Goal: Task Accomplishment & Management: Complete application form

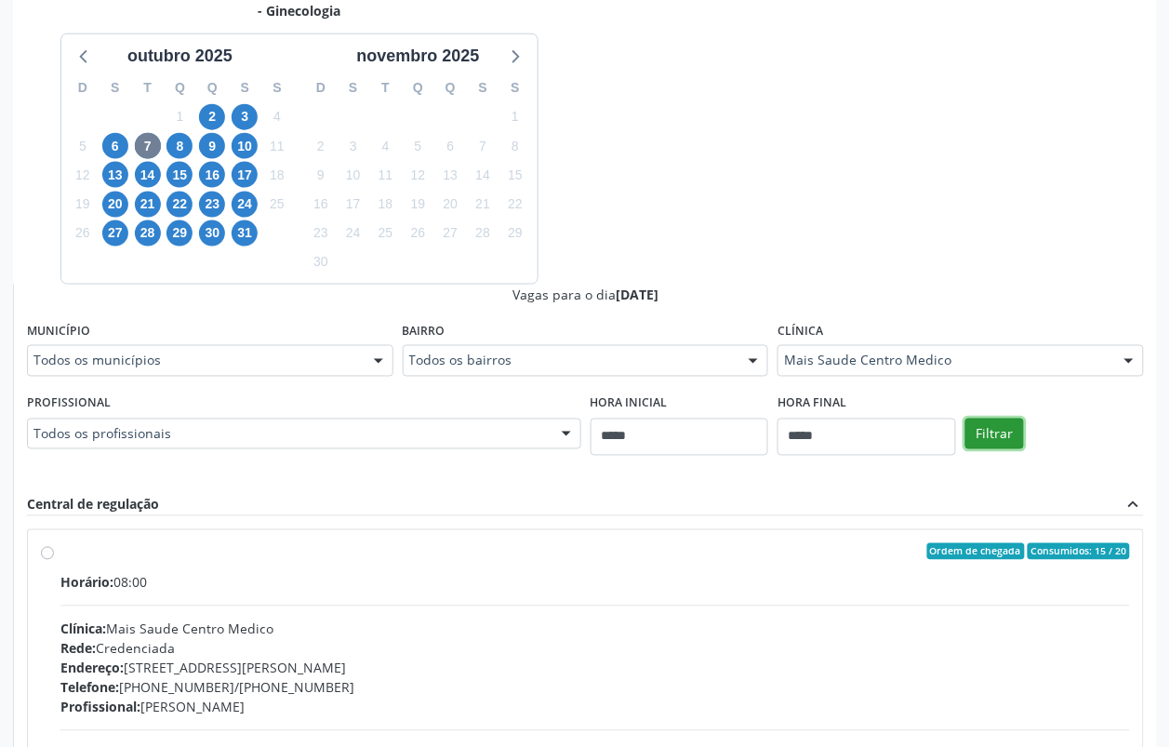
scroll to position [634, 0]
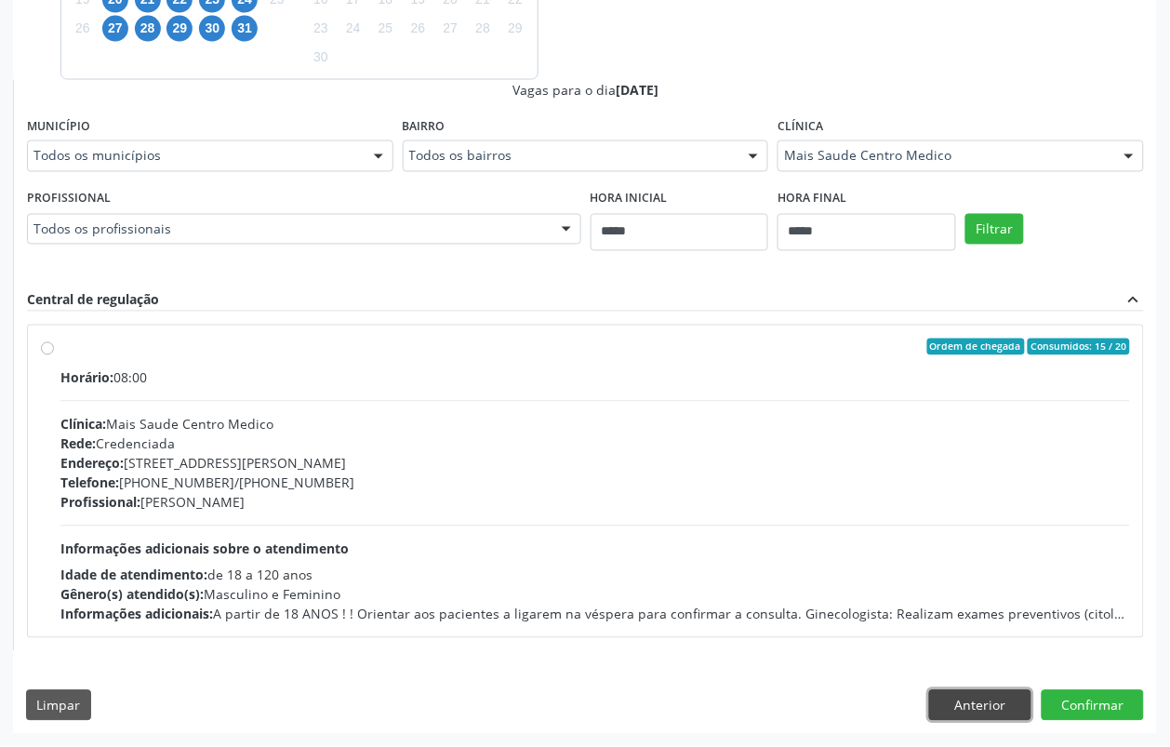
click at [987, 703] on button "Anterior" at bounding box center [980, 706] width 102 height 32
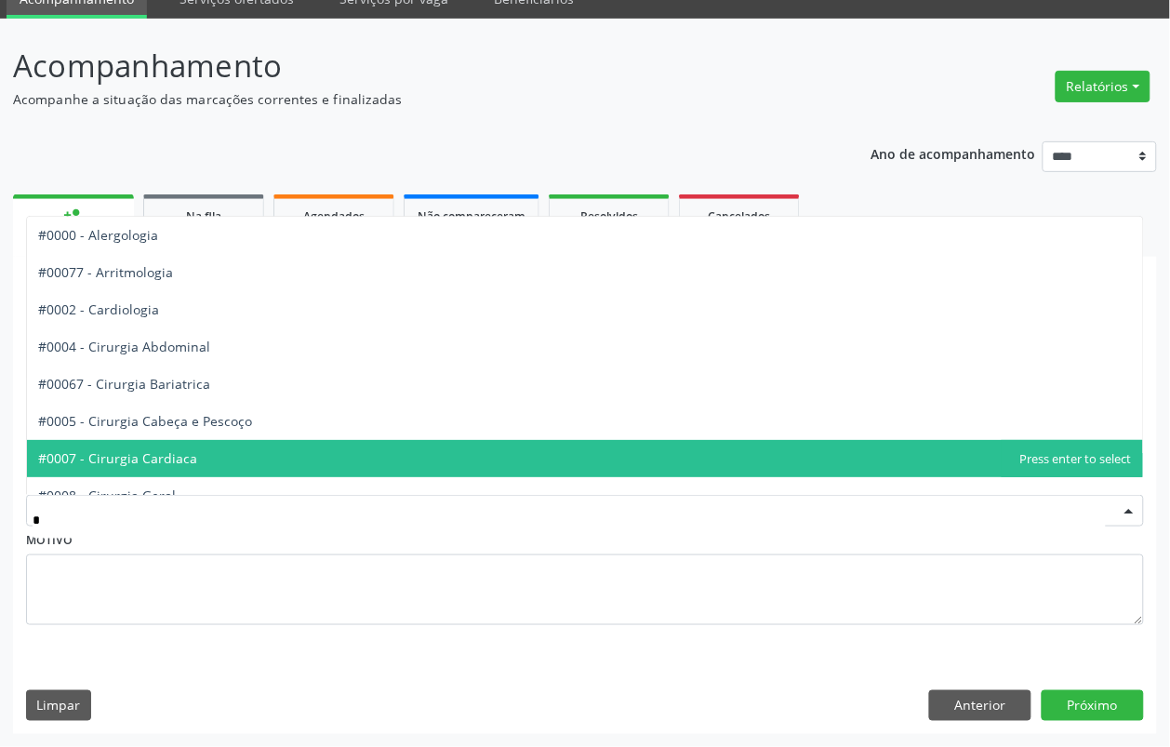
type input "**"
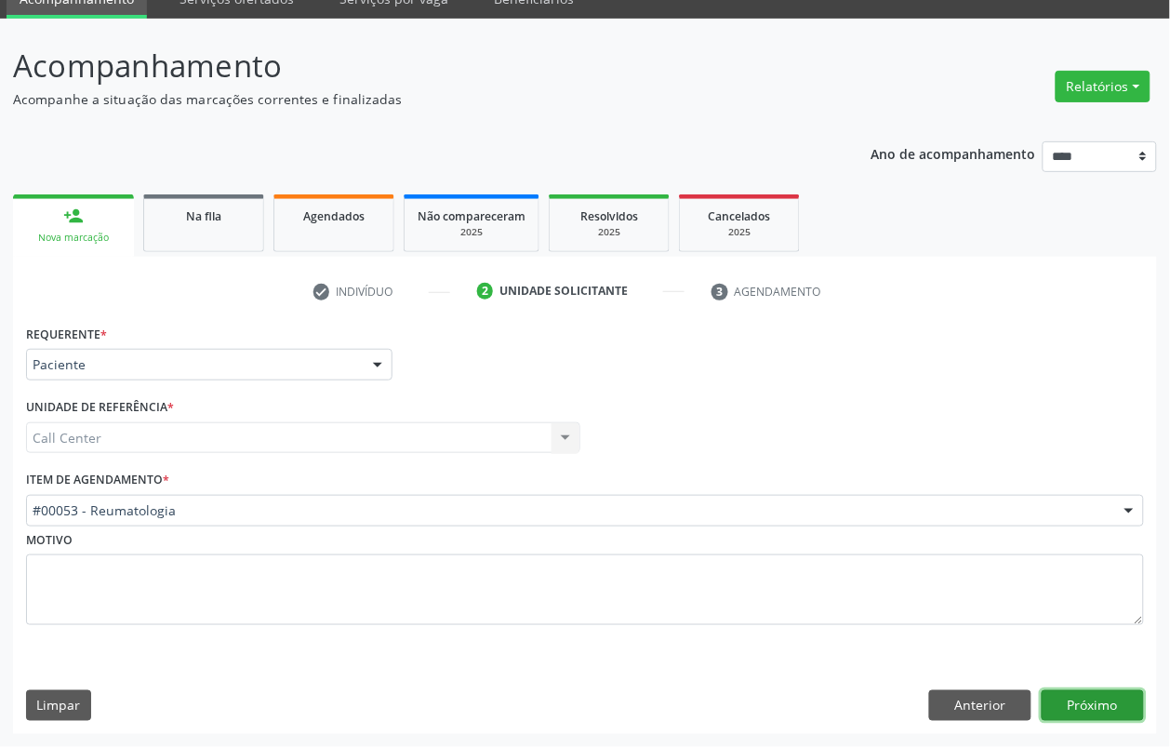
click at [1123, 699] on button "Próximo" at bounding box center [1093, 706] width 102 height 32
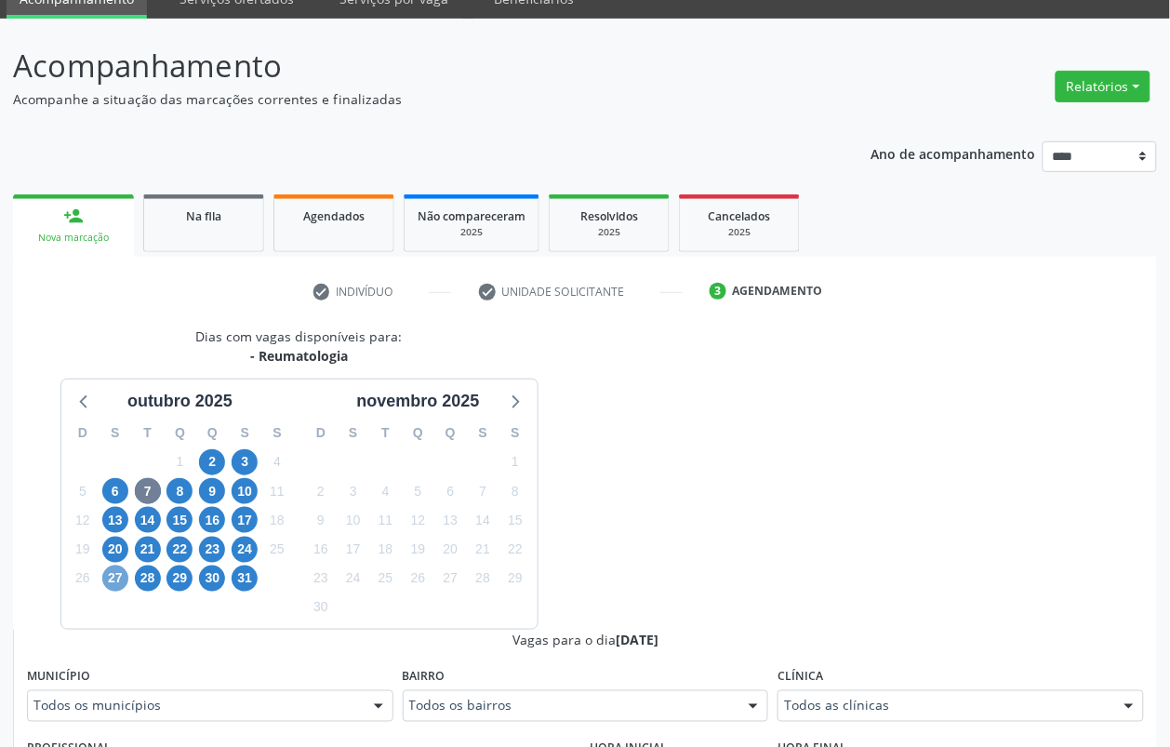
click at [117, 578] on span "27" at bounding box center [115, 578] width 26 height 26
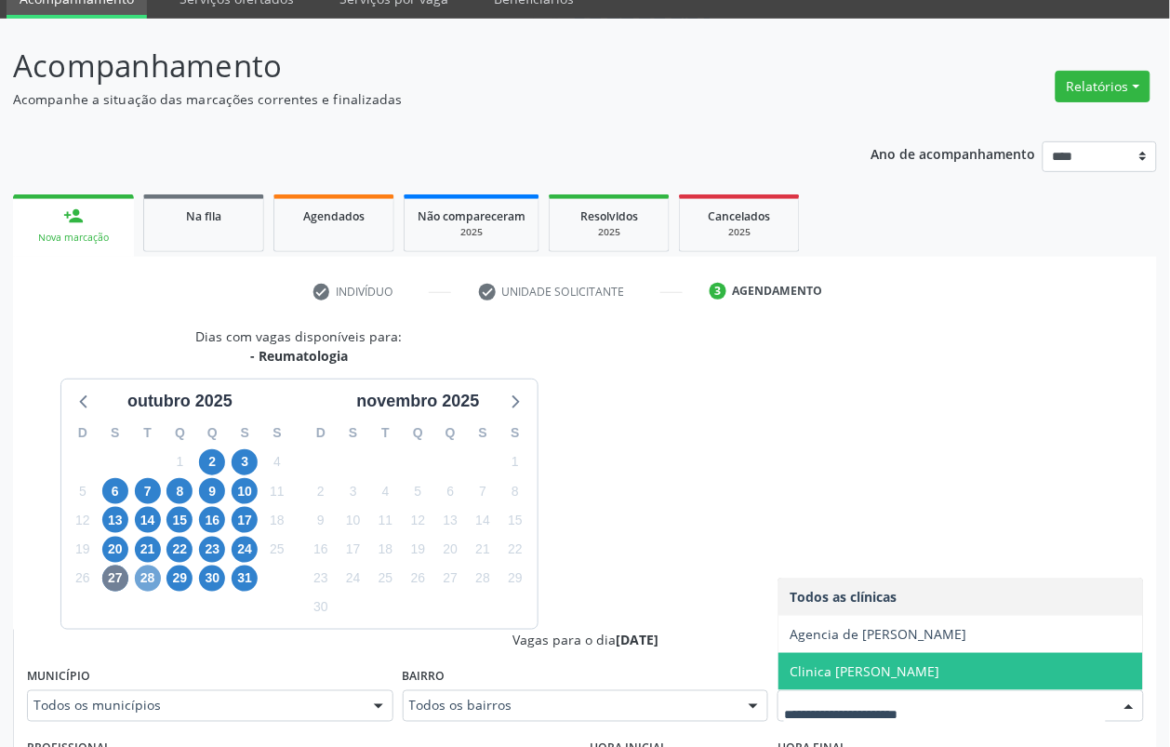
click at [142, 567] on span "28" at bounding box center [148, 578] width 26 height 26
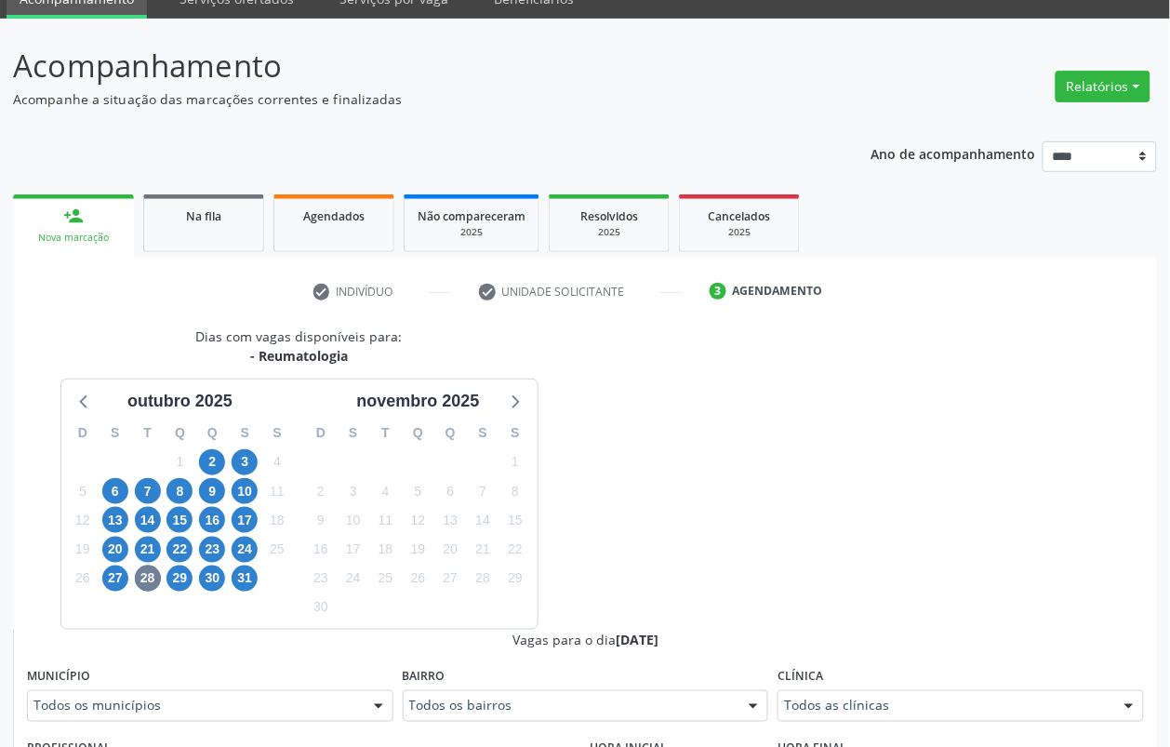
click at [258, 575] on div "31" at bounding box center [245, 578] width 33 height 29
click at [248, 578] on span "31" at bounding box center [245, 578] width 26 height 26
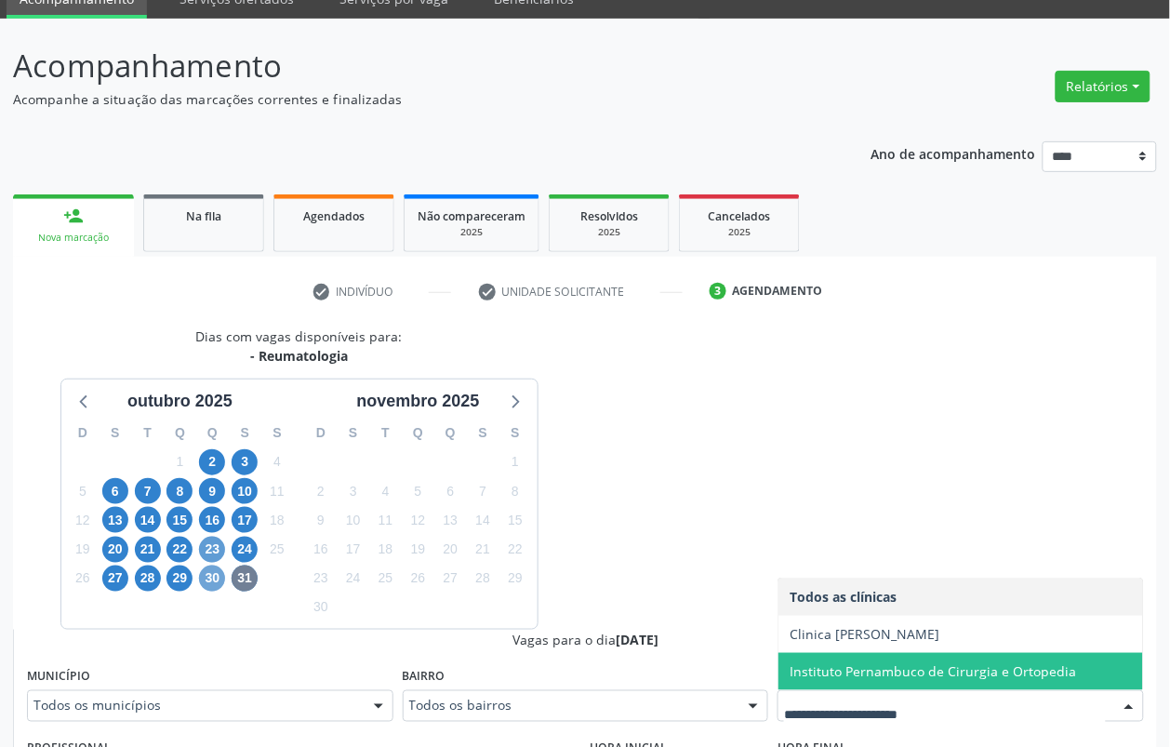
click at [215, 573] on span "30" at bounding box center [212, 578] width 26 height 26
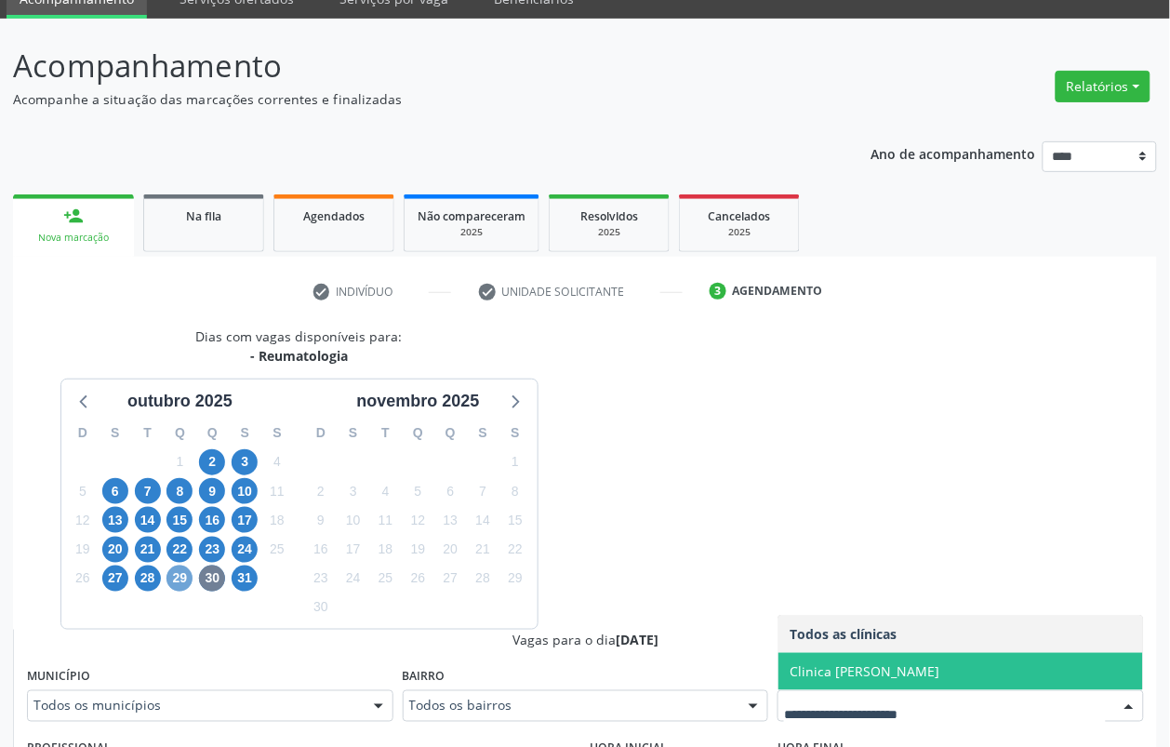
click at [182, 574] on span "29" at bounding box center [179, 578] width 26 height 26
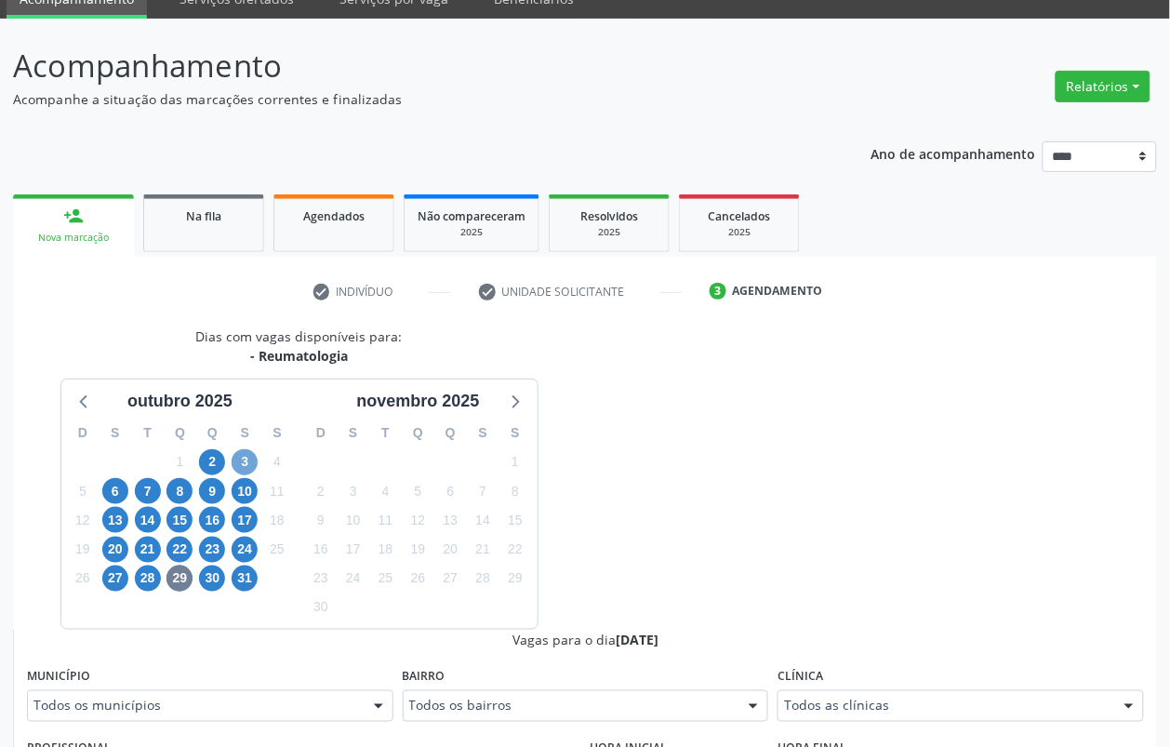
click at [254, 458] on span "3" at bounding box center [245, 462] width 26 height 26
click at [835, 694] on div "Todos as clínicas" at bounding box center [960, 706] width 366 height 32
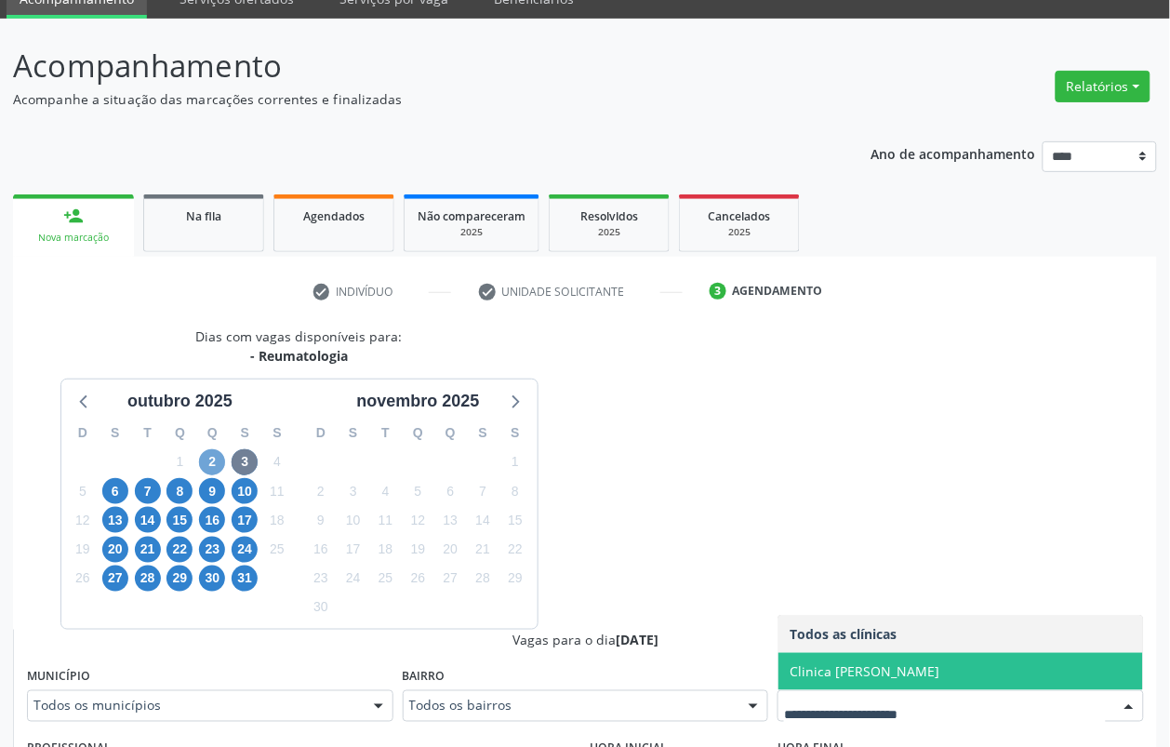
click at [211, 468] on span "2" at bounding box center [212, 462] width 26 height 26
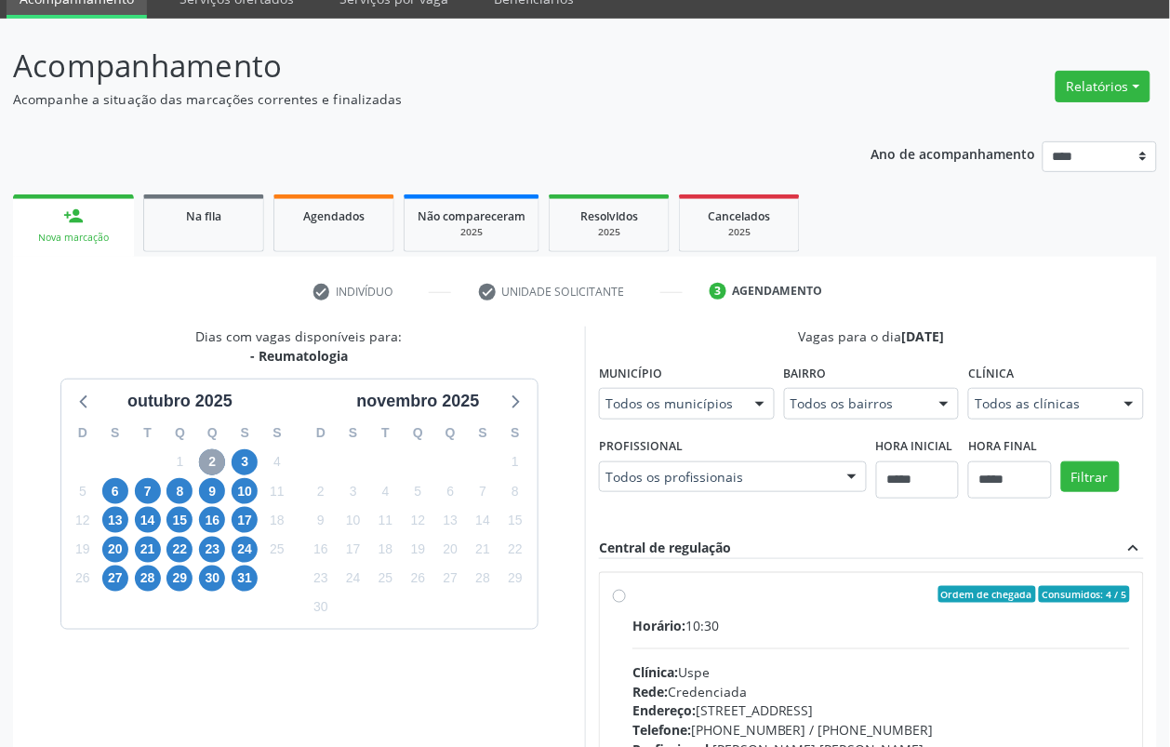
scroll to position [331, 0]
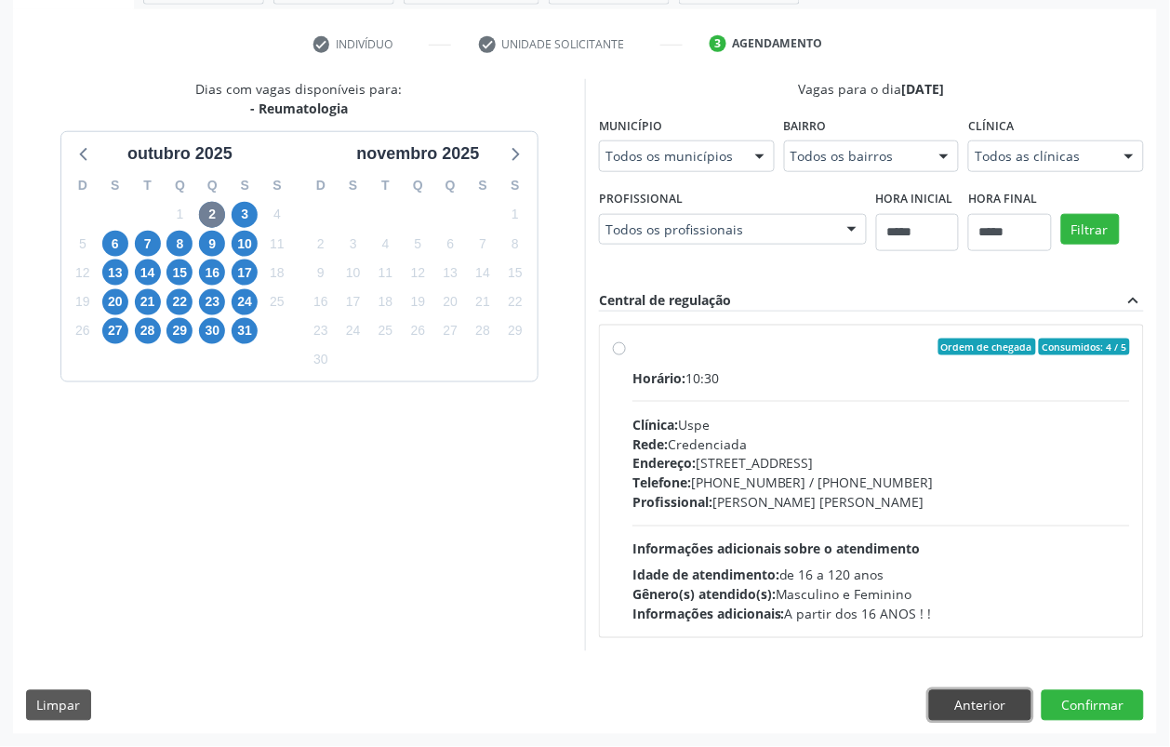
click at [970, 709] on button "Anterior" at bounding box center [980, 706] width 102 height 32
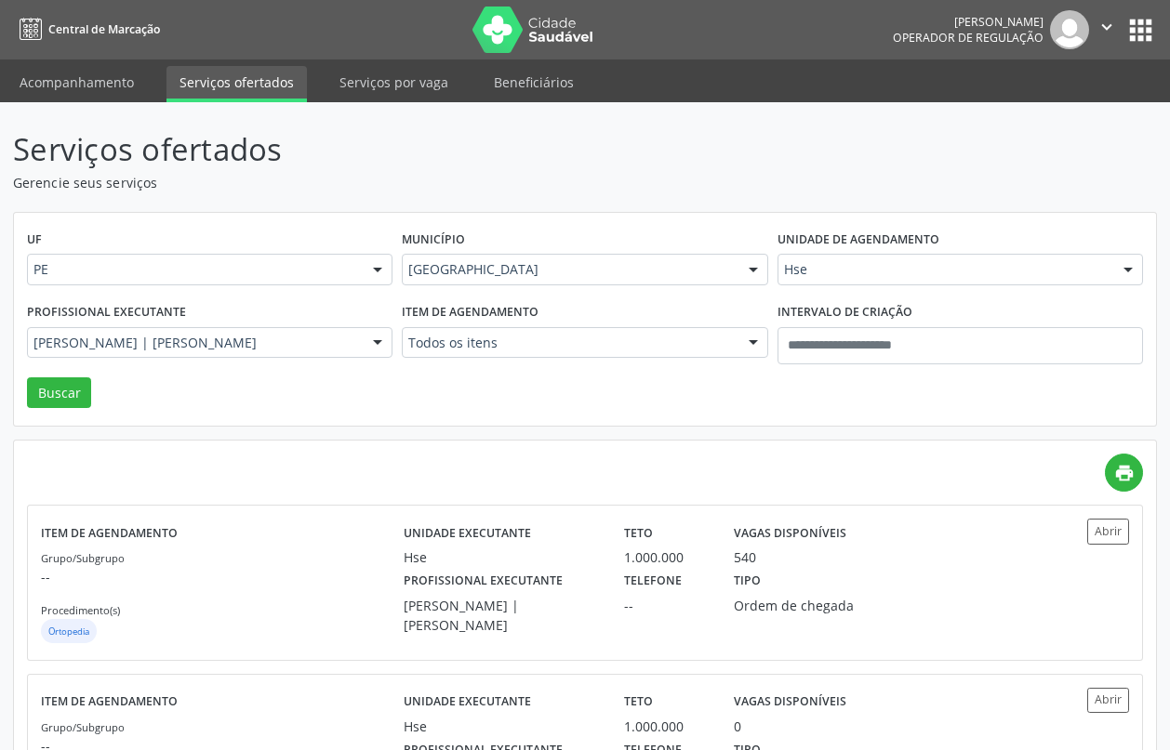
scroll to position [119, 0]
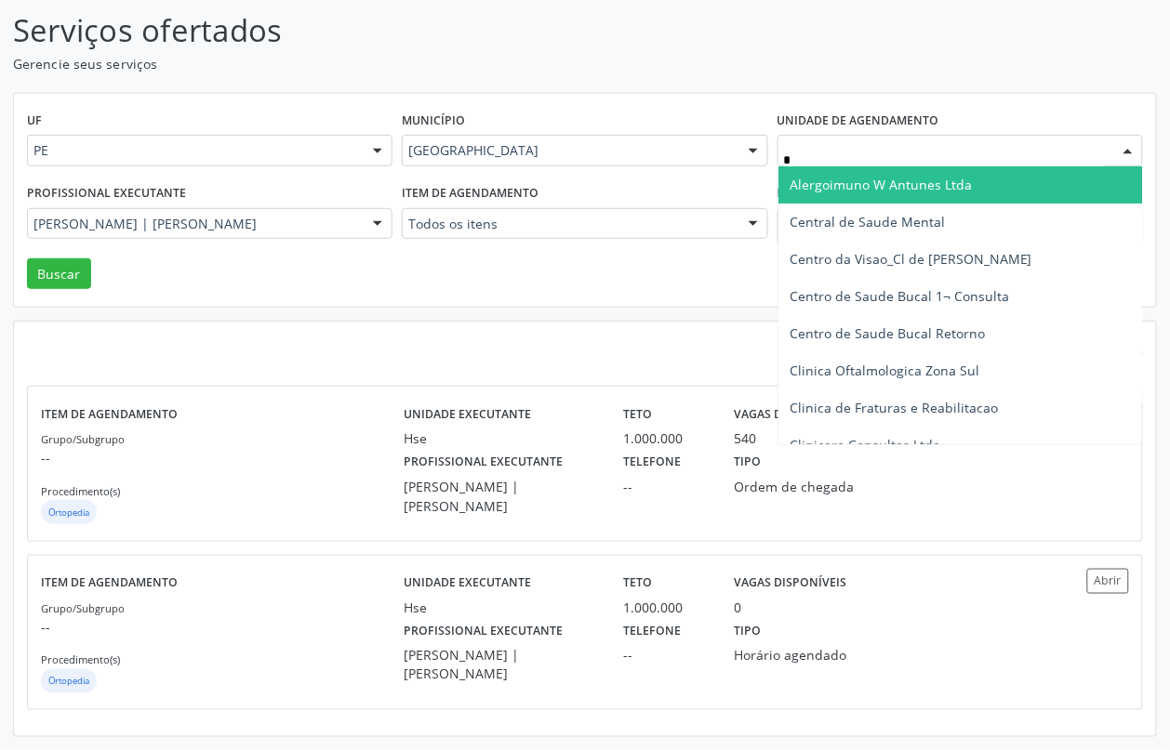
type input "**"
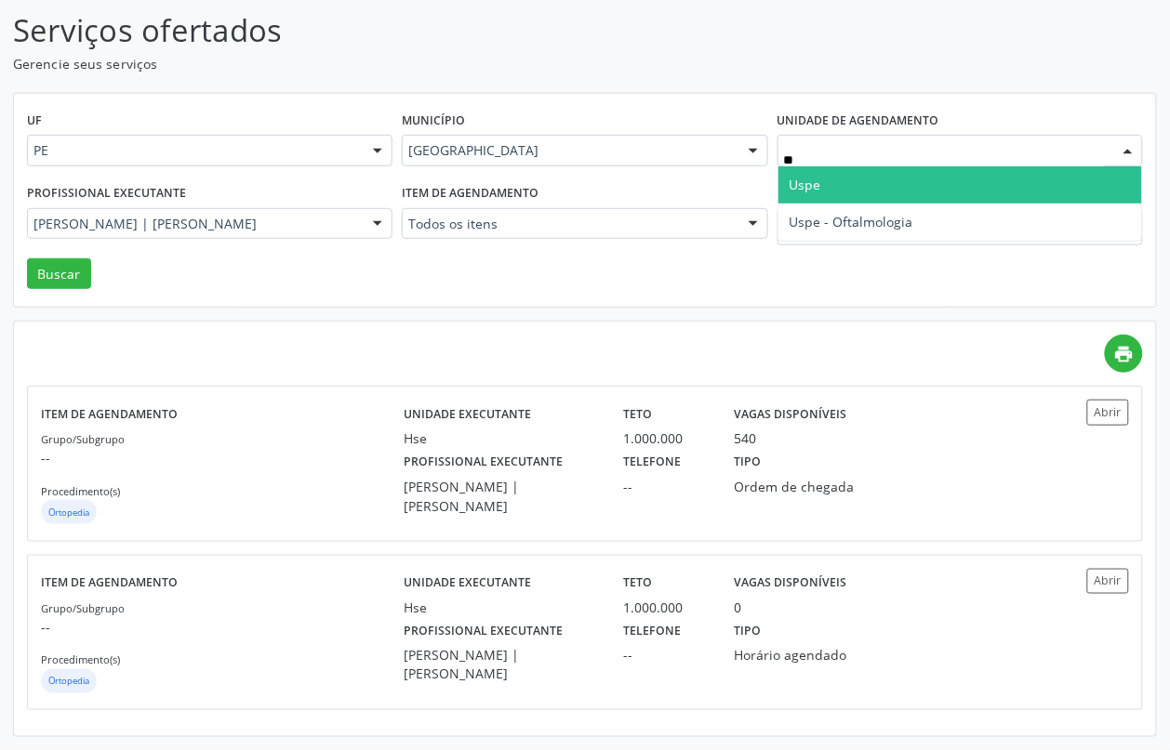
click at [843, 178] on span "Uspe" at bounding box center [960, 184] width 364 height 37
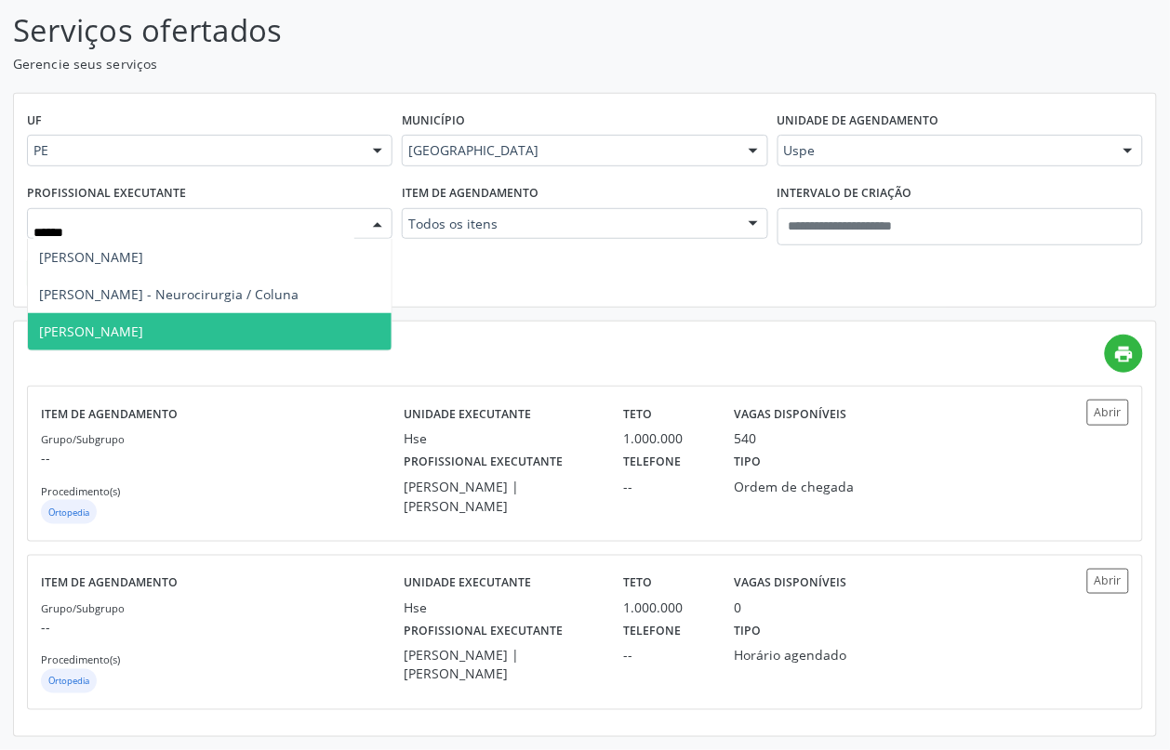
type input "*******"
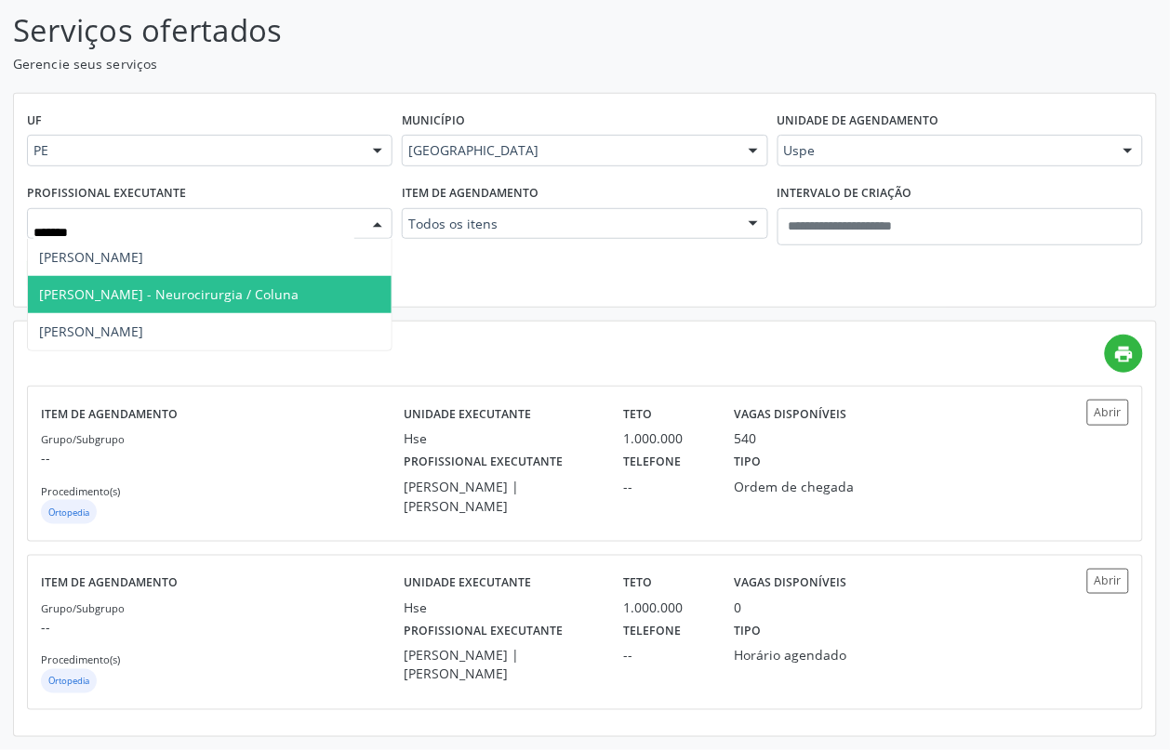
click at [146, 288] on span "[PERSON_NAME] - Neurocirurgia / Coluna" at bounding box center [168, 295] width 259 height 18
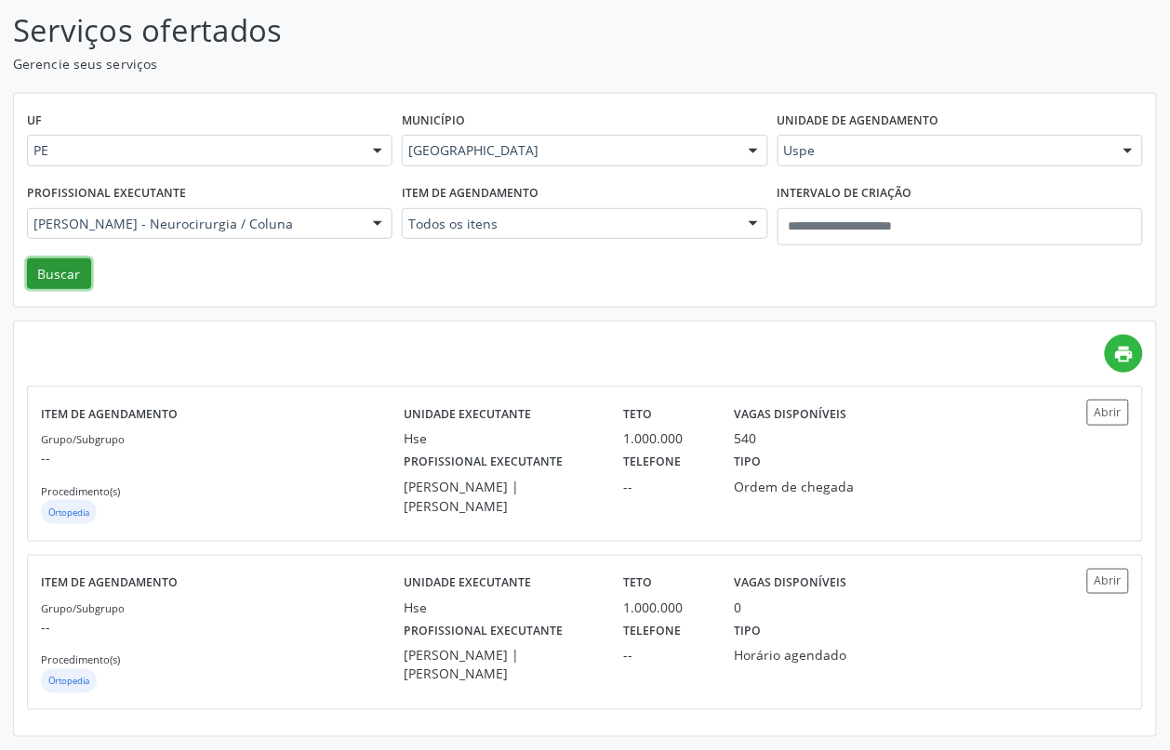
click at [47, 277] on button "Buscar" at bounding box center [59, 275] width 64 height 32
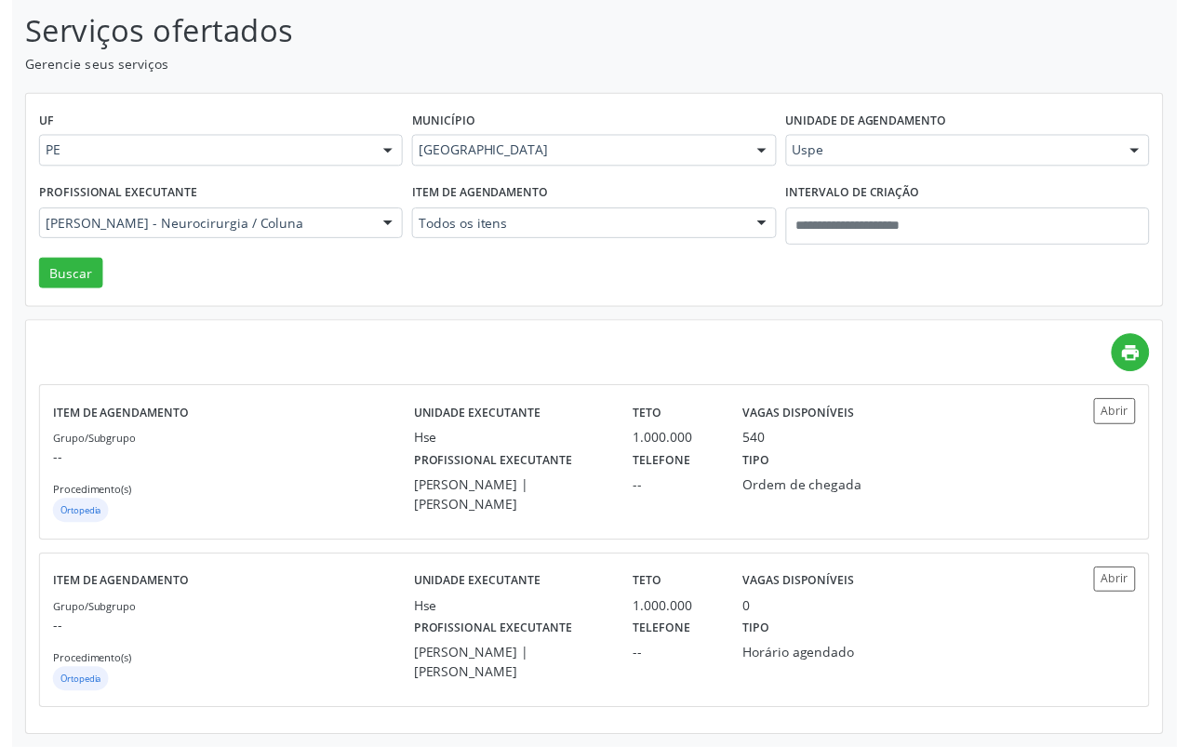
scroll to position [0, 0]
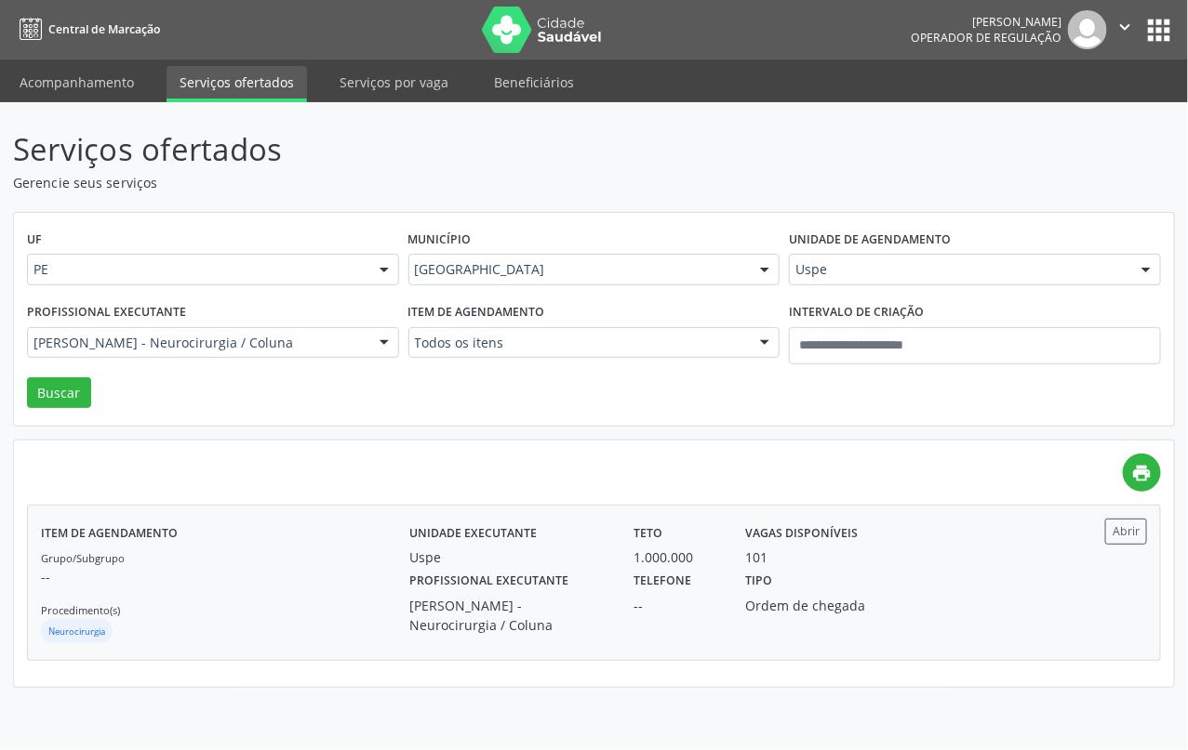
click at [344, 604] on div "Grupo/Subgrupo -- Procedimento(s) Neurocirurgia" at bounding box center [225, 598] width 368 height 100
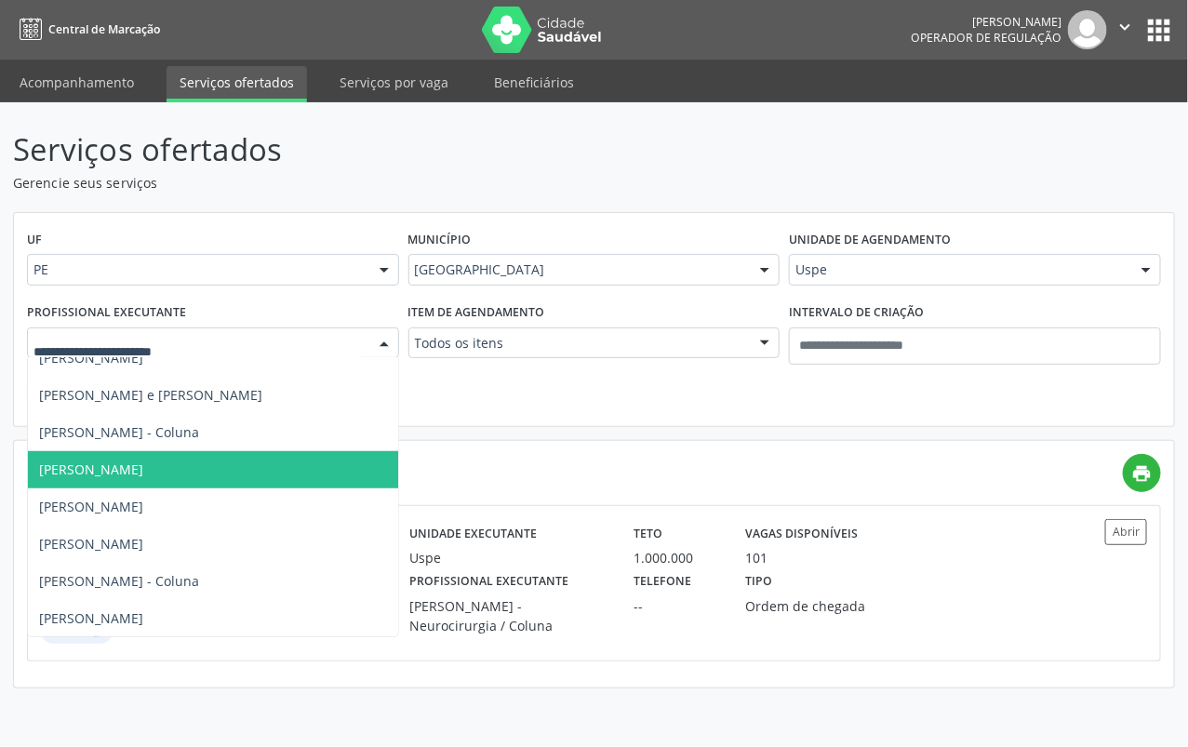
scroll to position [930, 0]
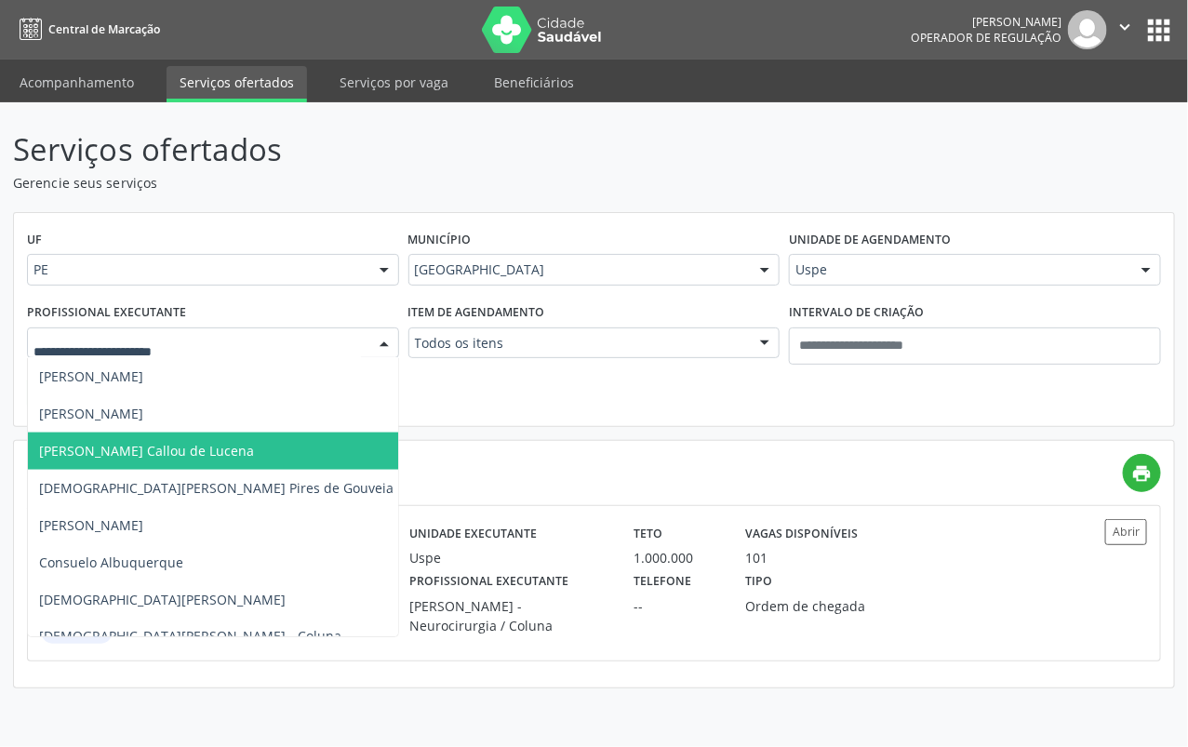
click at [181, 453] on span "Catarina Cavalcanti Callou de Lucena" at bounding box center [146, 451] width 215 height 18
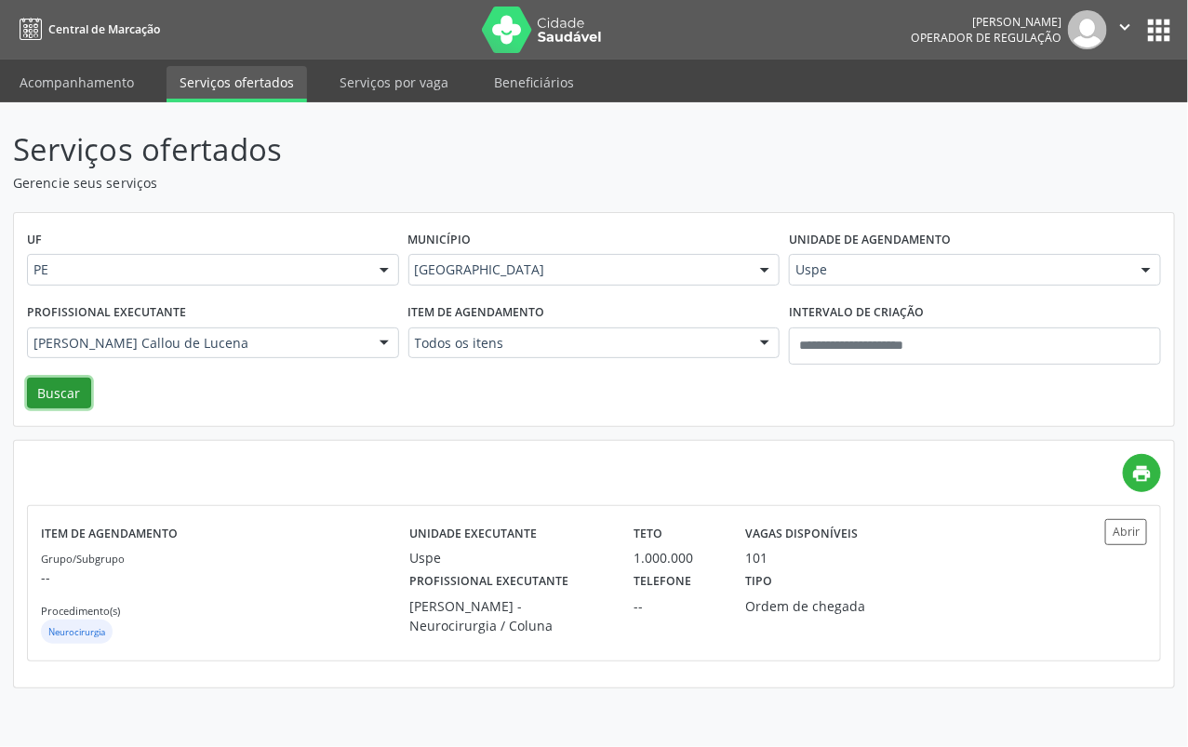
click at [65, 403] on button "Buscar" at bounding box center [59, 394] width 64 height 32
click at [299, 564] on div "Grupo/Subgrupo -- Procedimento(s) Oftalmologia" at bounding box center [225, 598] width 368 height 100
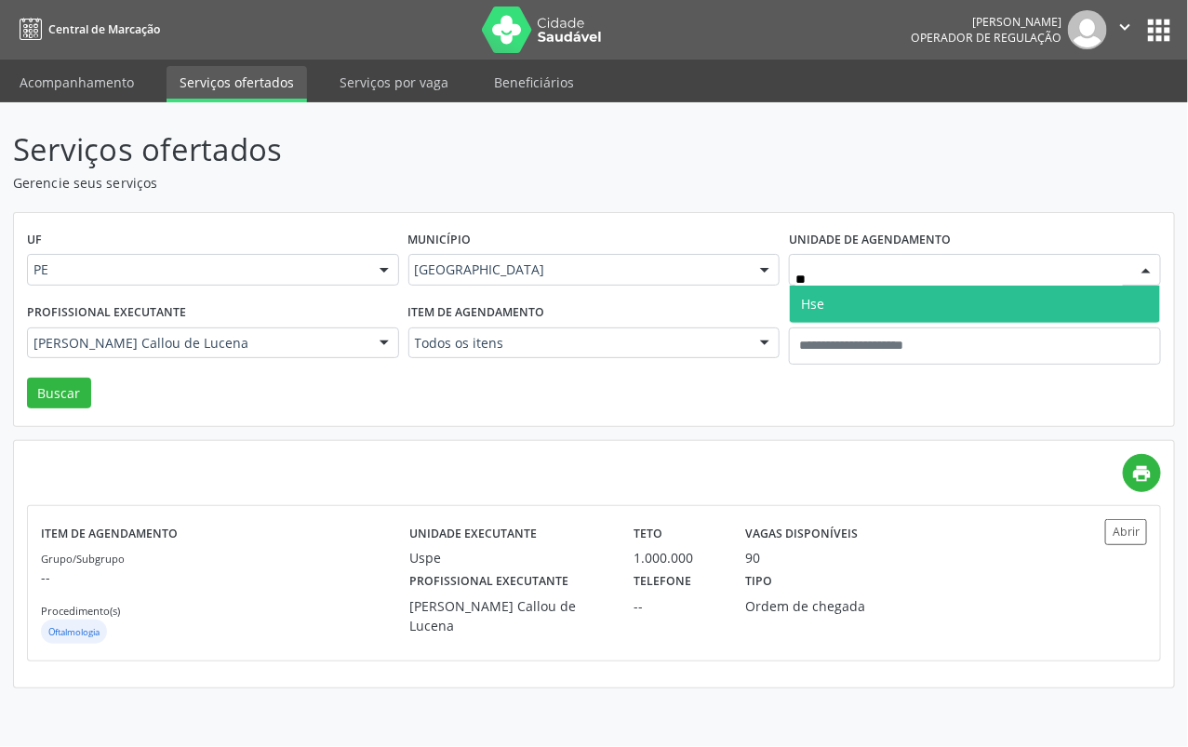
type input "***"
click at [899, 295] on span "Hse" at bounding box center [975, 304] width 370 height 37
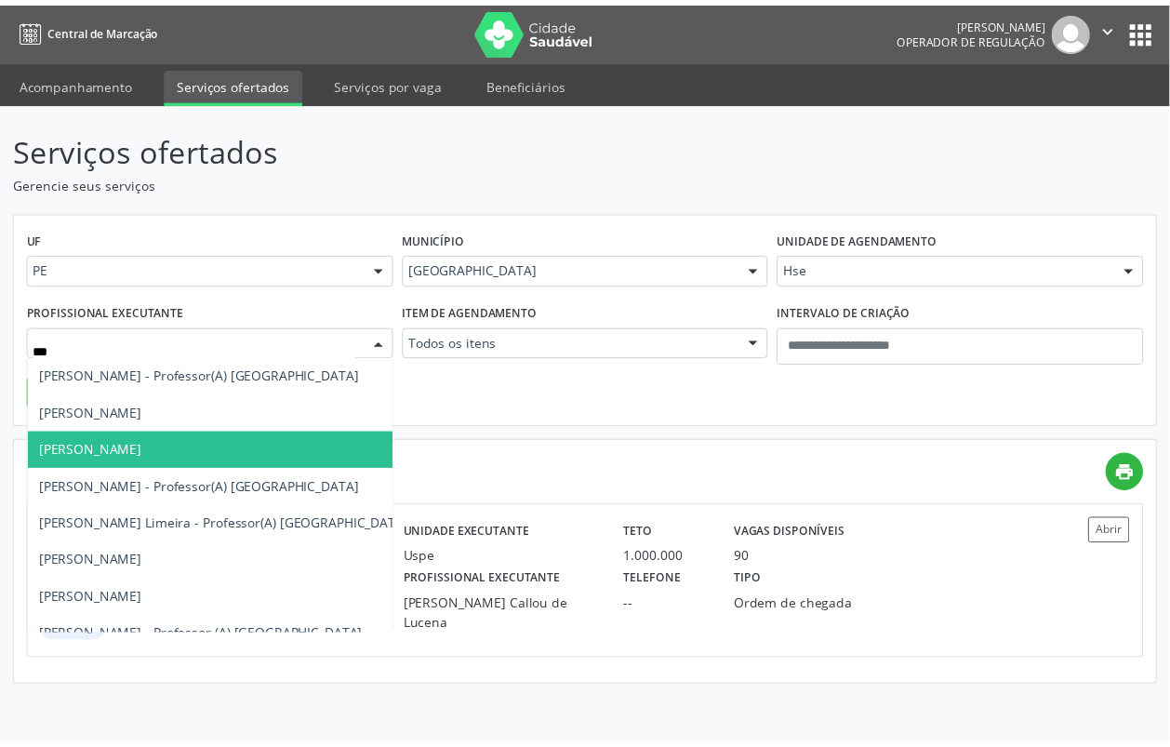
scroll to position [0, 0]
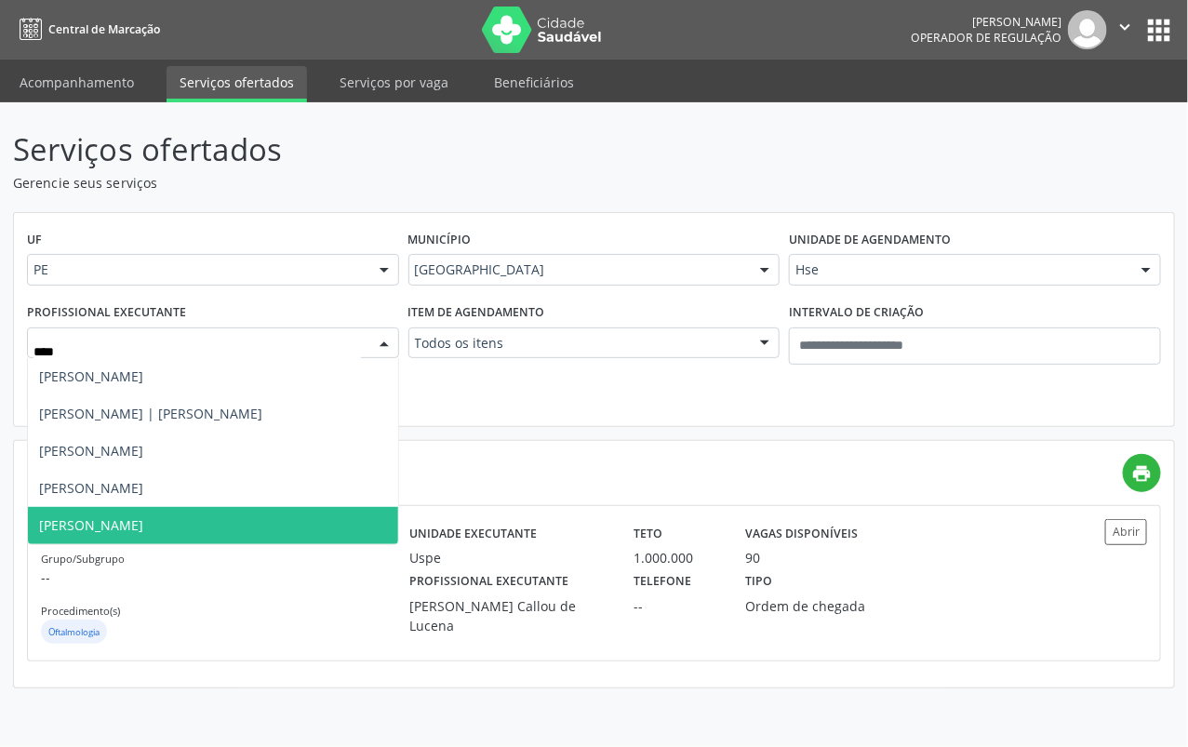
type input "*****"
click at [128, 525] on span "Roberto Pabst" at bounding box center [213, 525] width 370 height 37
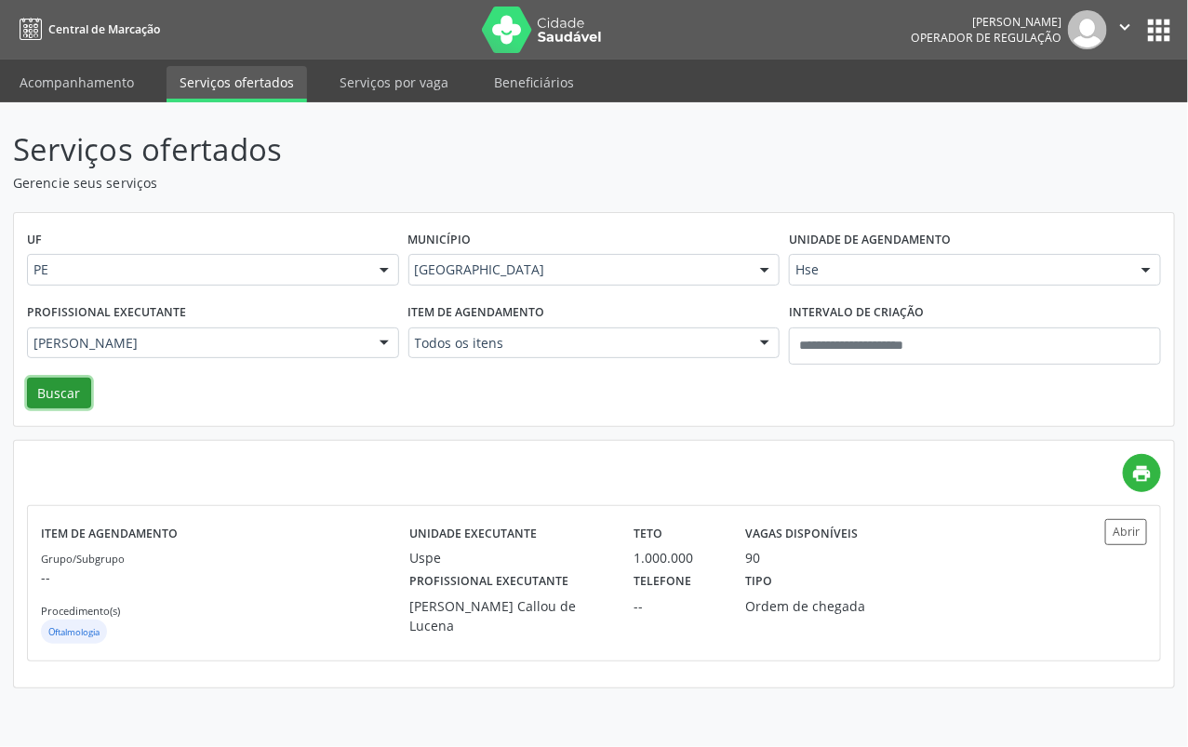
click at [53, 392] on button "Buscar" at bounding box center [59, 394] width 64 height 32
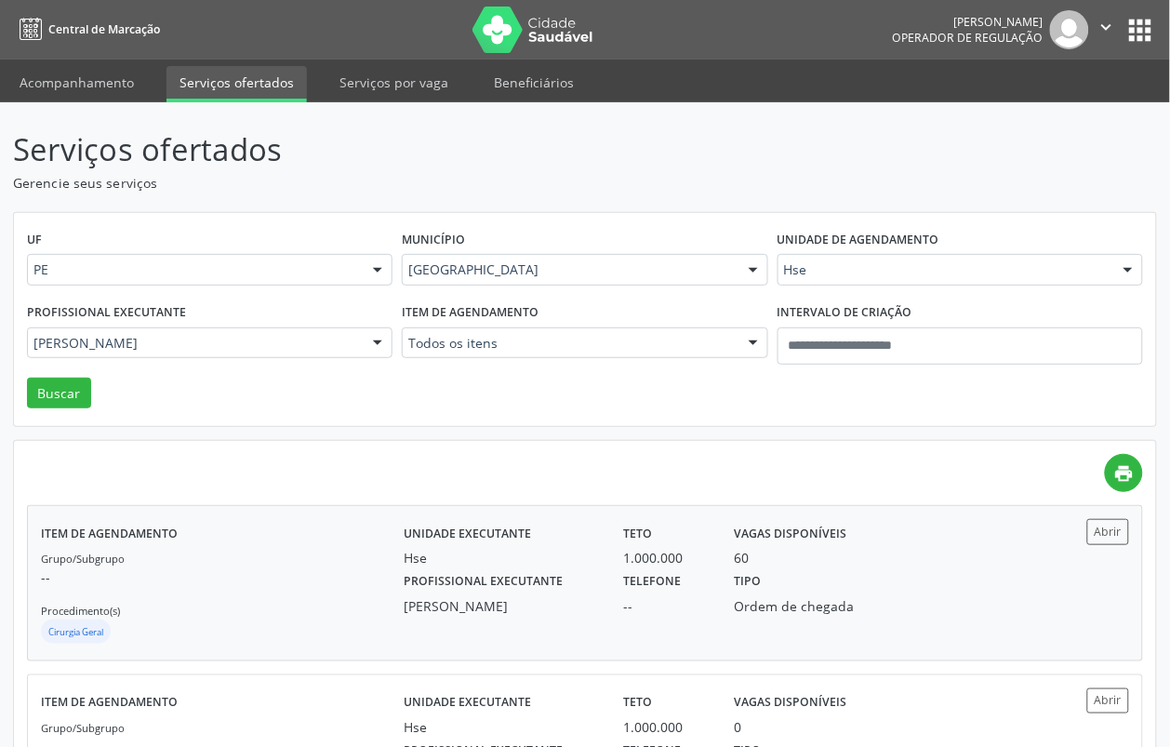
scroll to position [123, 0]
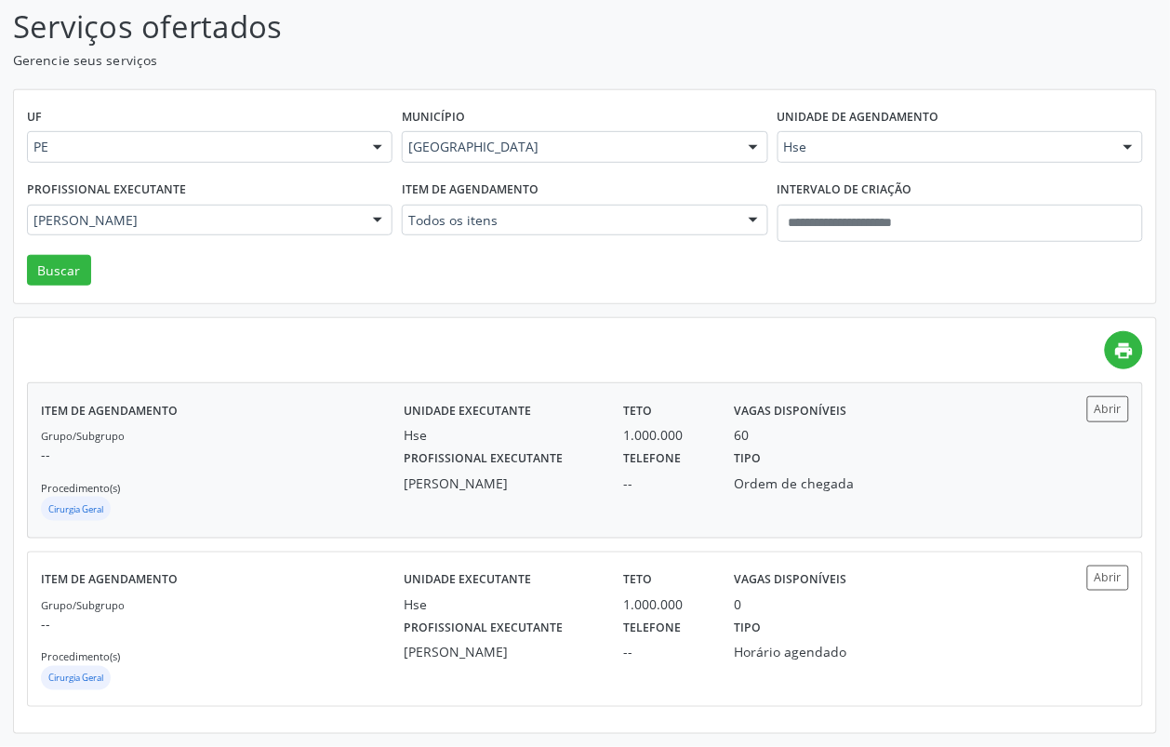
click at [291, 497] on div "Cirurgia Geral" at bounding box center [222, 511] width 363 height 28
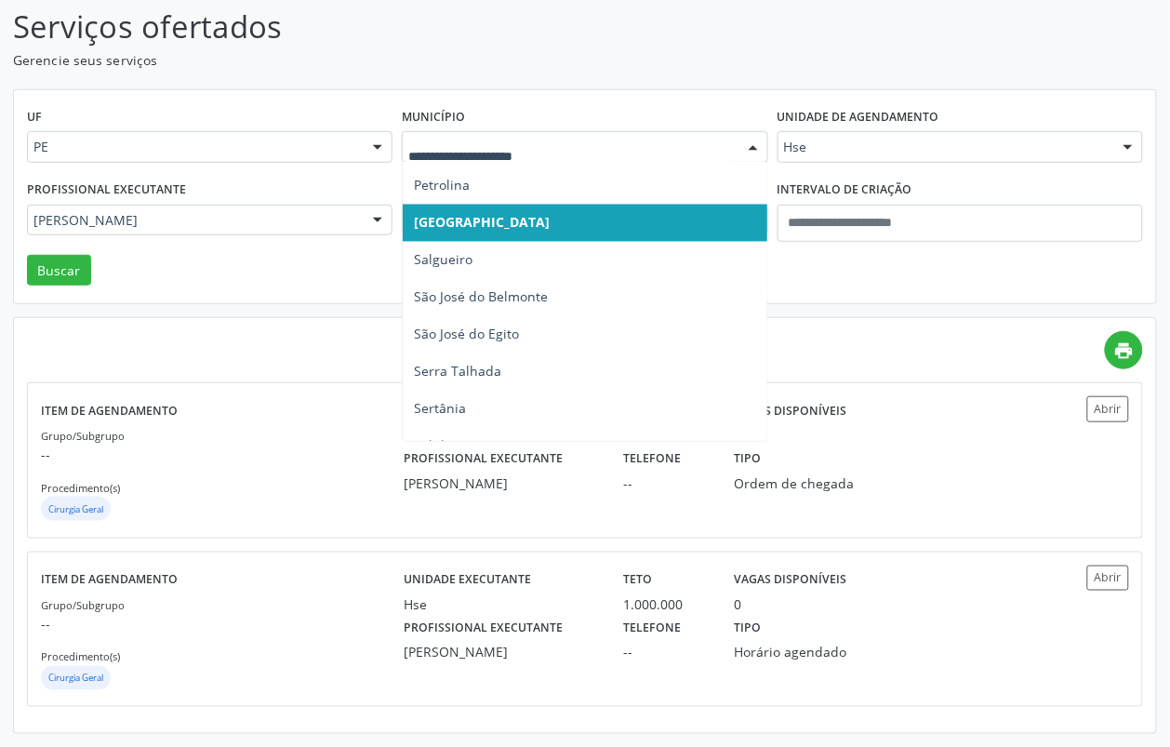
scroll to position [987, 0]
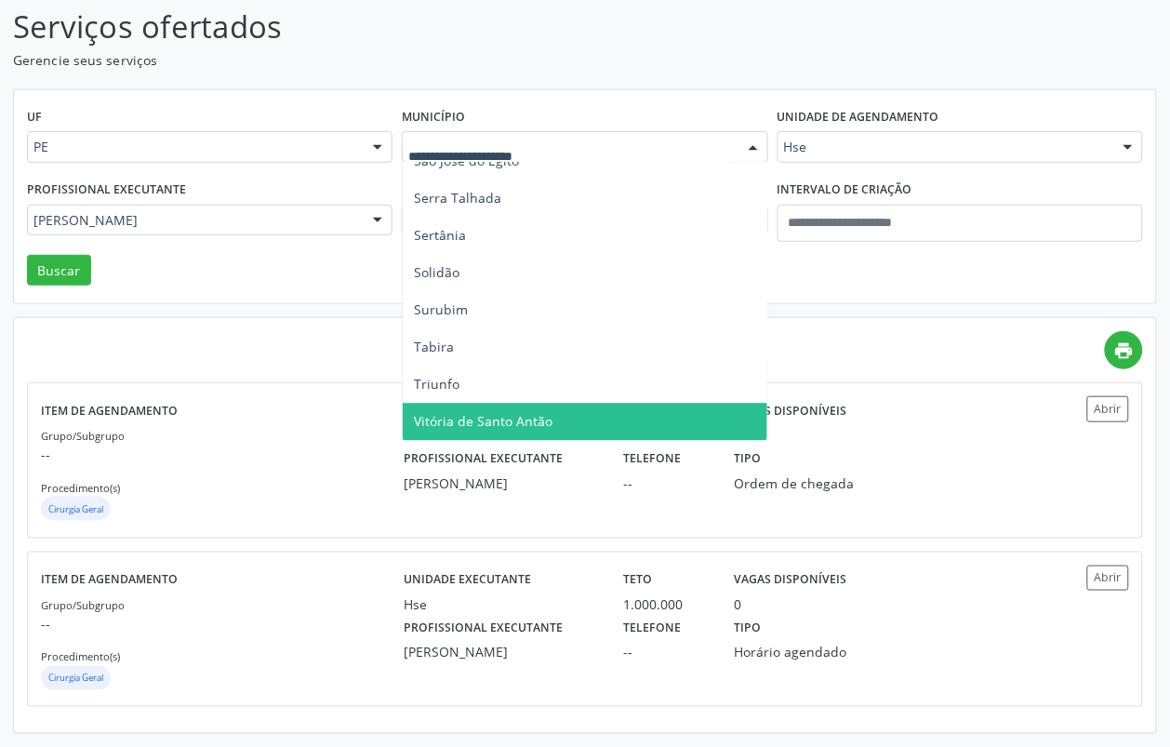
click at [470, 423] on span "Vitória de Santo Antão" at bounding box center [483, 422] width 139 height 18
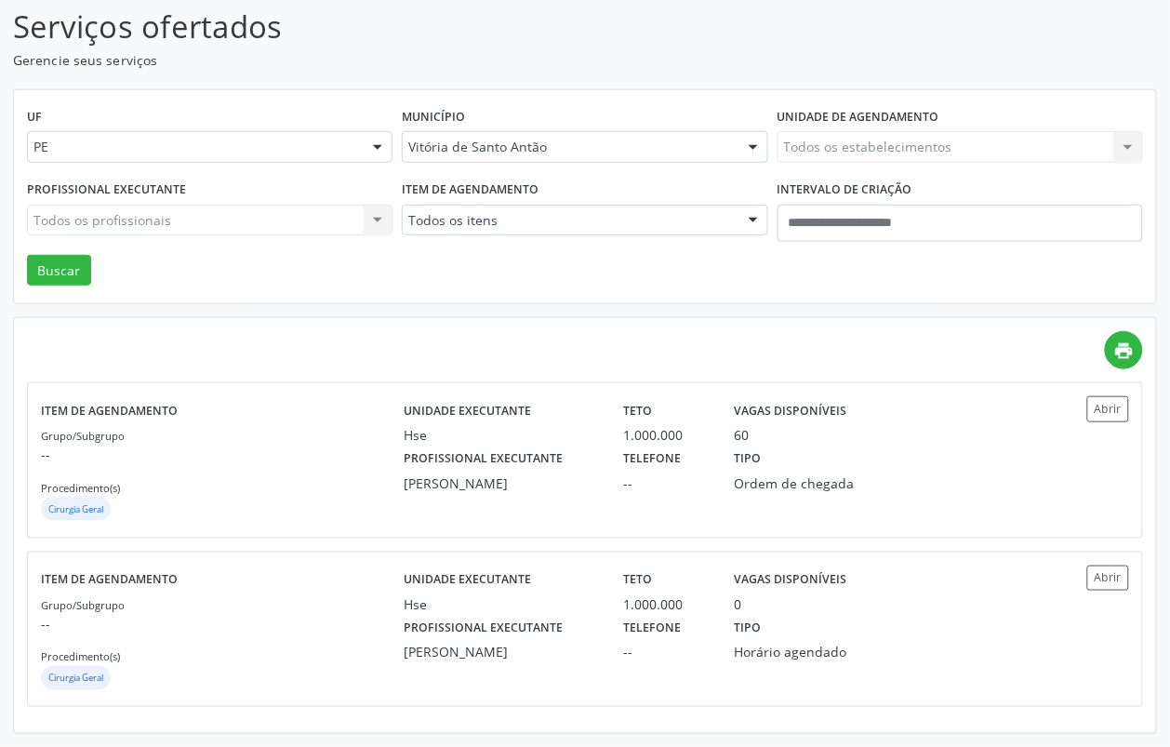
click at [498, 209] on div "Todos os itens" at bounding box center [584, 221] width 365 height 32
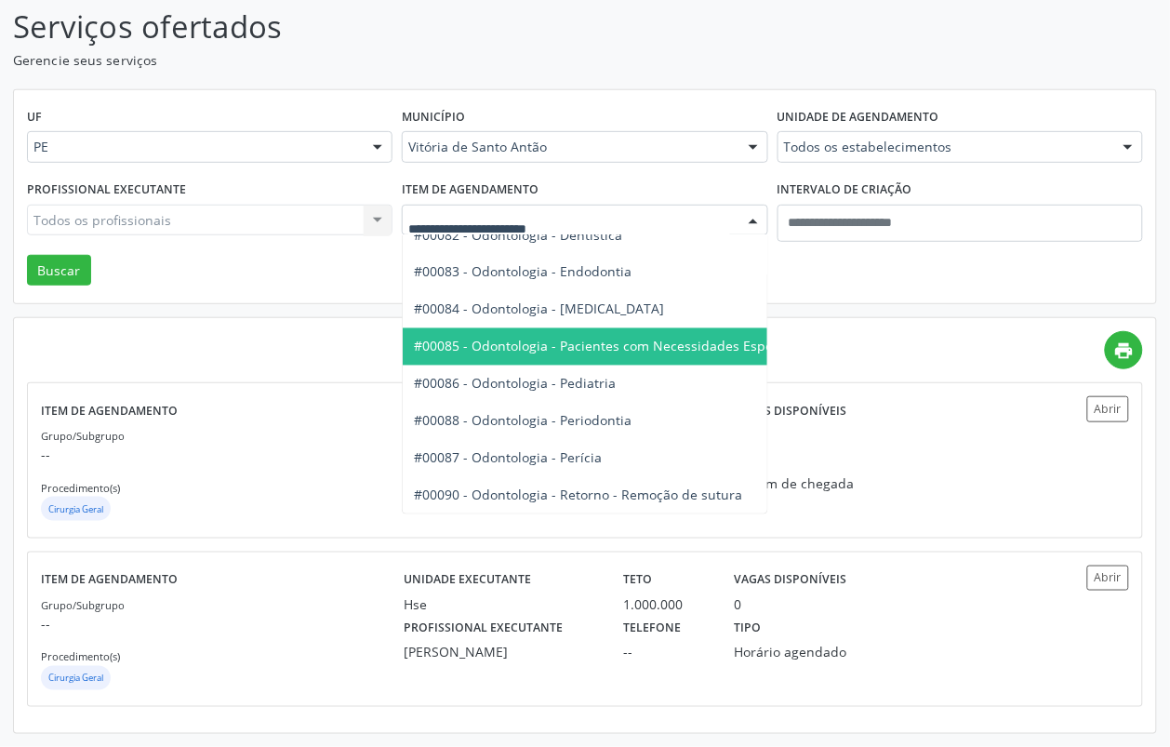
scroll to position [2441, 0]
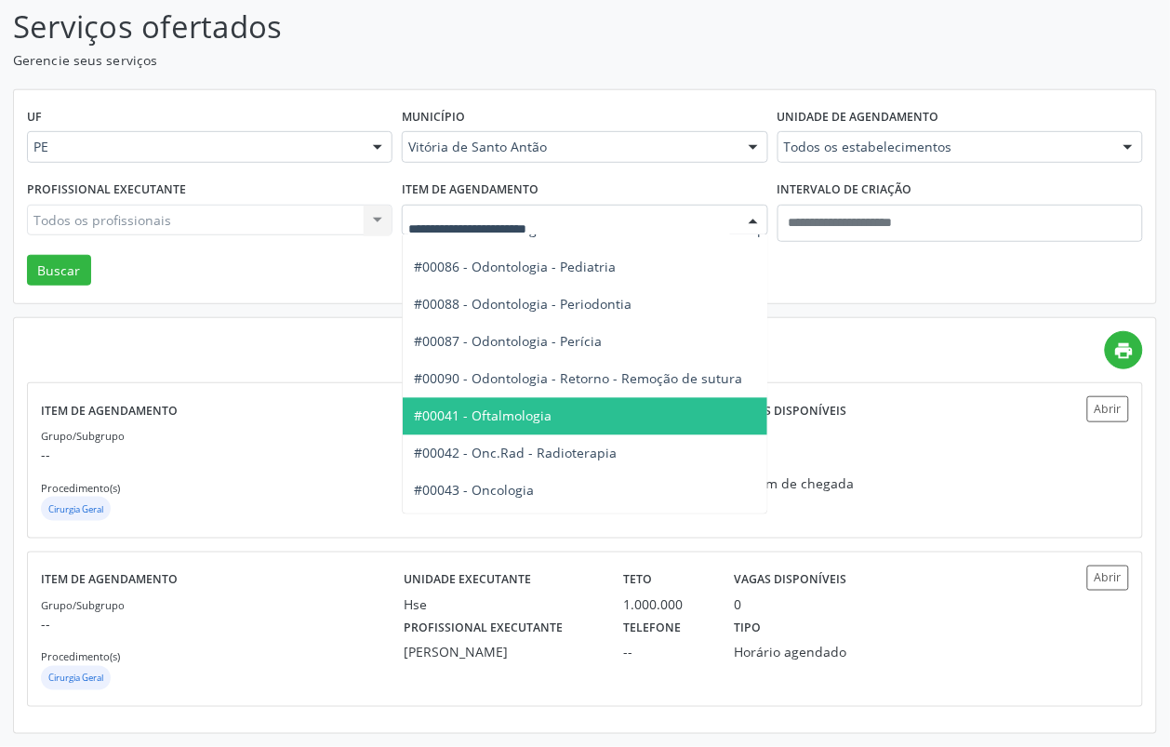
click at [472, 407] on span "#00041 - Oftalmologia" at bounding box center [483, 416] width 138 height 18
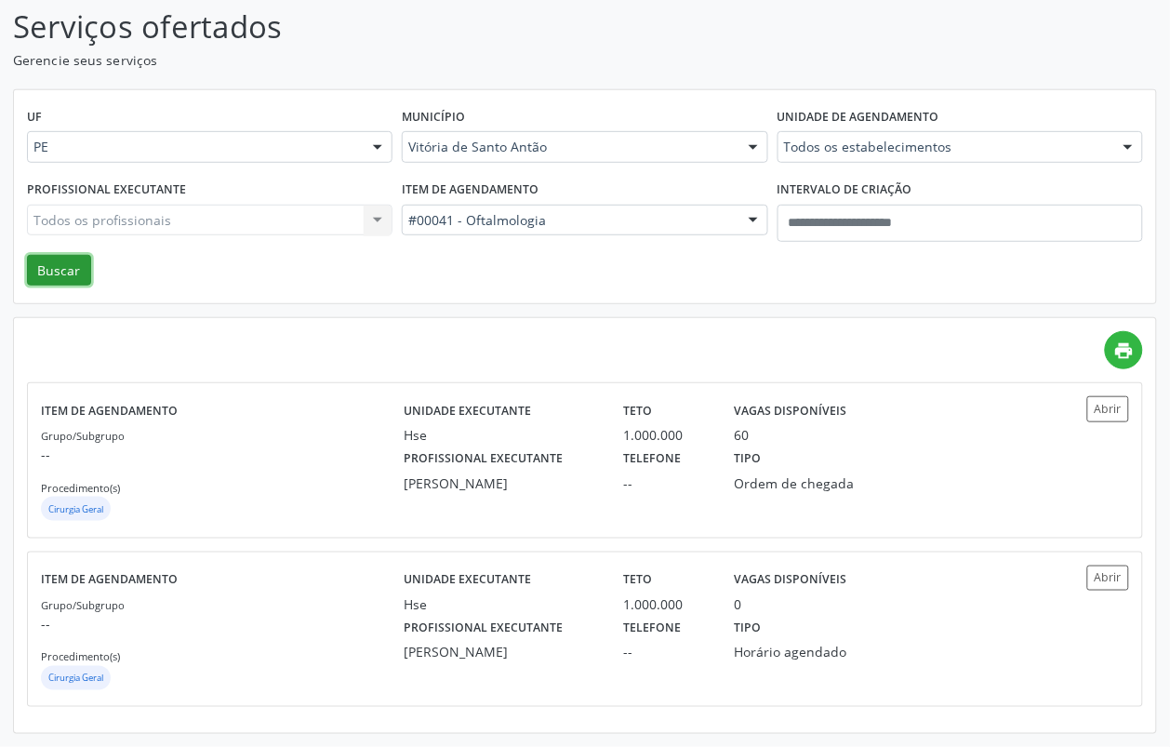
click at [70, 268] on button "Buscar" at bounding box center [59, 271] width 64 height 32
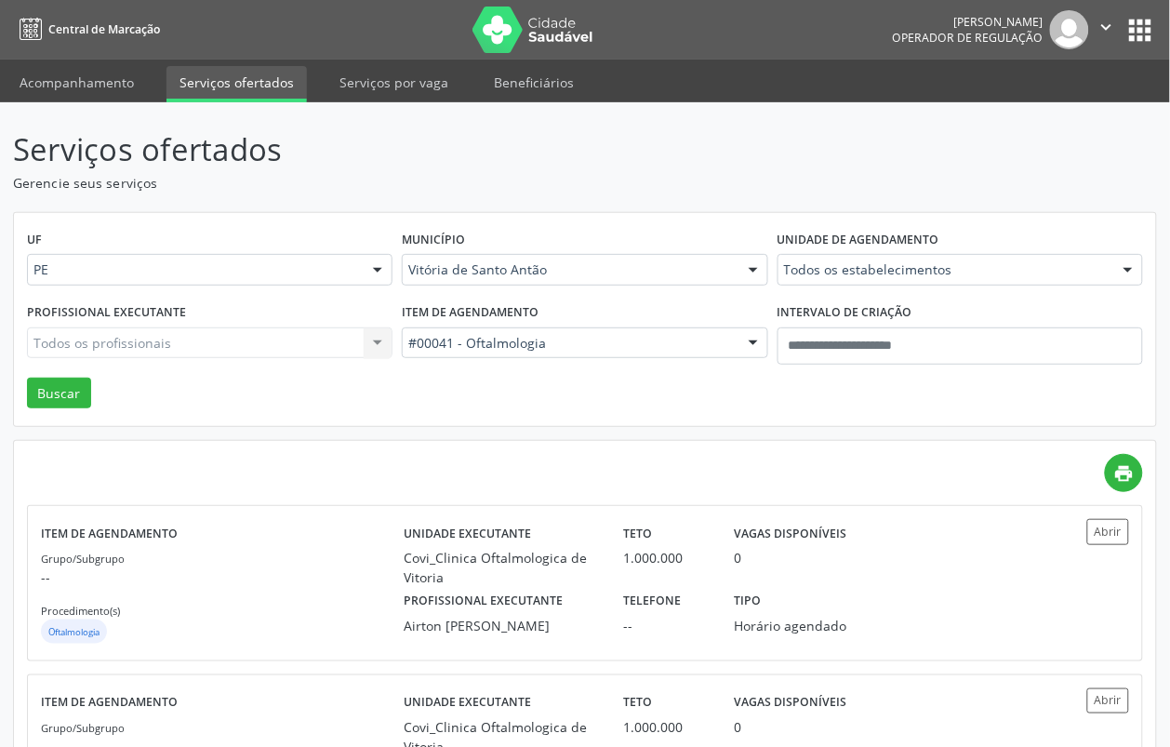
scroll to position [139, 0]
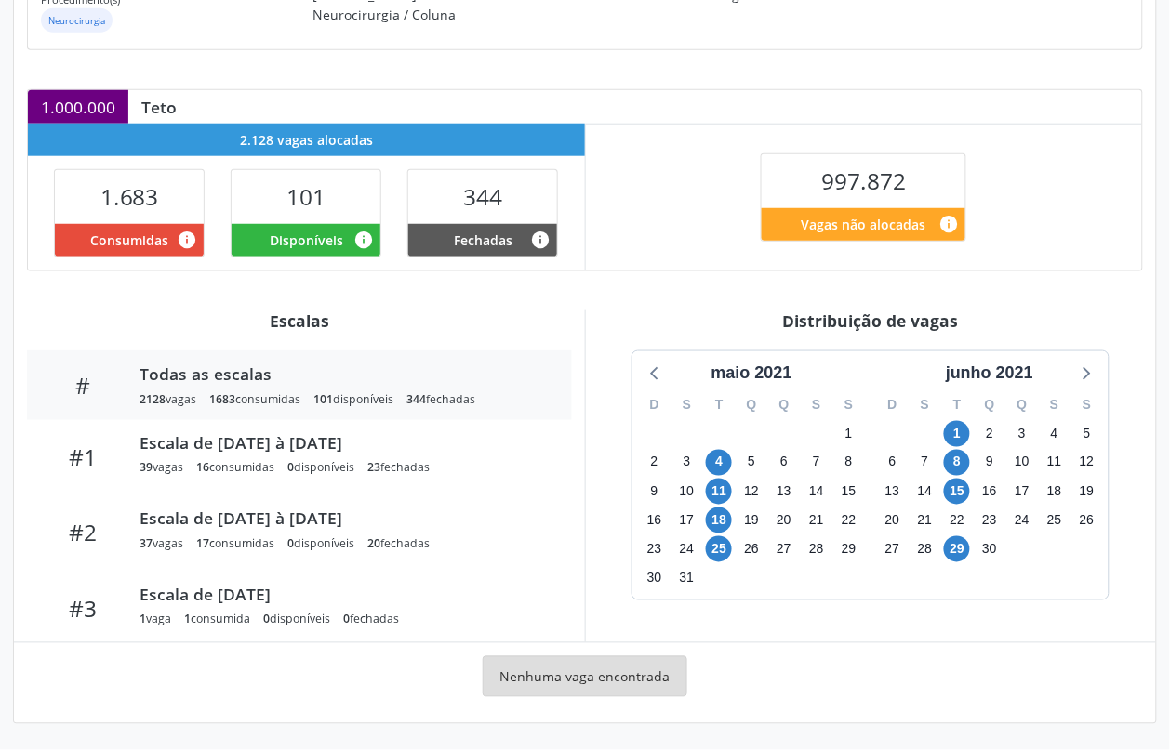
scroll to position [332, 0]
click at [1006, 378] on div "junho 2021" at bounding box center [989, 373] width 102 height 25
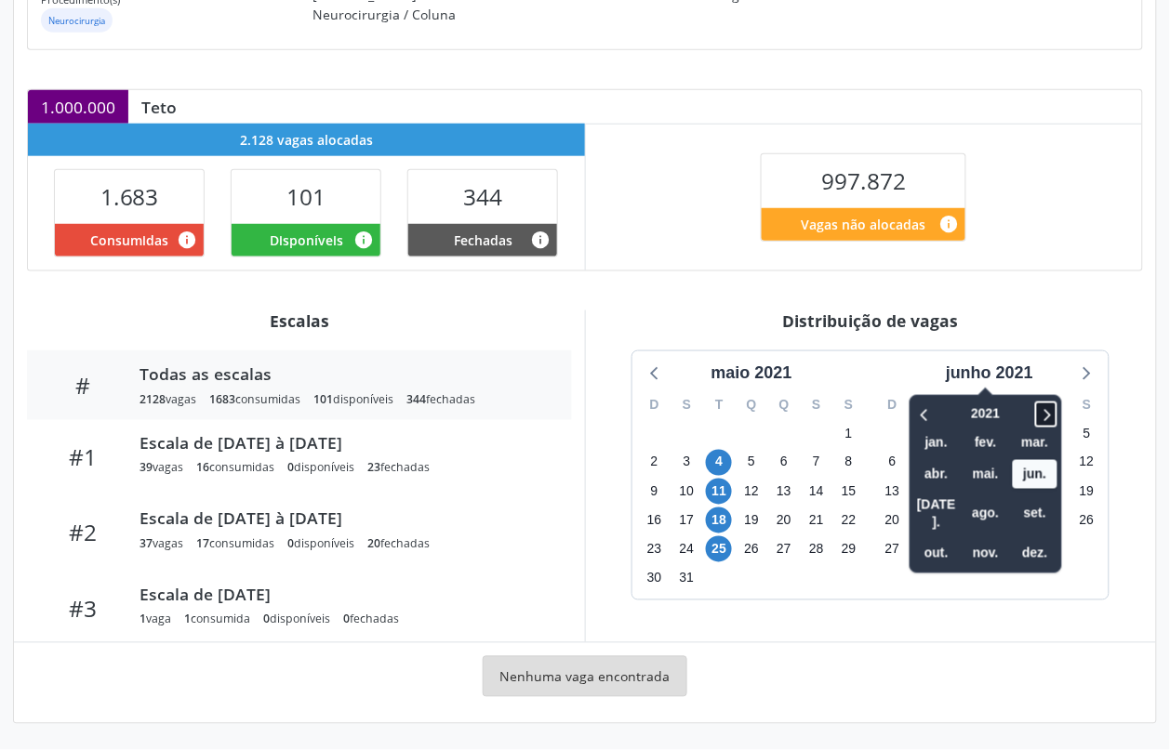
click at [1039, 410] on span at bounding box center [1046, 415] width 22 height 26
click at [1039, 409] on span at bounding box center [1046, 415] width 22 height 26
click at [931, 539] on span "out." at bounding box center [936, 553] width 45 height 29
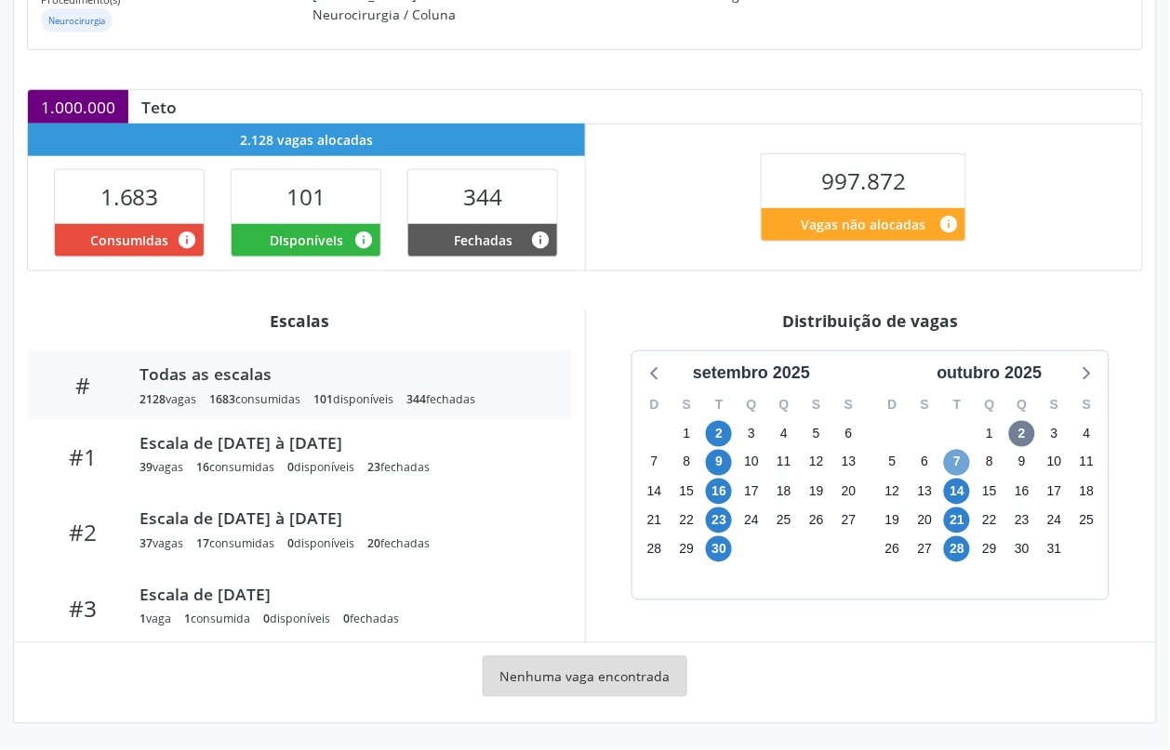
click at [956, 470] on span "7" at bounding box center [957, 463] width 26 height 26
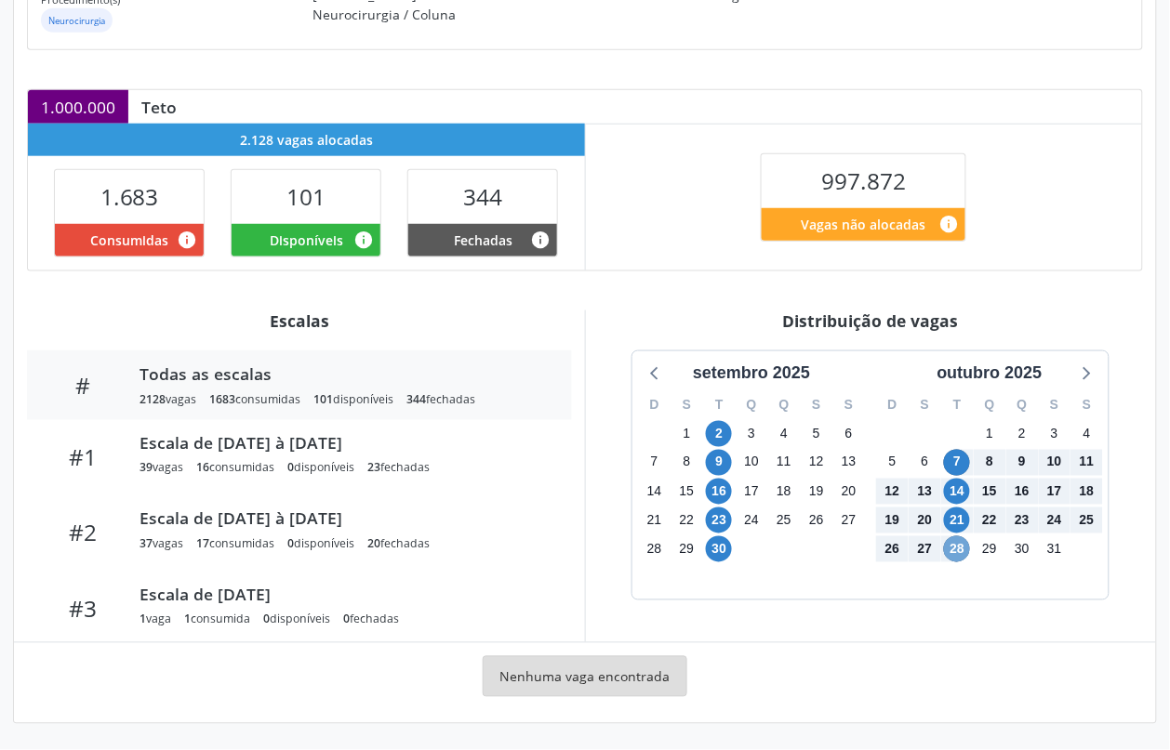
click at [955, 551] on span "28" at bounding box center [957, 550] width 26 height 26
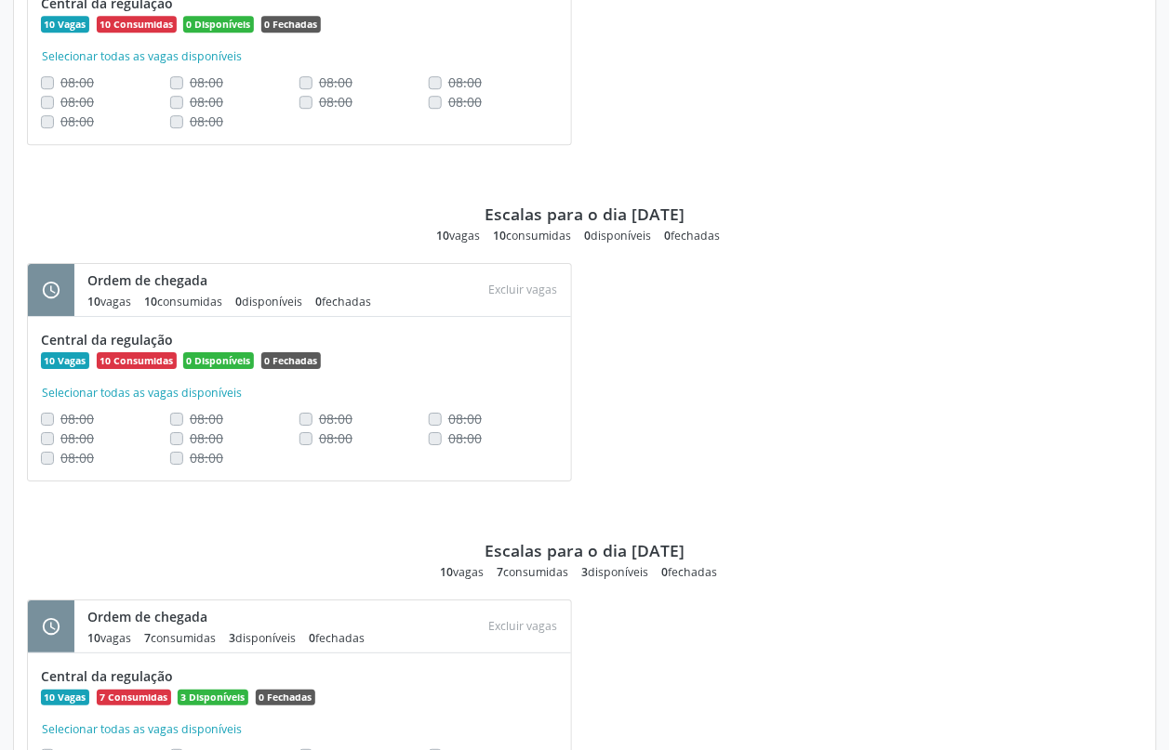
scroll to position [1030, 0]
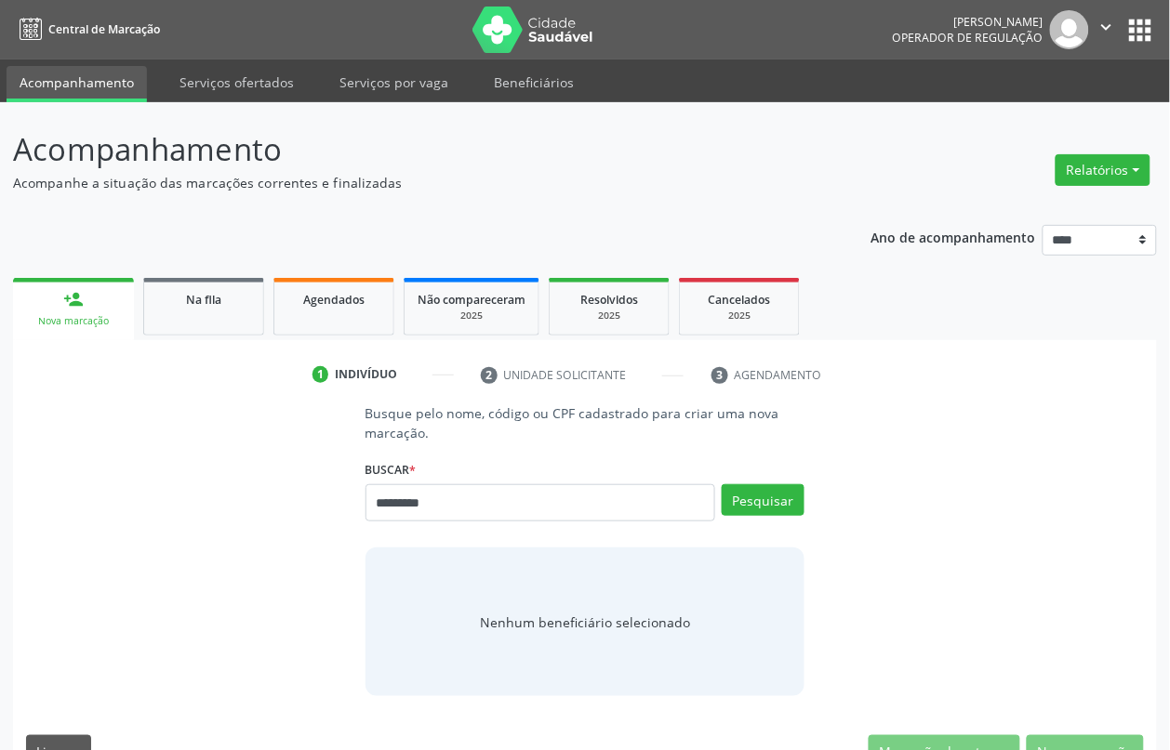
type input "*********"
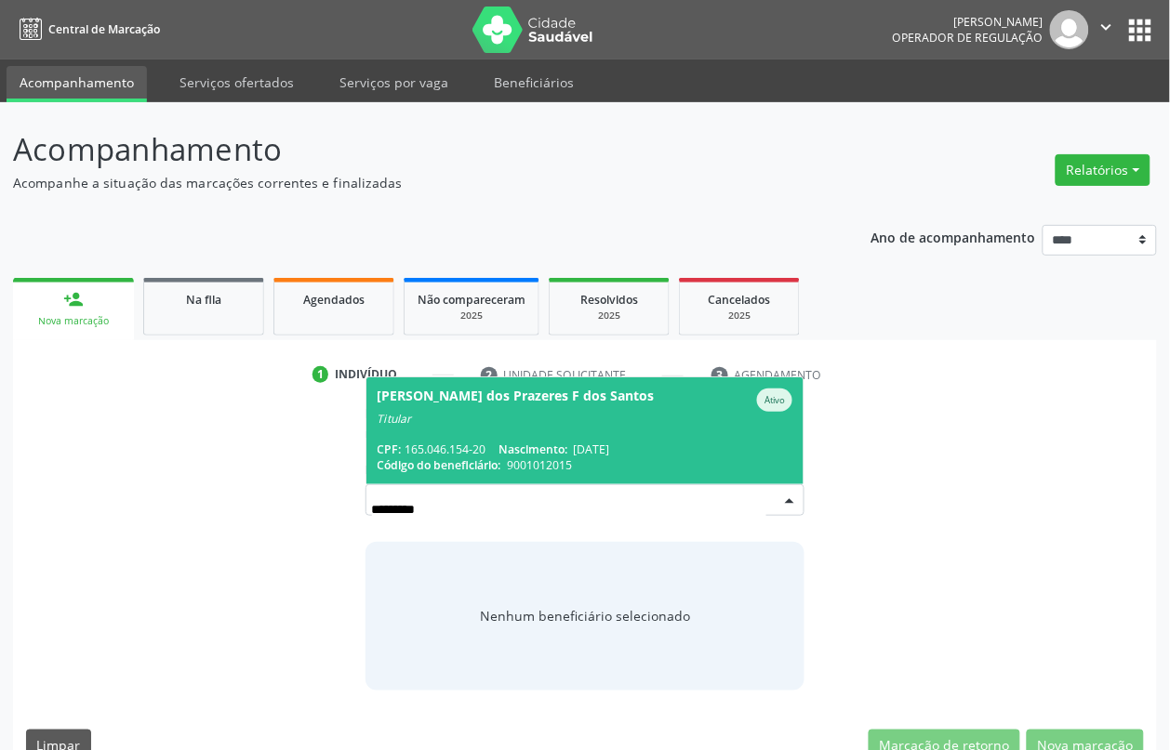
click at [526, 447] on span "Nascimento:" at bounding box center [532, 450] width 69 height 16
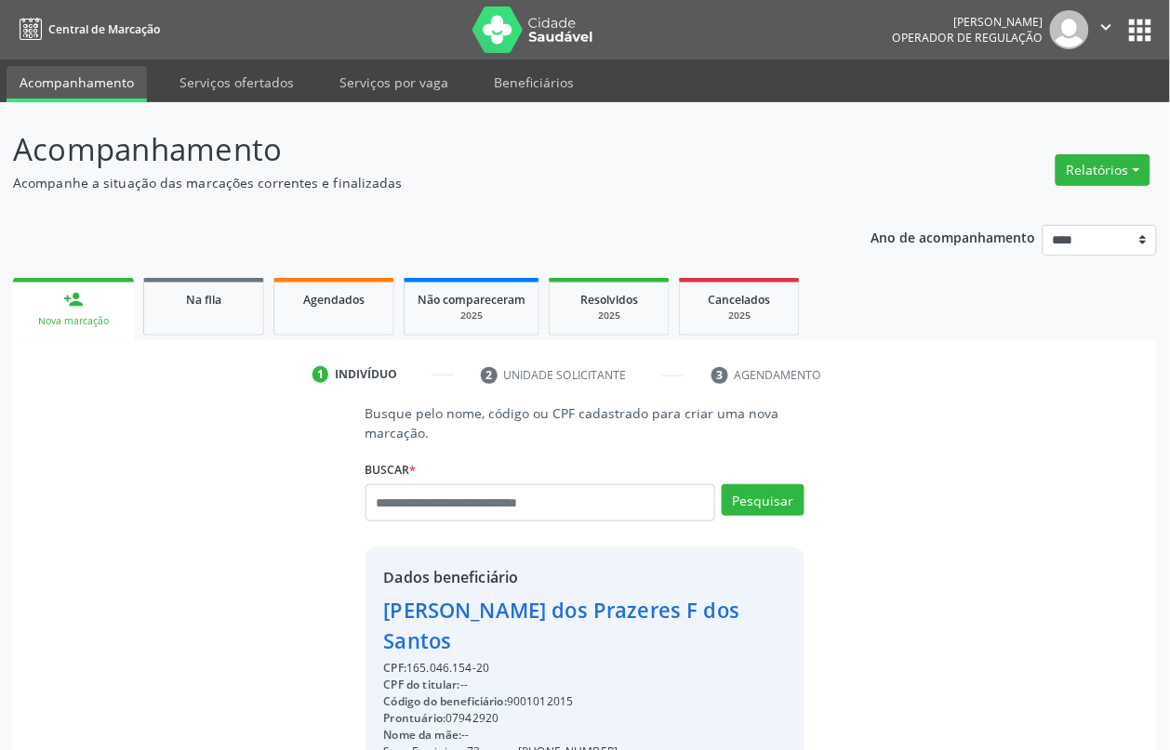
scroll to position [251, 0]
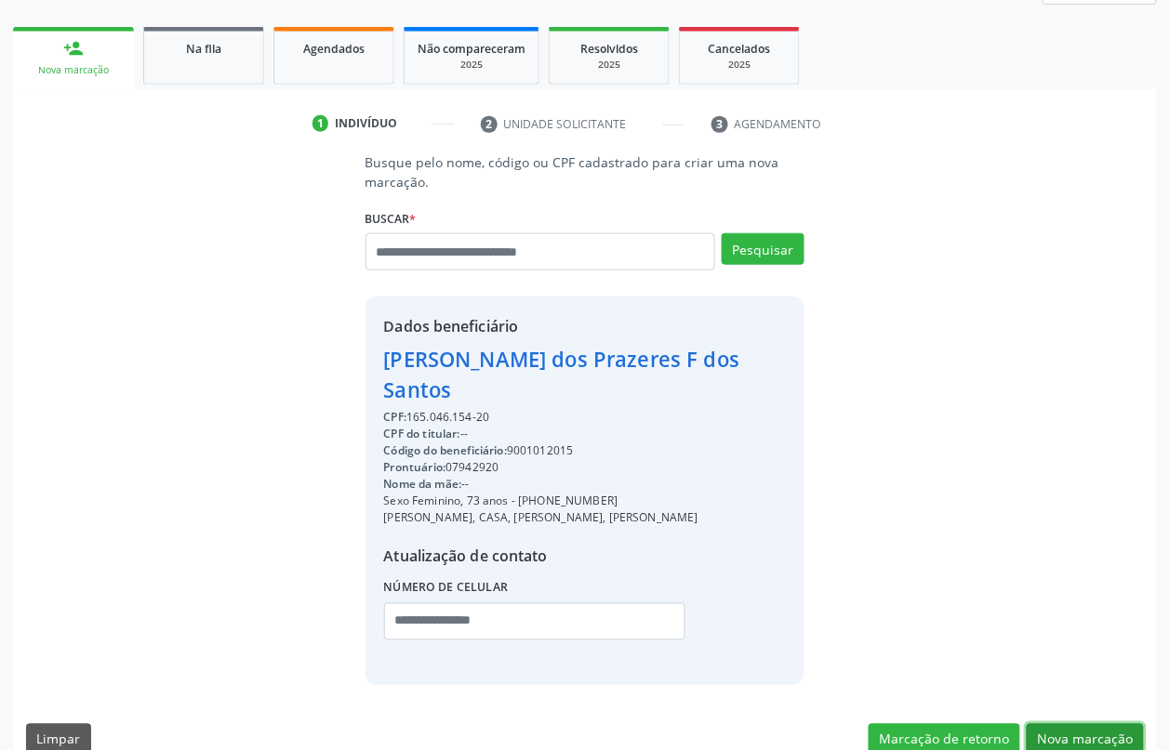
click at [1090, 724] on button "Nova marcação" at bounding box center [1085, 740] width 117 height 32
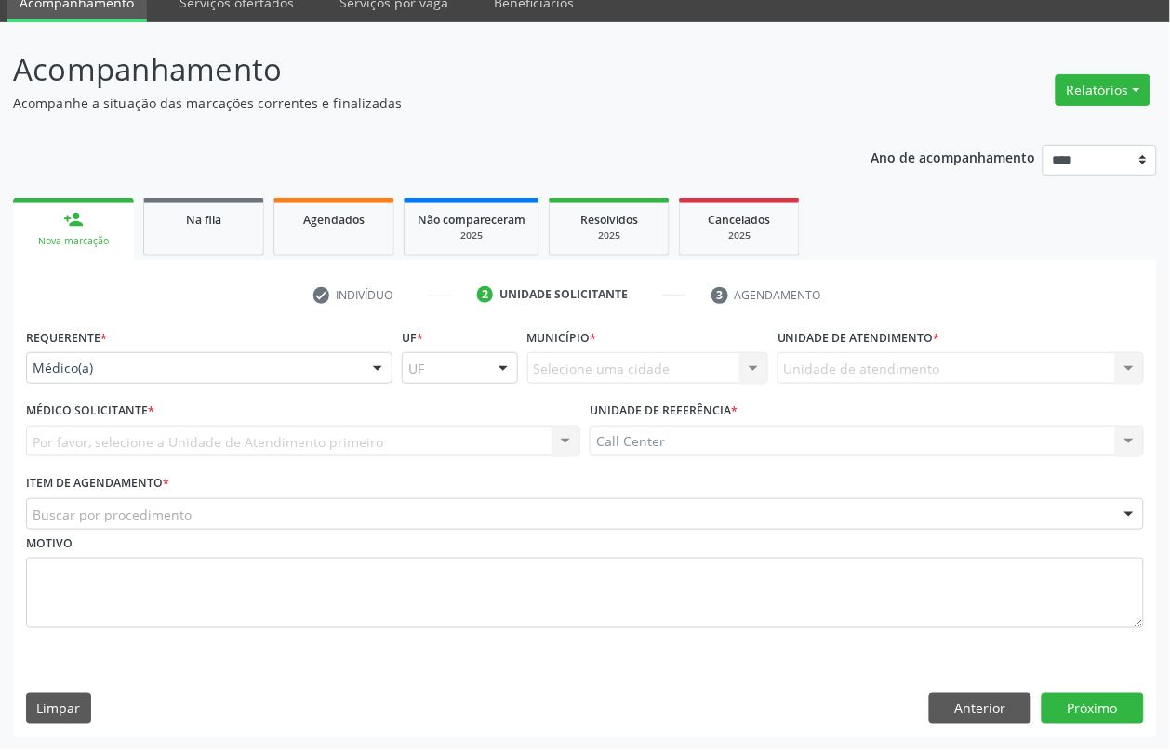
scroll to position [80, 0]
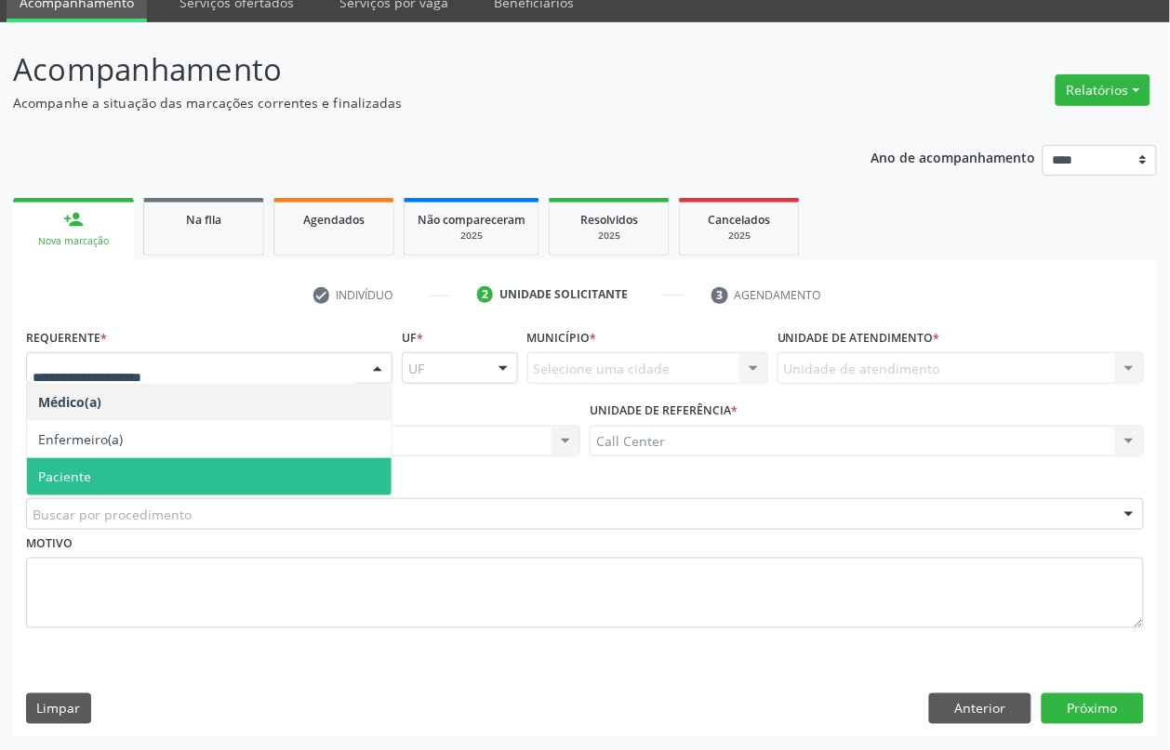
click at [112, 468] on span "Paciente" at bounding box center [209, 476] width 365 height 37
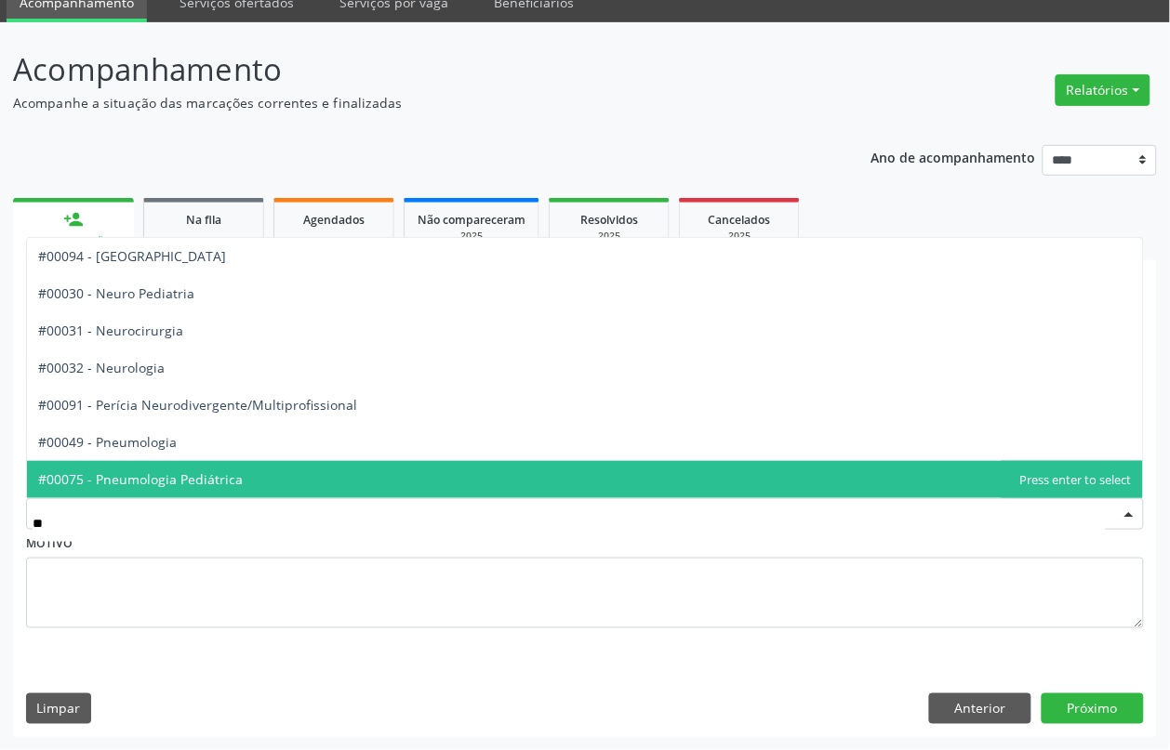
type input "***"
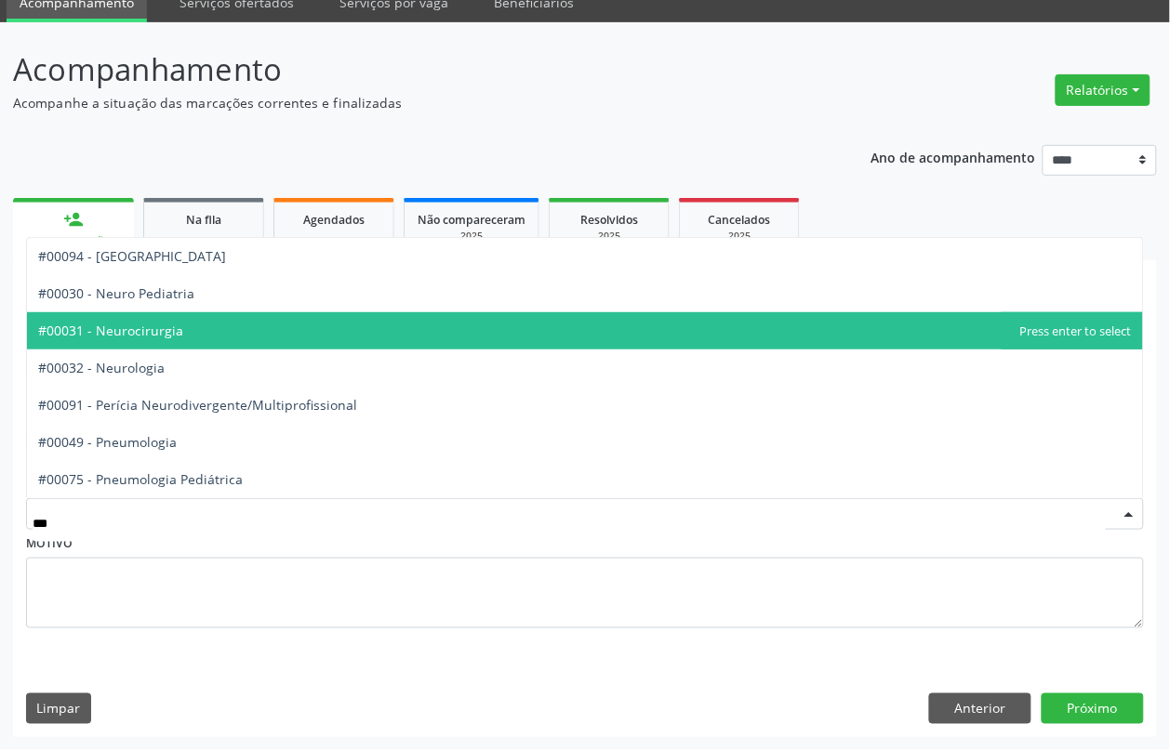
click at [175, 339] on span "#00031 - Neurocirurgia" at bounding box center [585, 330] width 1116 height 37
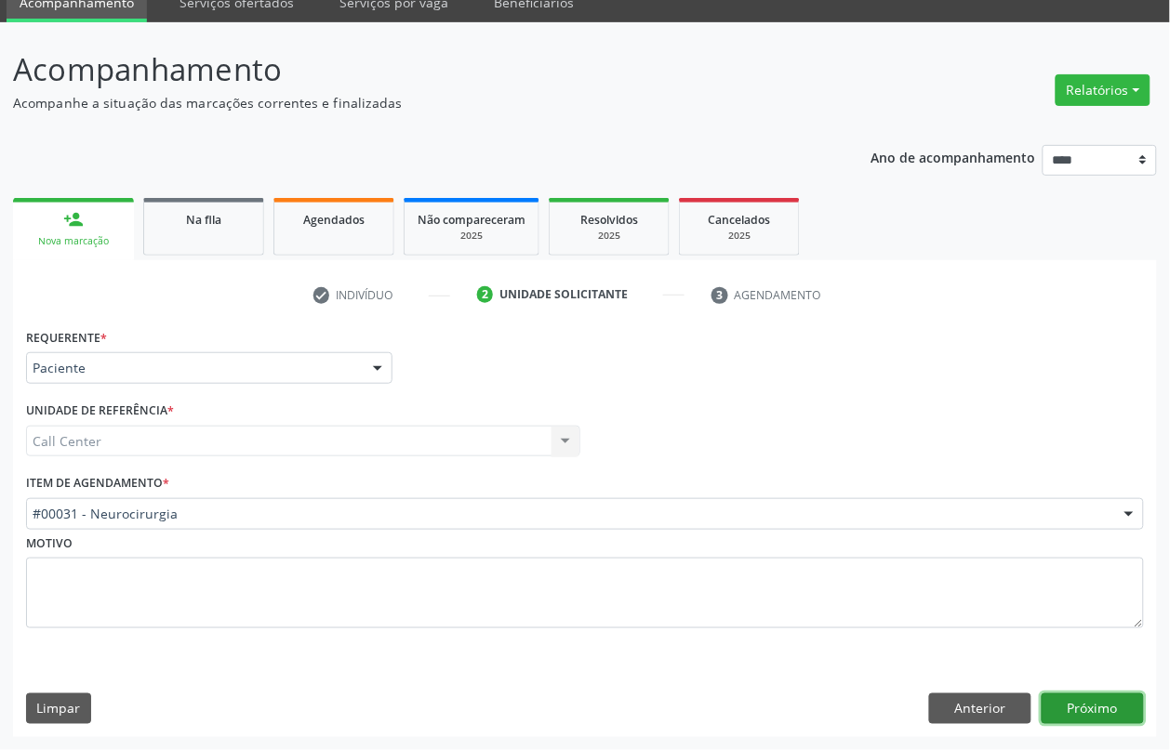
click at [1081, 695] on button "Próximo" at bounding box center [1093, 710] width 102 height 32
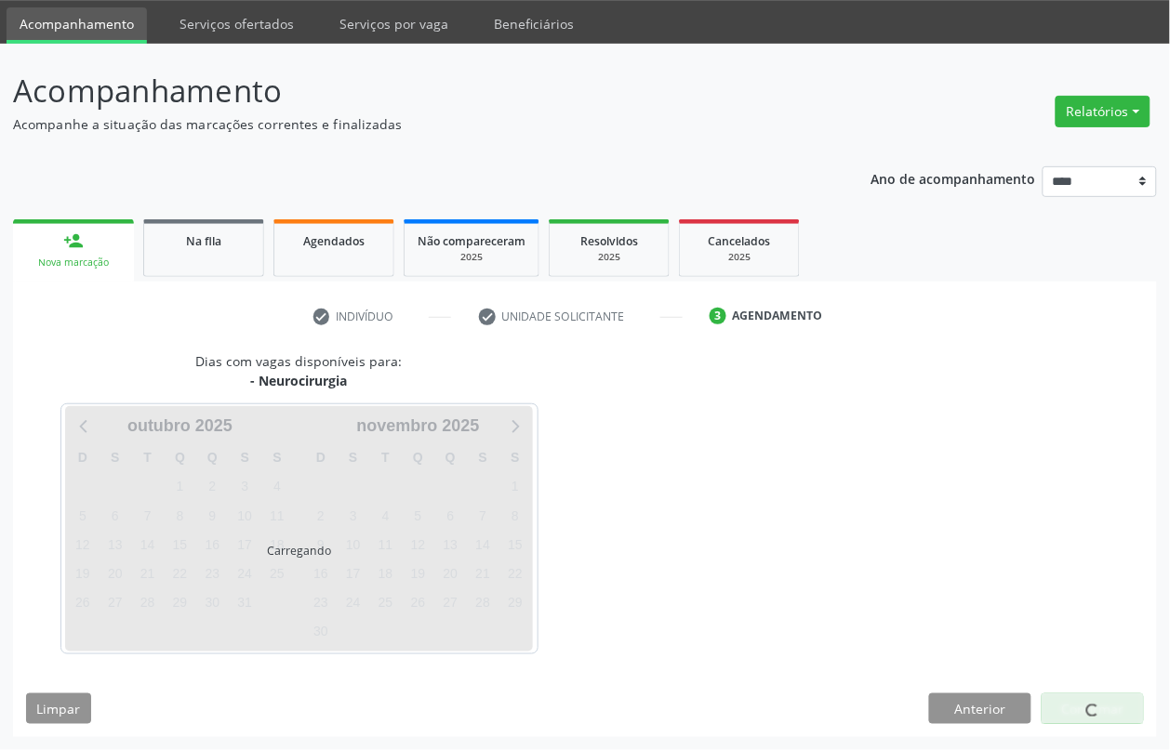
scroll to position [59, 0]
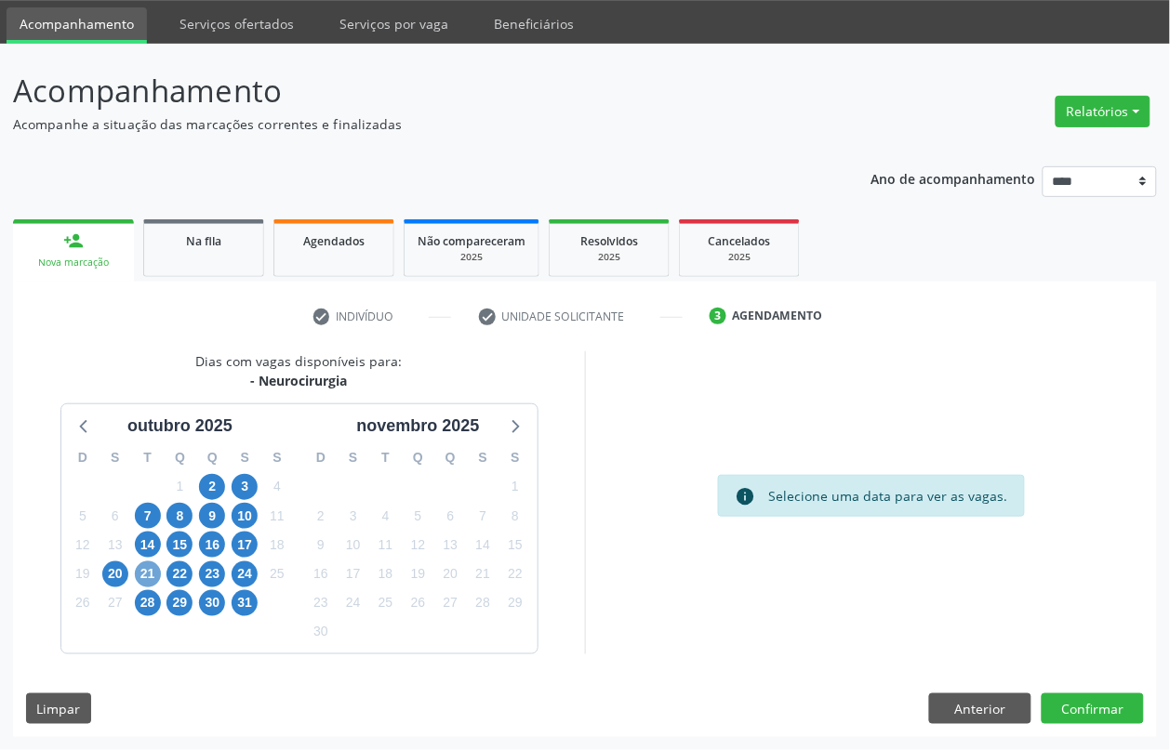
click at [147, 575] on span "21" at bounding box center [148, 575] width 26 height 26
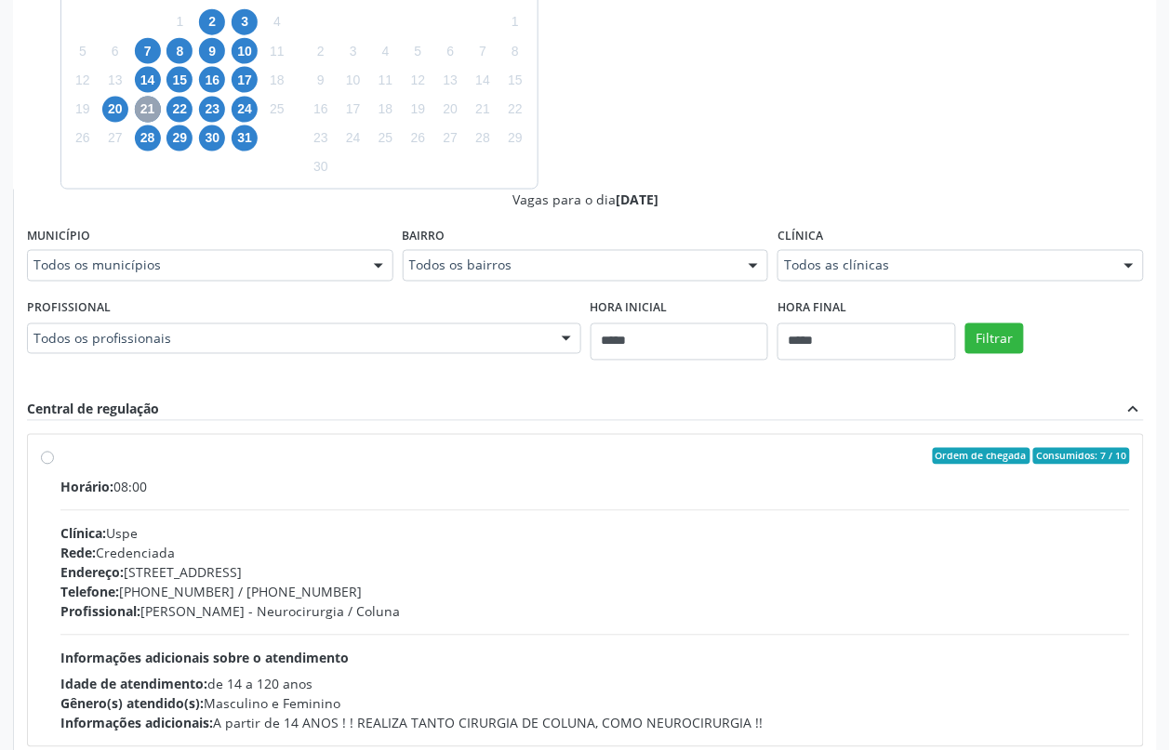
scroll to position [663, 0]
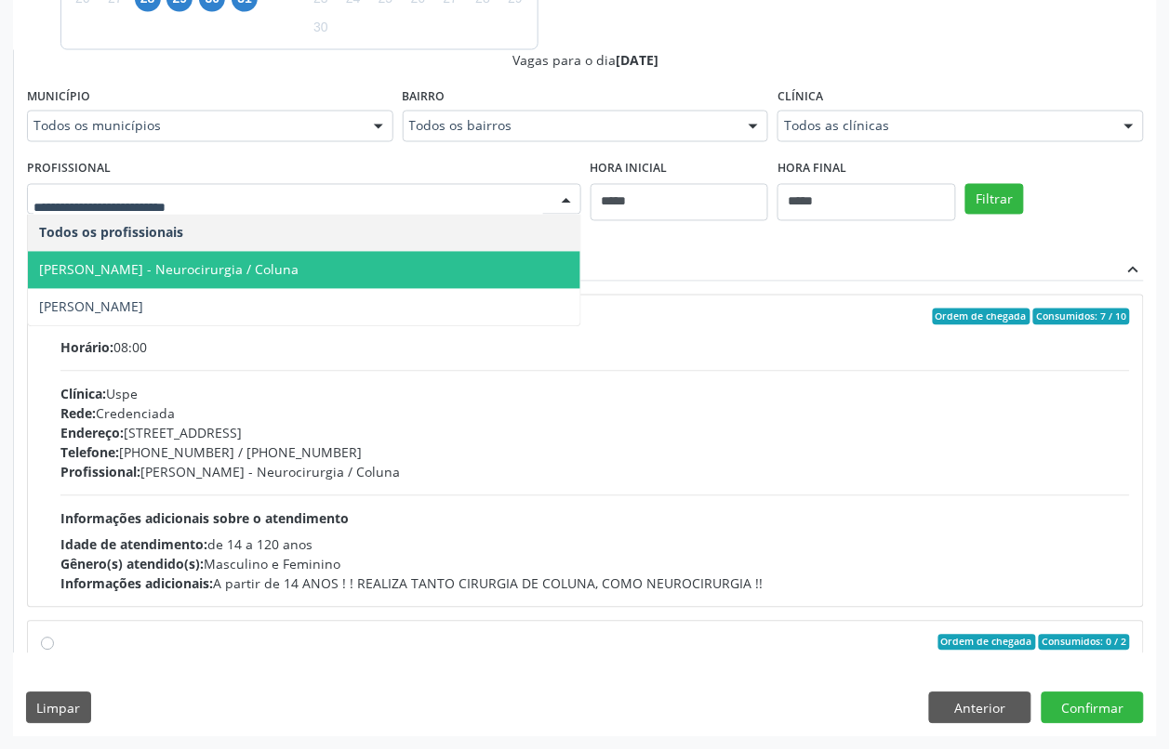
drag, startPoint x: 271, startPoint y: 276, endPoint x: 300, endPoint y: 276, distance: 29.8
click at [274, 276] on span "[PERSON_NAME] - Neurocirurgia / Coluna" at bounding box center [168, 270] width 259 height 18
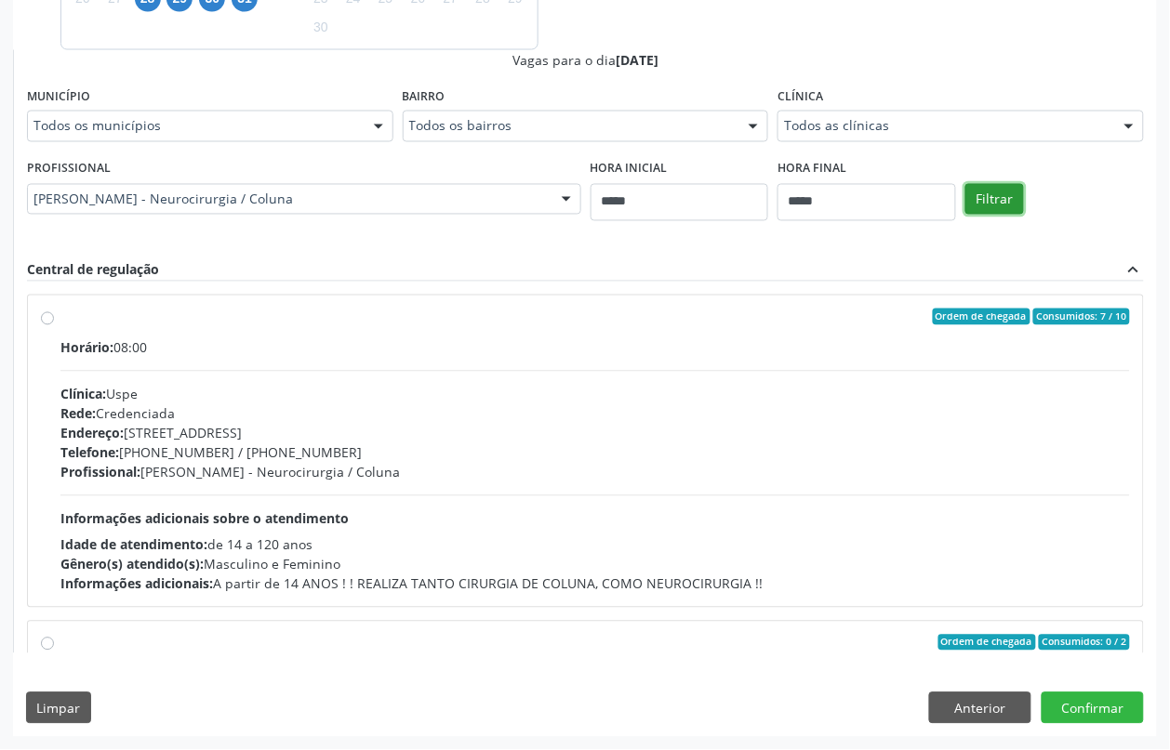
click at [1000, 196] on button "Filtrar" at bounding box center [994, 200] width 59 height 32
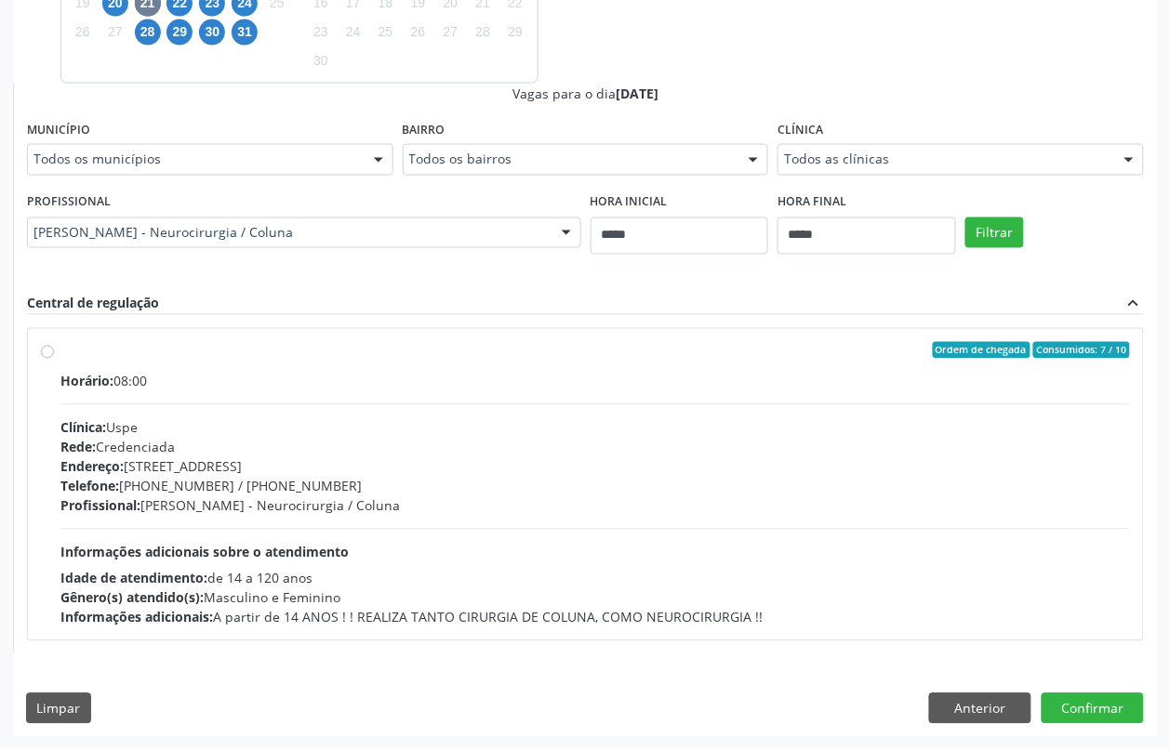
click at [406, 466] on div "Endereço: Rua do Espinheiro, nº 71, Espinheiro, Recife - PE" at bounding box center [594, 468] width 1069 height 20
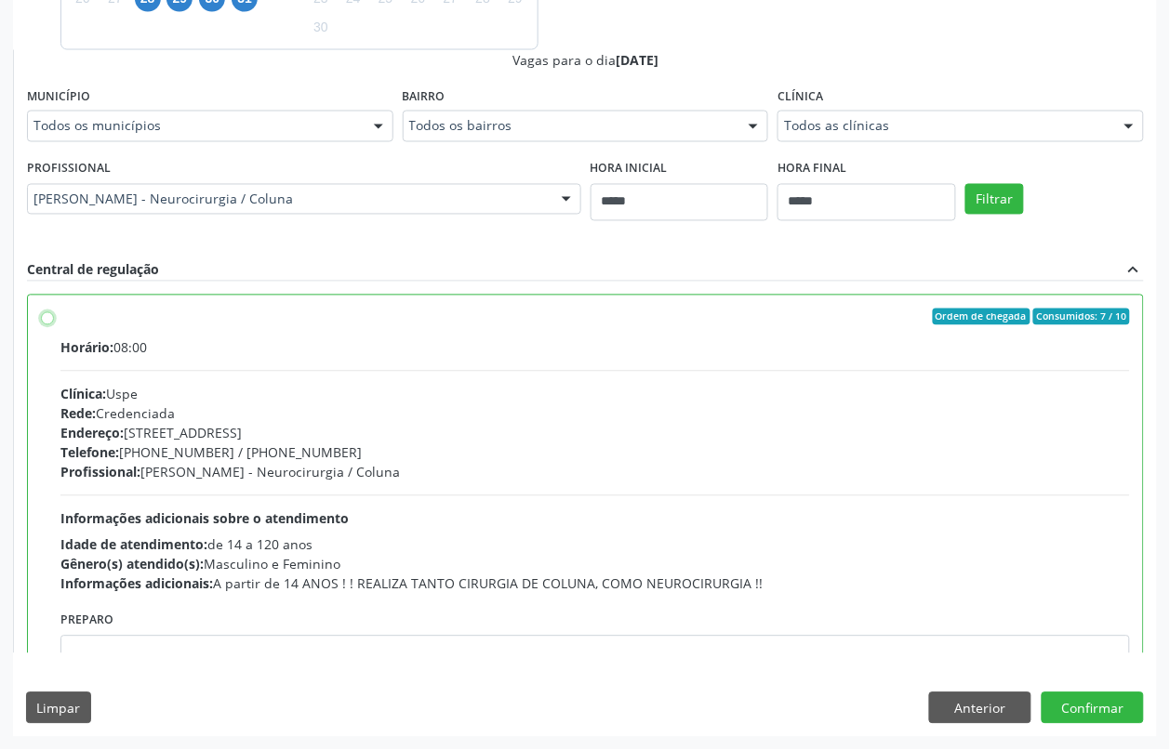
scroll to position [93, 0]
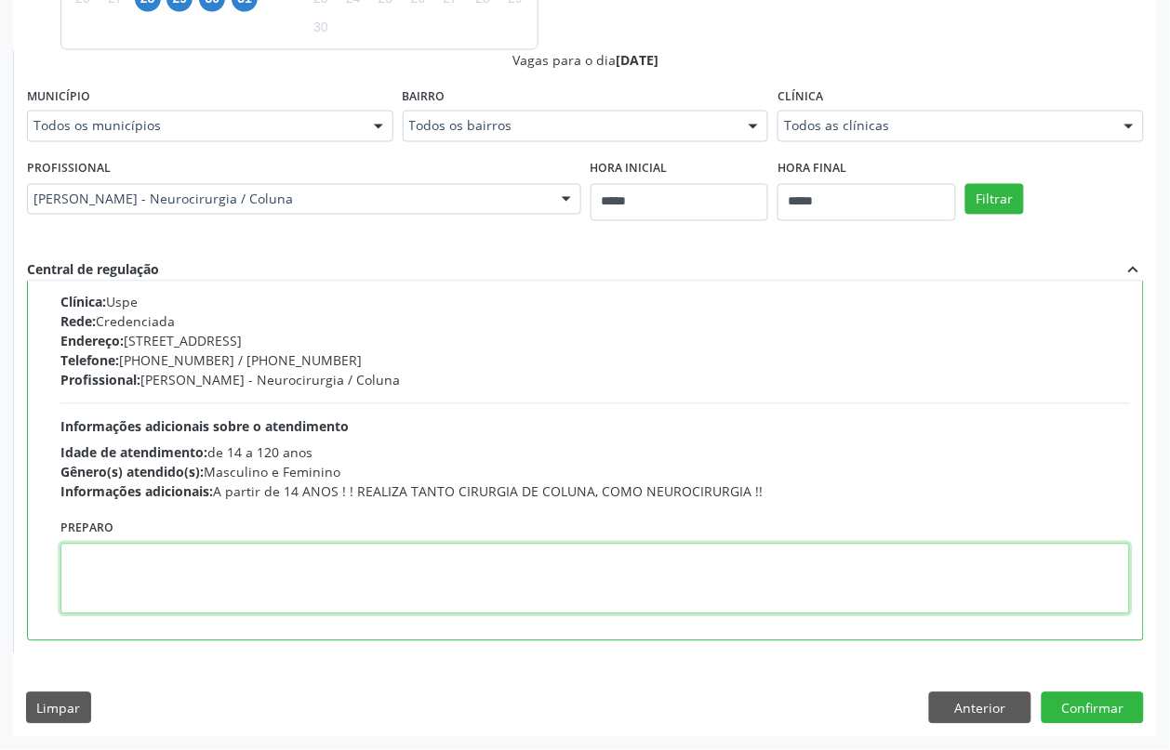
paste textarea "**********"
type textarea "**********"
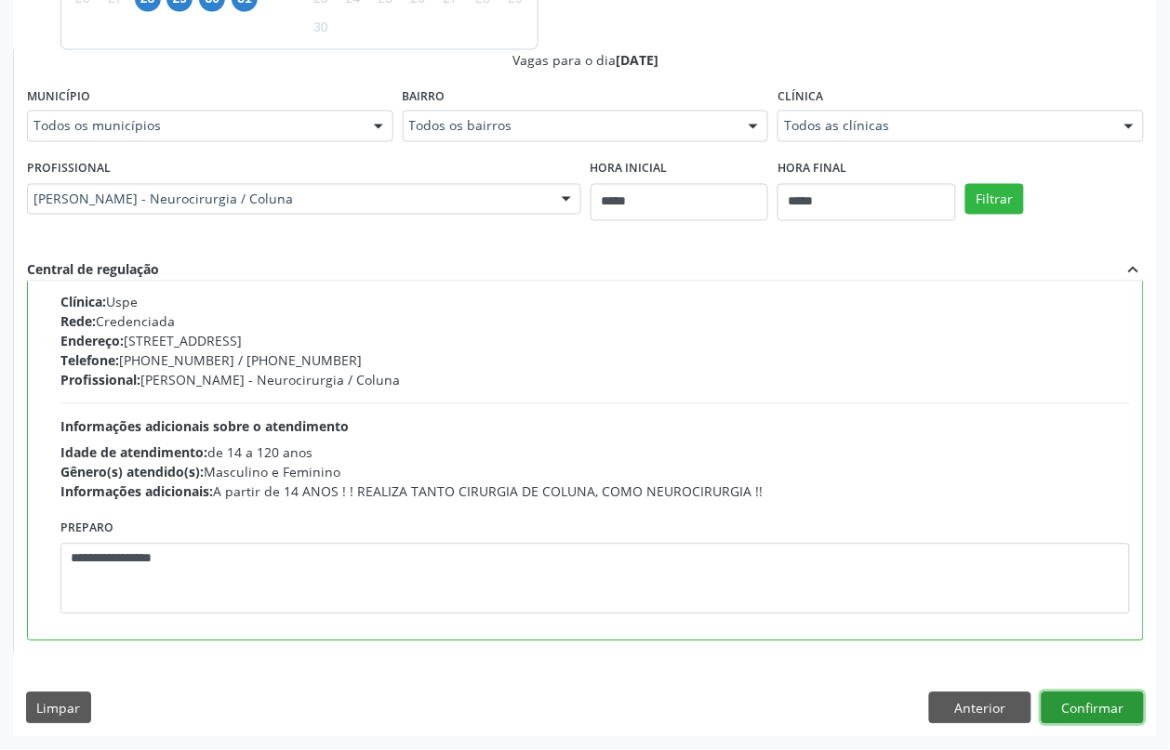
click at [1088, 703] on button "Confirmar" at bounding box center [1093, 709] width 102 height 32
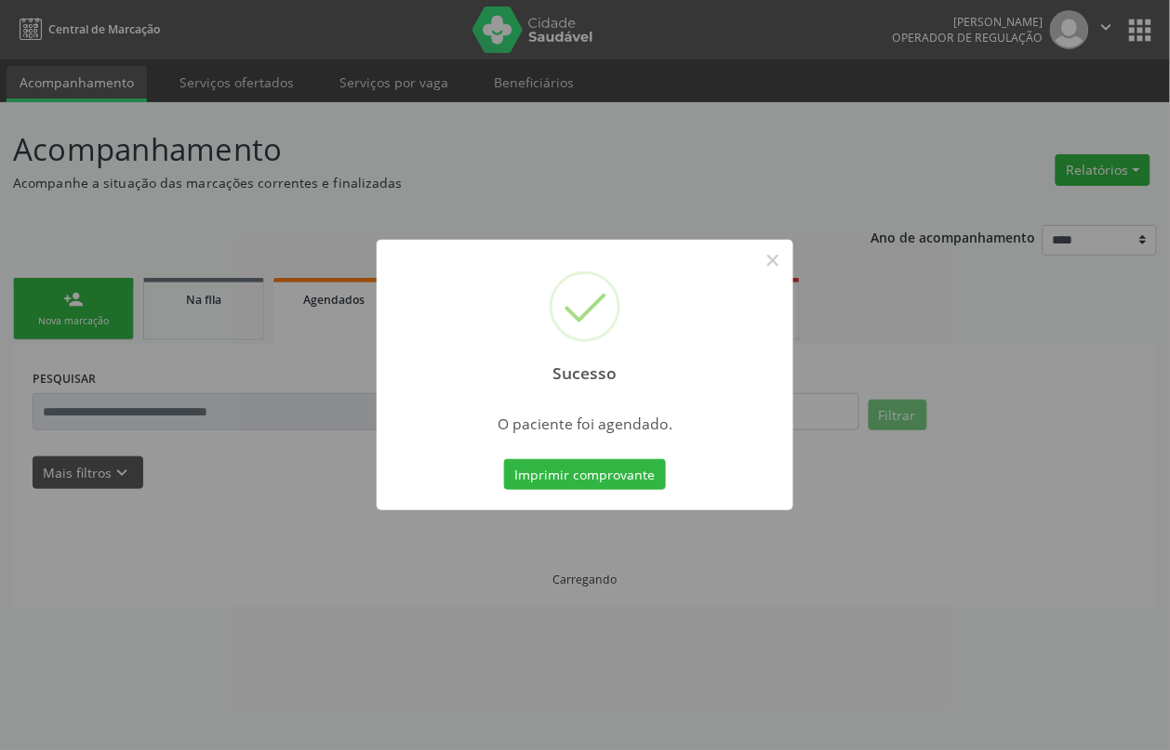
scroll to position [0, 0]
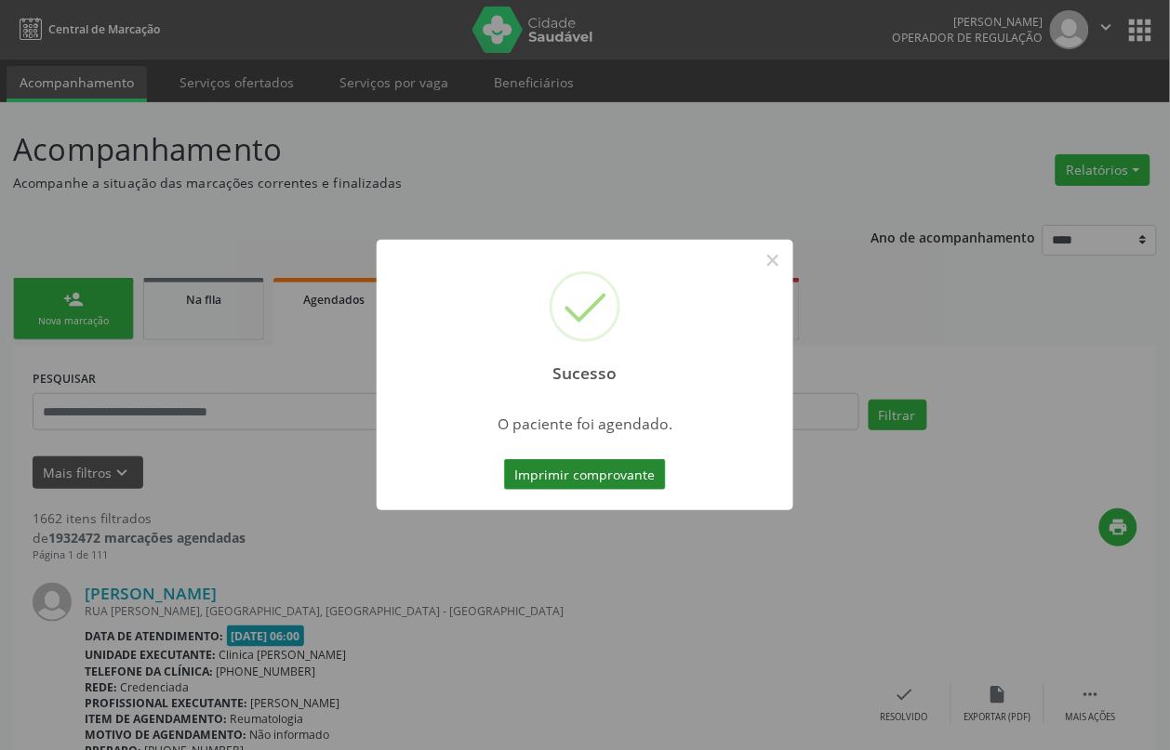
click at [640, 481] on button "Imprimir comprovante" at bounding box center [585, 475] width 162 height 32
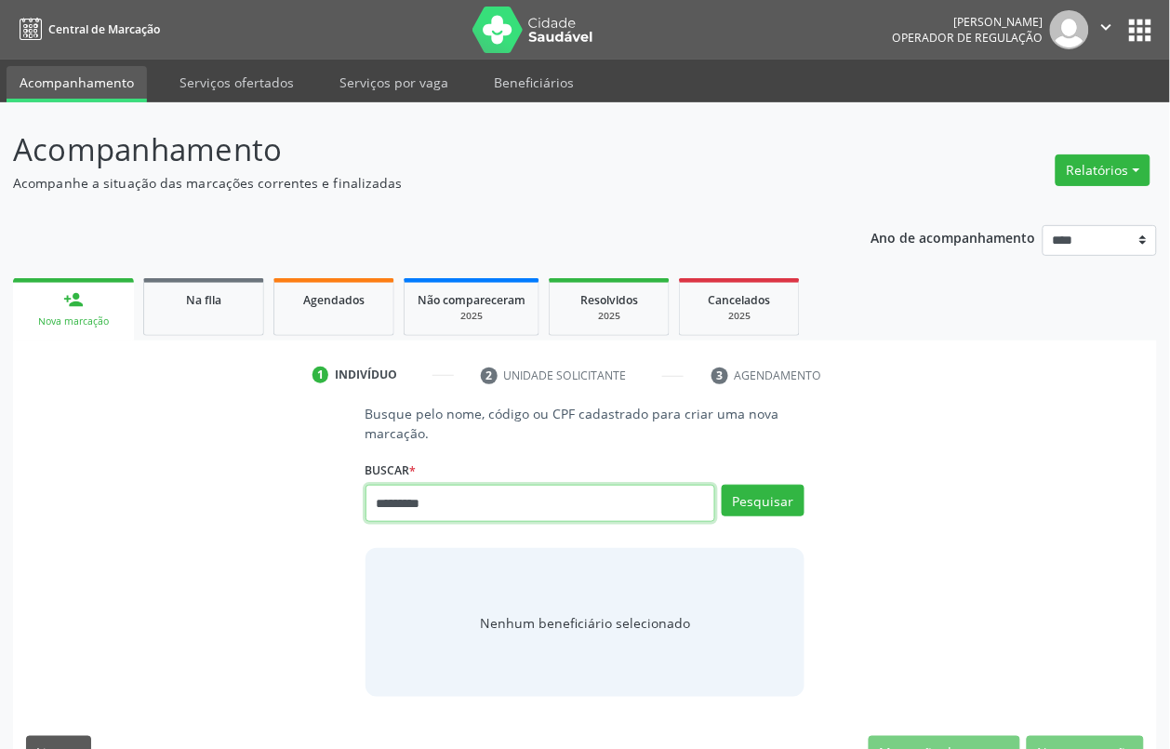
type input "*********"
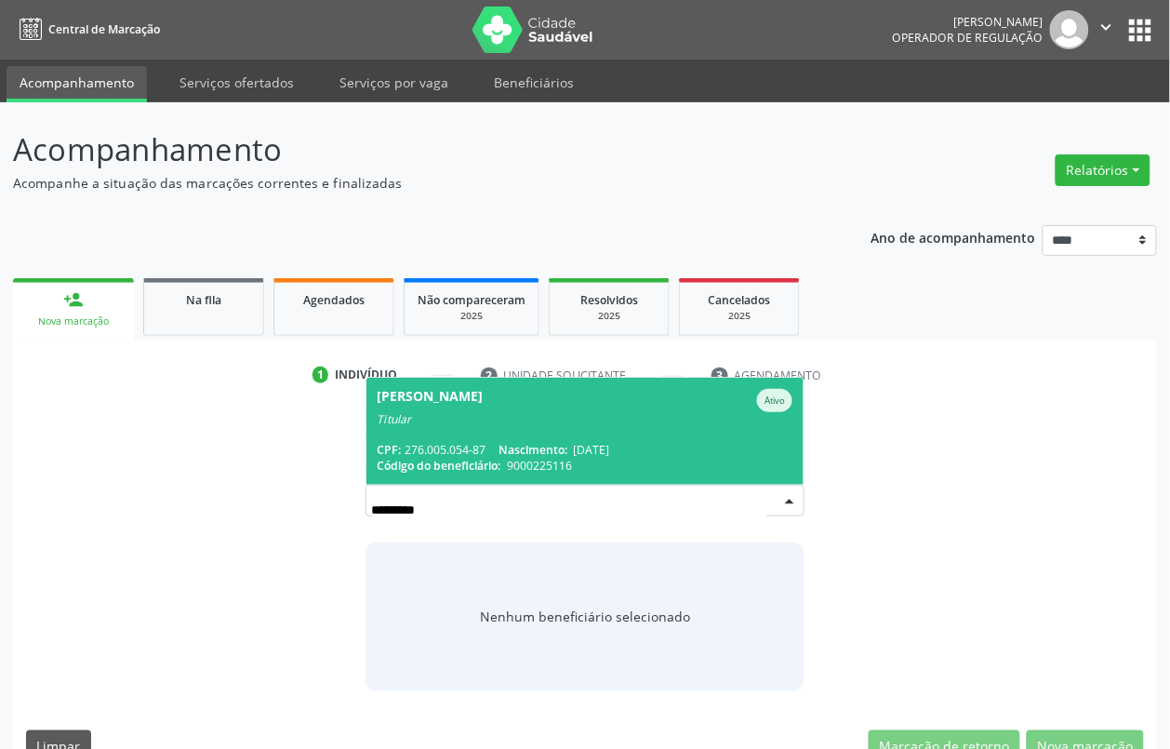
drag, startPoint x: 661, startPoint y: 428, endPoint x: 643, endPoint y: 432, distance: 19.2
click at [661, 424] on span "Vicencia Arruda Sobrinho Ativo Titular CPF: 276.005.054-87 Nascimento: [DATE] C…" at bounding box center [585, 431] width 438 height 107
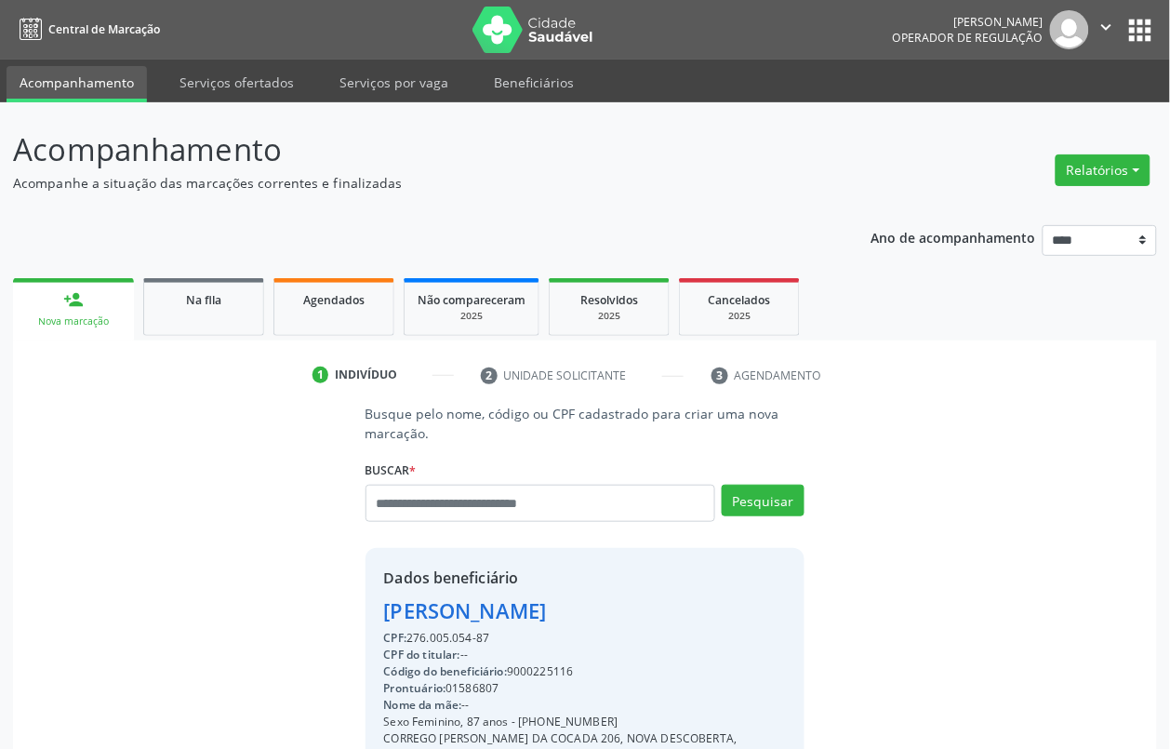
click at [553, 670] on div "Código do beneficiário: 9000225116" at bounding box center [585, 671] width 403 height 17
copy div "9000225116"
click at [304, 303] on span "Agendados" at bounding box center [333, 300] width 61 height 16
select select "*"
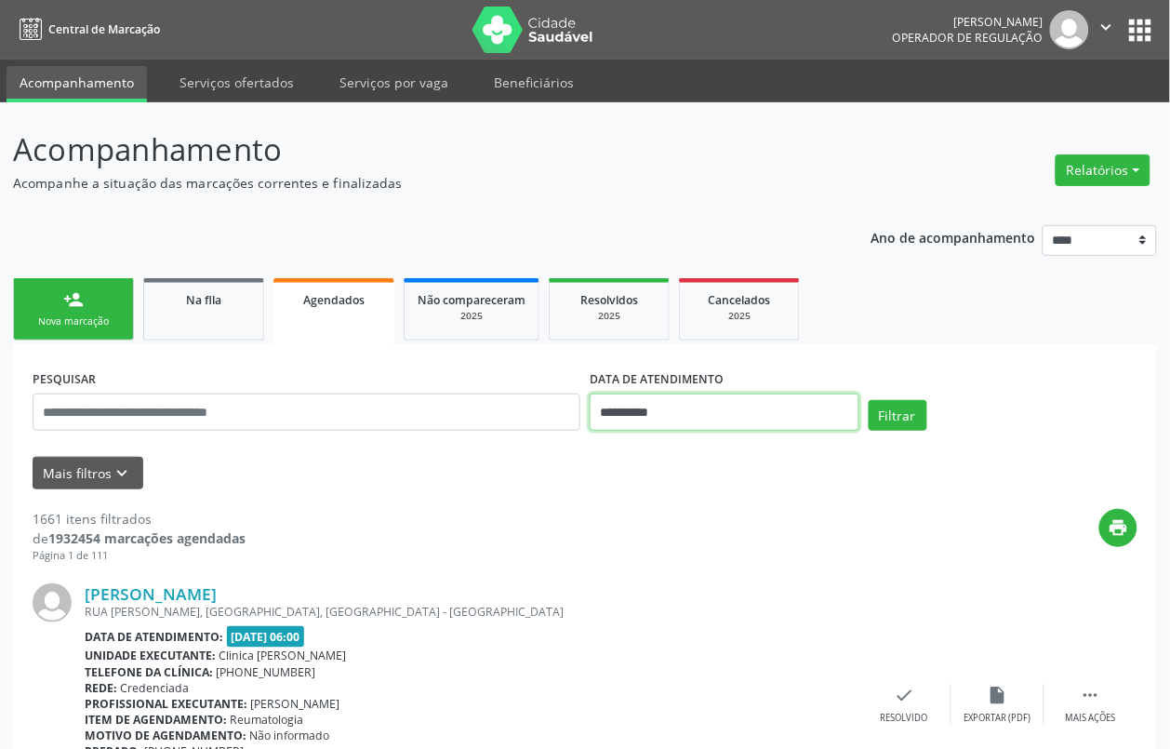
click at [663, 410] on input "**********" at bounding box center [725, 411] width 270 height 37
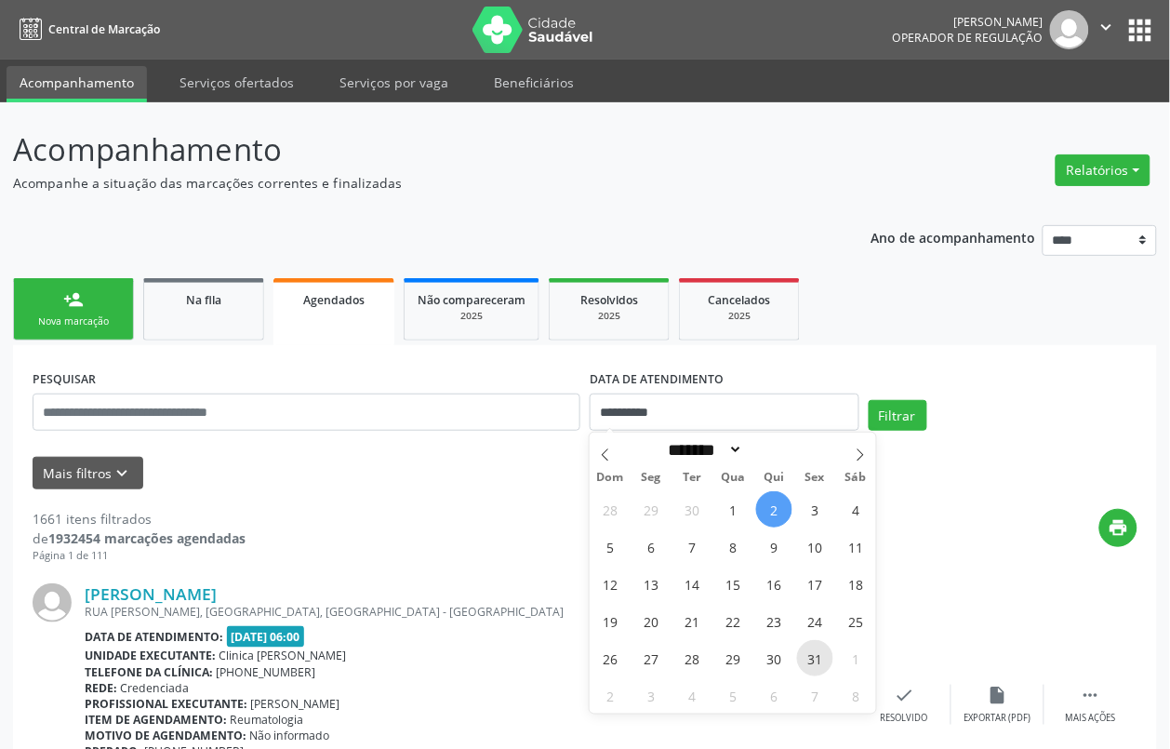
click at [811, 651] on span "31" at bounding box center [815, 658] width 36 height 36
type input "**********"
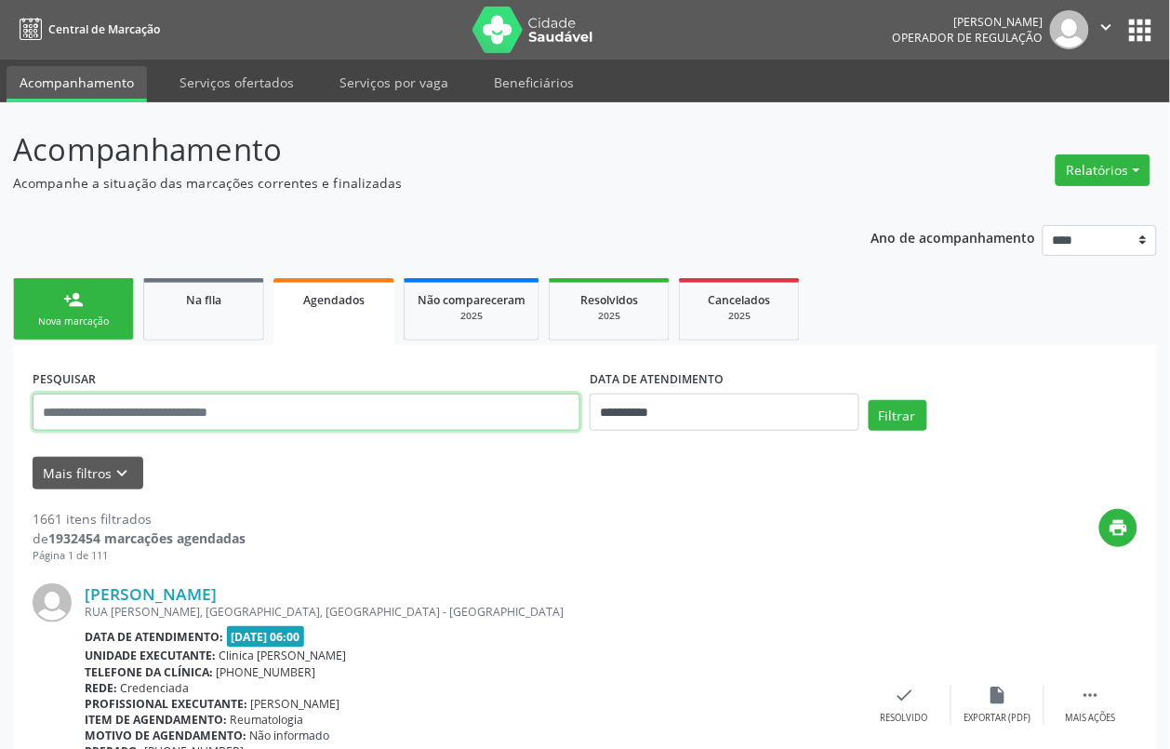
paste input "**********"
type input "**********"
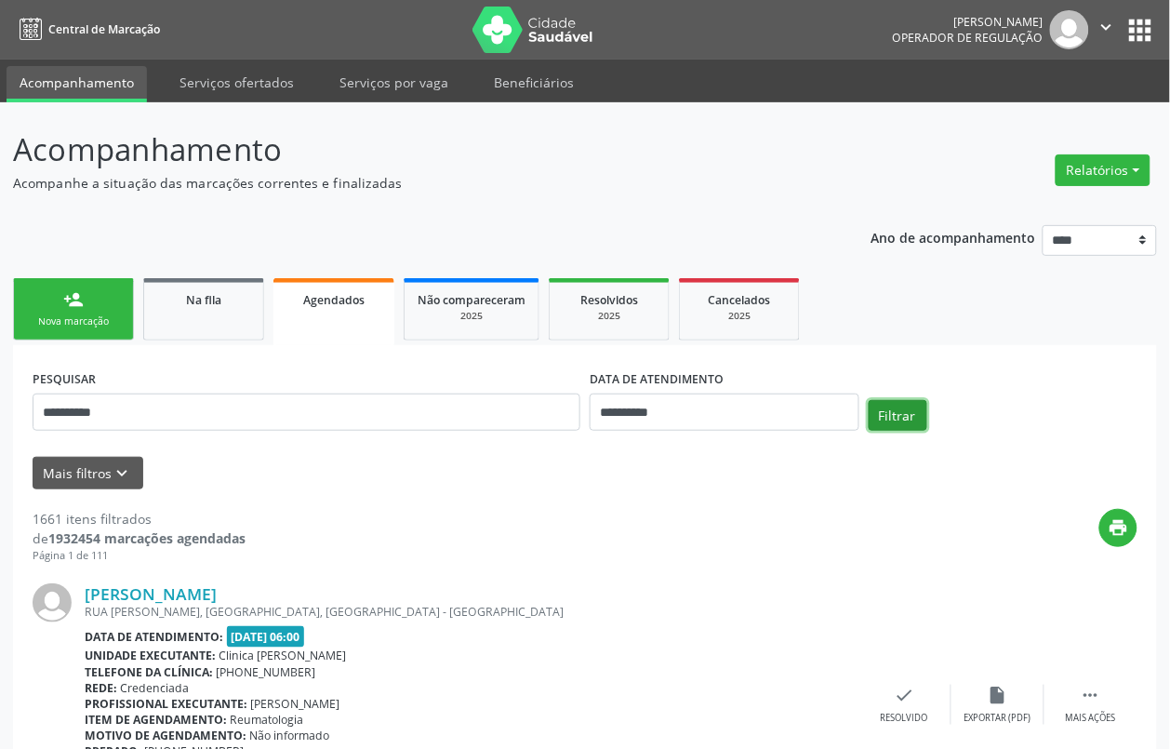
click at [886, 425] on button "Filtrar" at bounding box center [898, 416] width 59 height 32
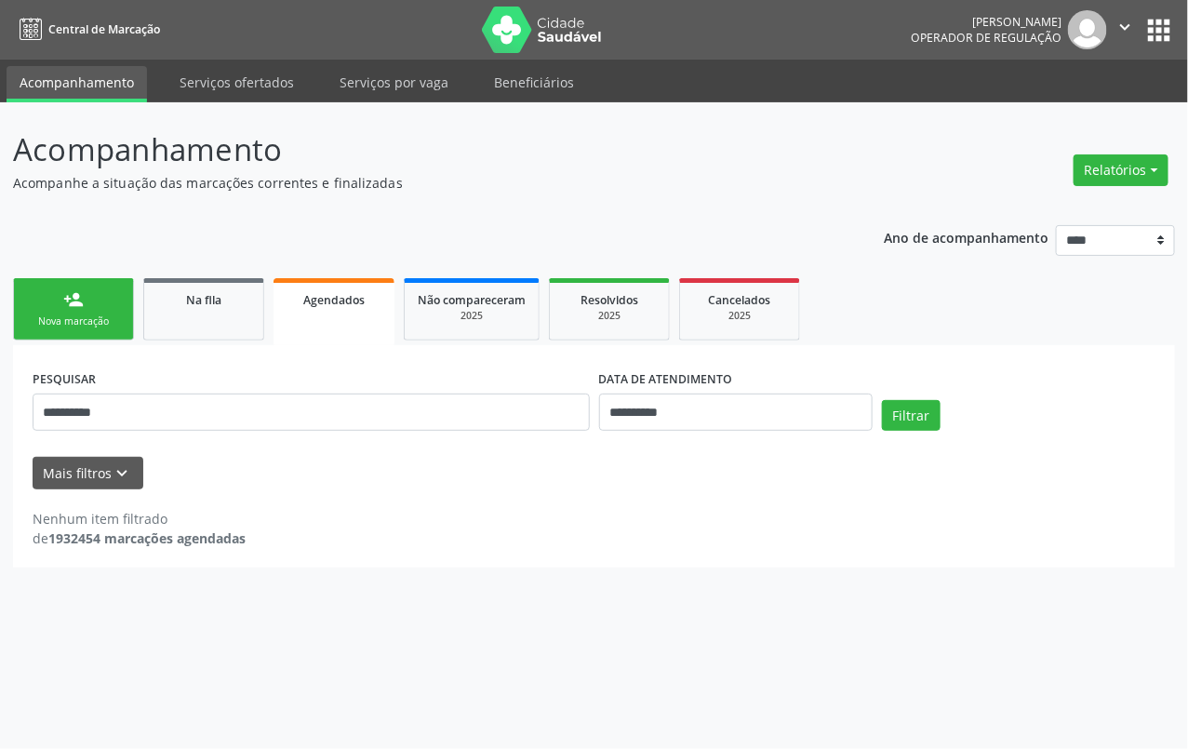
click at [68, 299] on div "person_add" at bounding box center [73, 299] width 20 height 20
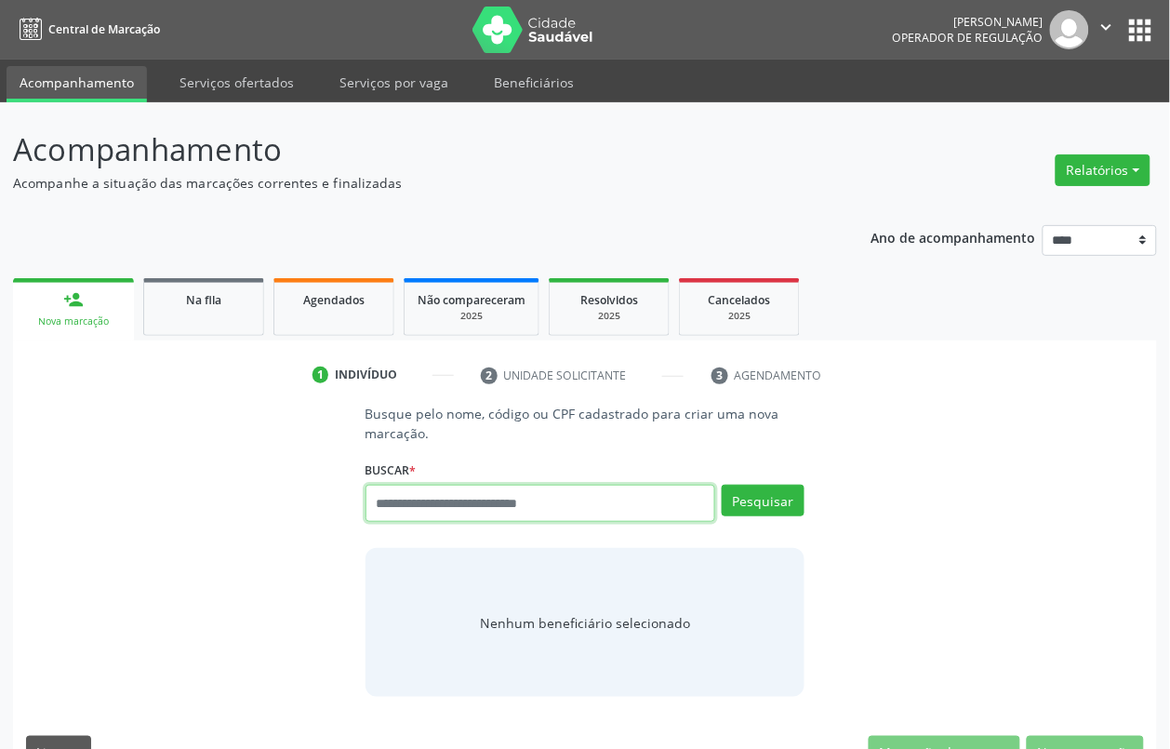
paste input "**********"
type input "**********"
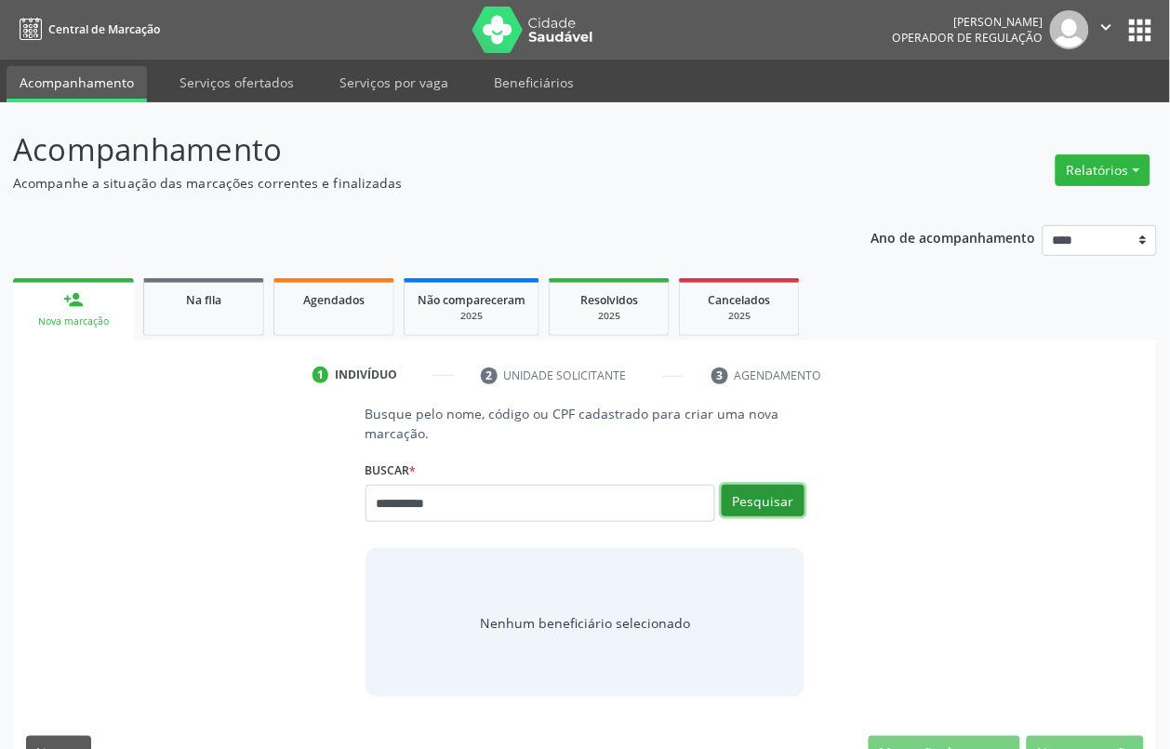
click at [750, 489] on button "Pesquisar" at bounding box center [763, 501] width 83 height 32
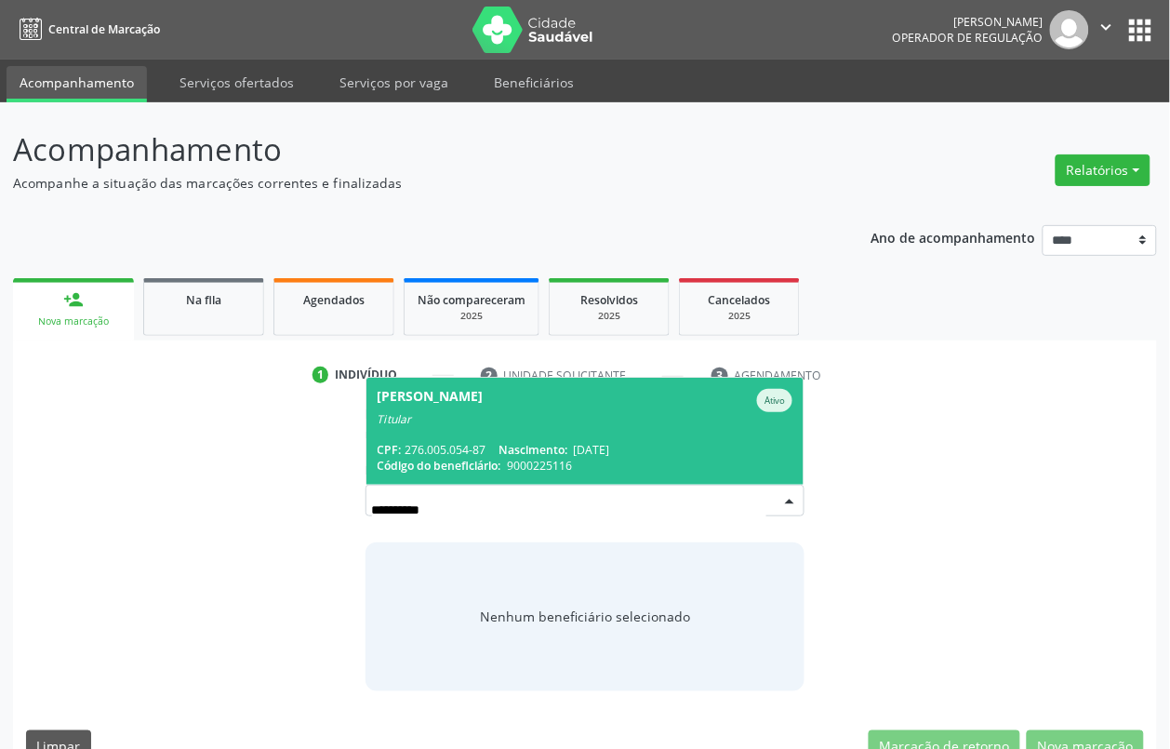
click at [472, 401] on div "Vicencia Arruda Sobrinho" at bounding box center [431, 400] width 106 height 23
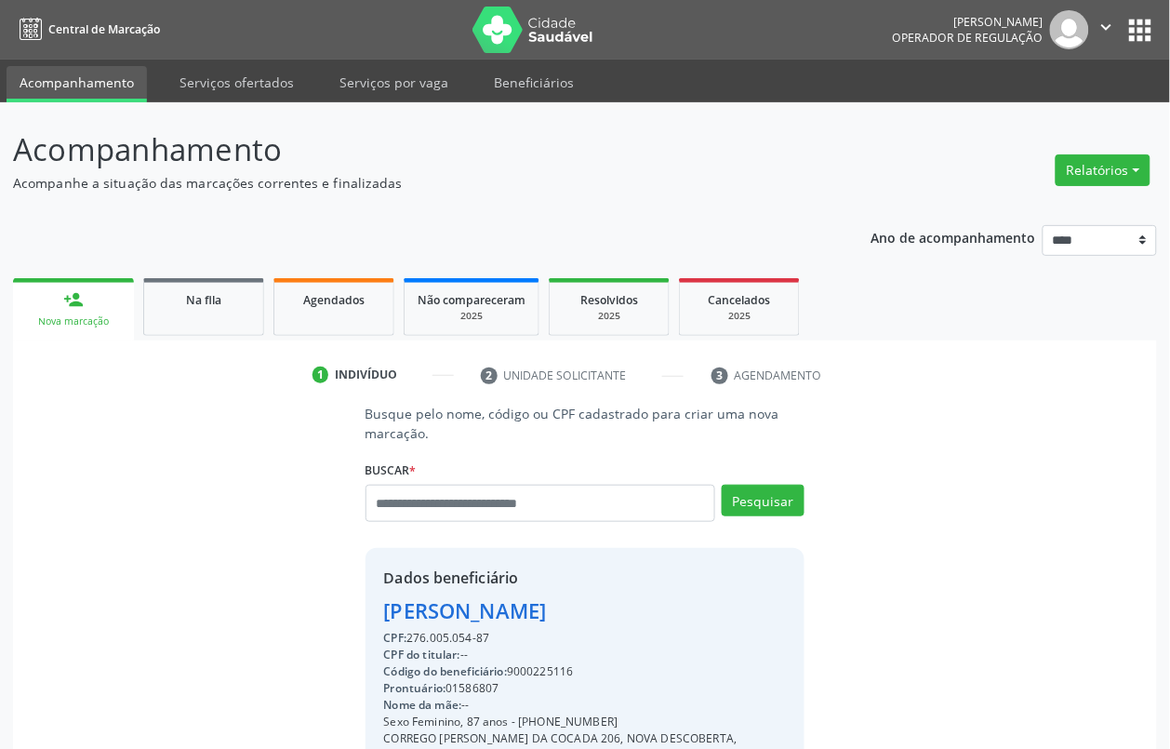
scroll to position [253, 0]
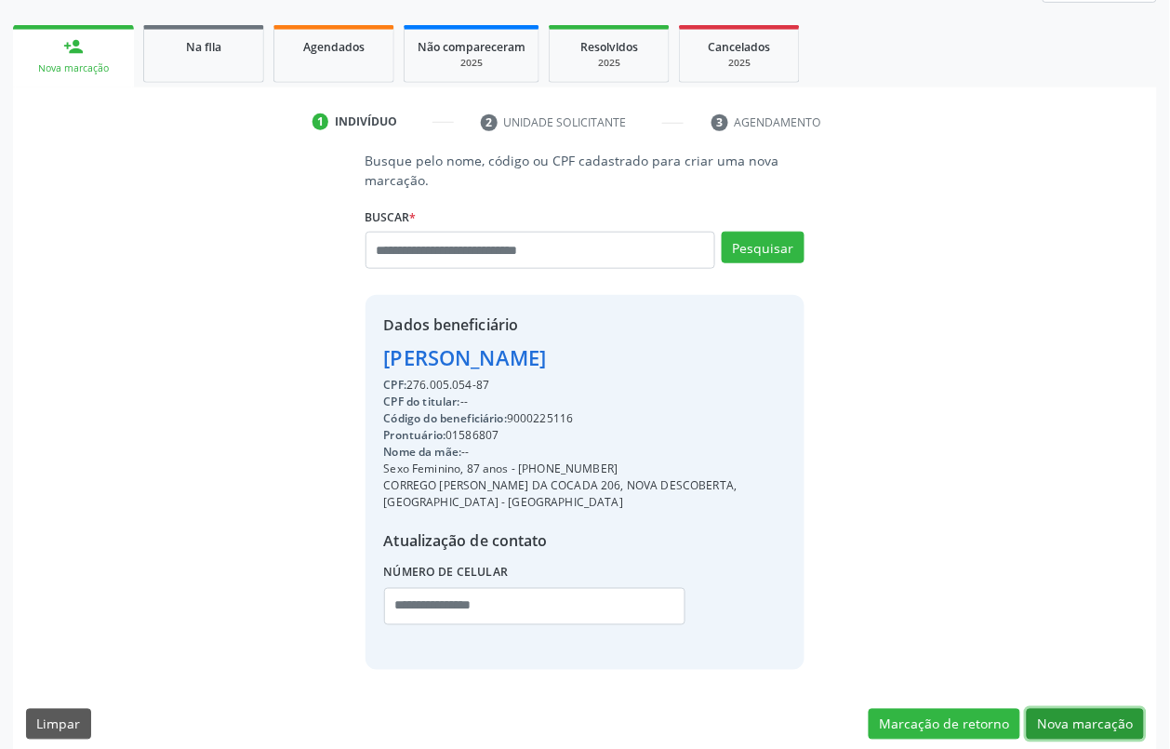
drag, startPoint x: 1070, startPoint y: 705, endPoint x: 1048, endPoint y: 695, distance: 24.6
click at [1070, 709] on button "Nova marcação" at bounding box center [1085, 725] width 117 height 32
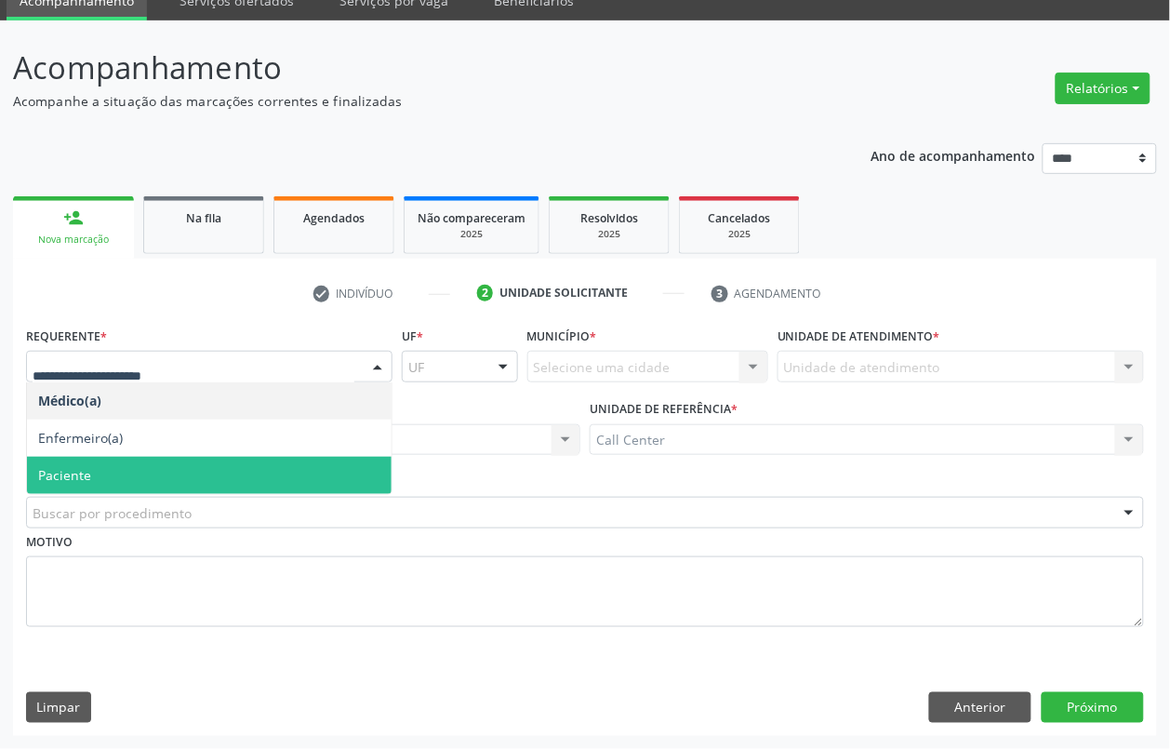
click at [86, 466] on span "Paciente" at bounding box center [64, 475] width 53 height 18
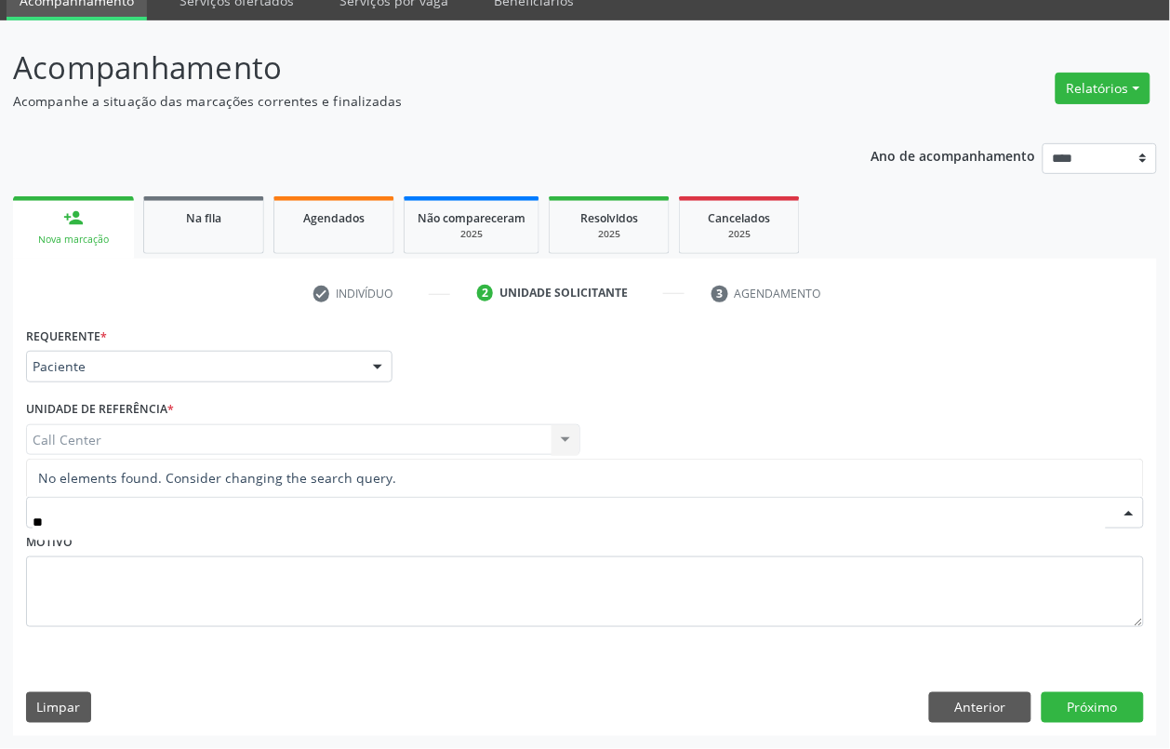
type input "*"
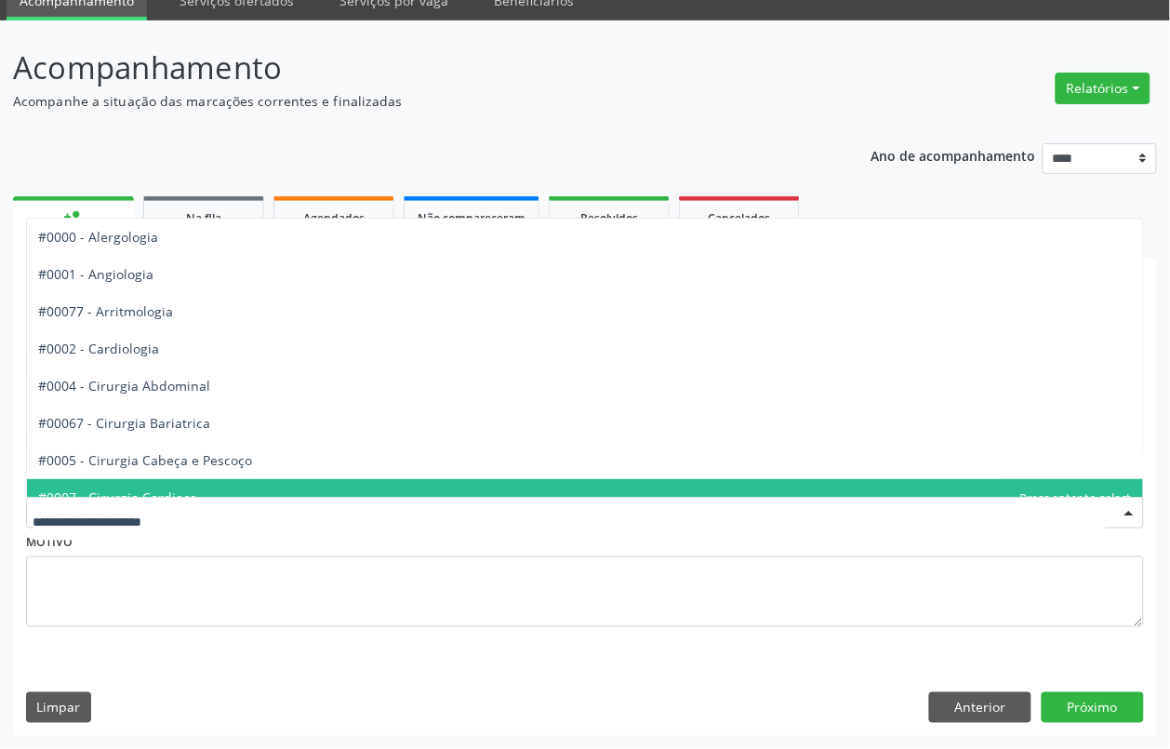
type input "*"
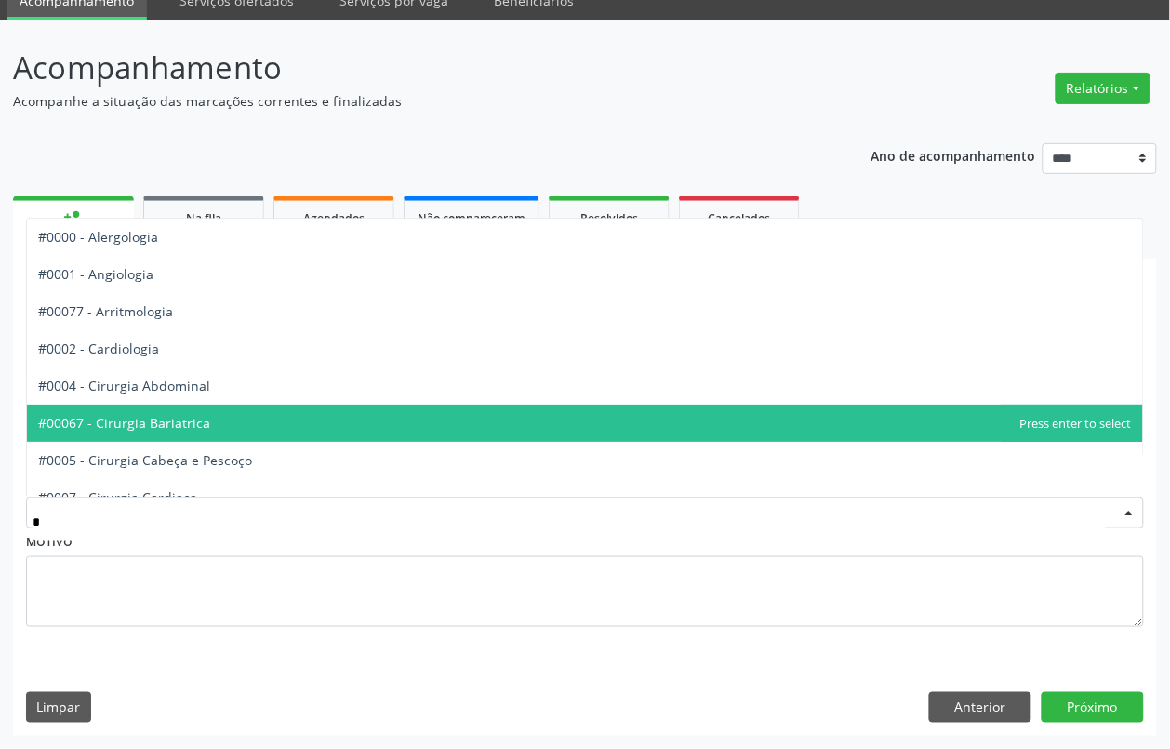
type input "**"
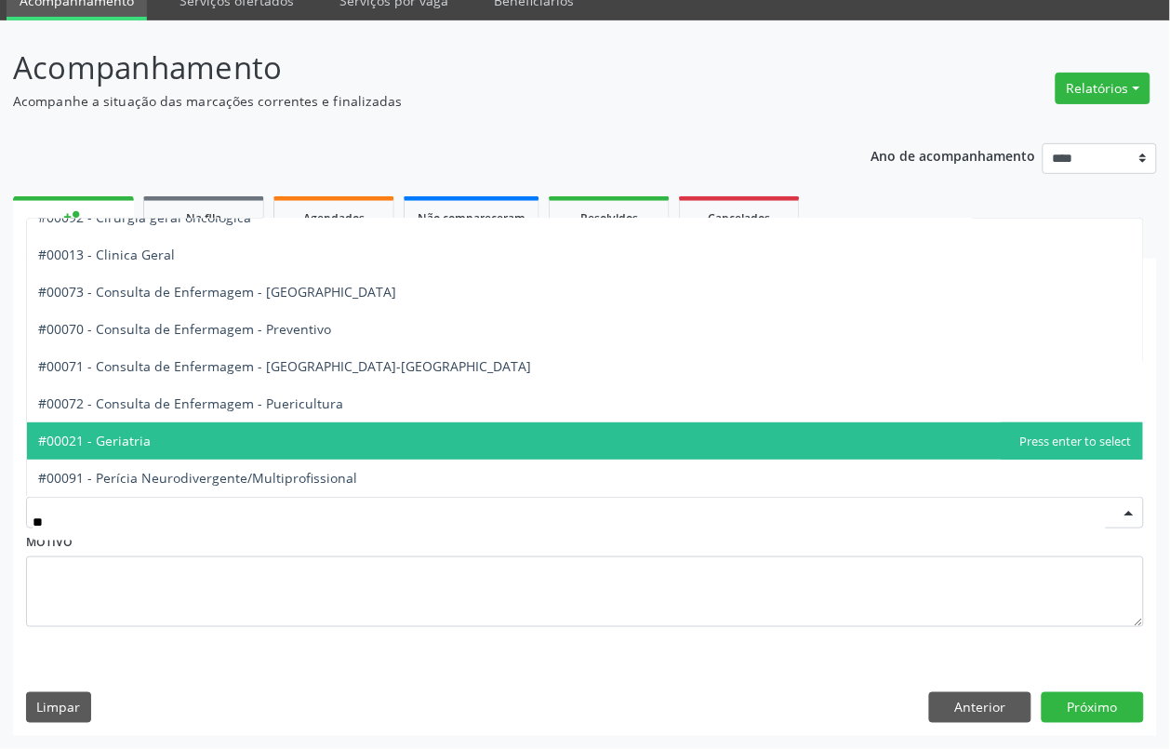
click at [137, 432] on span "#00021 - Geriatria" at bounding box center [94, 441] width 113 height 18
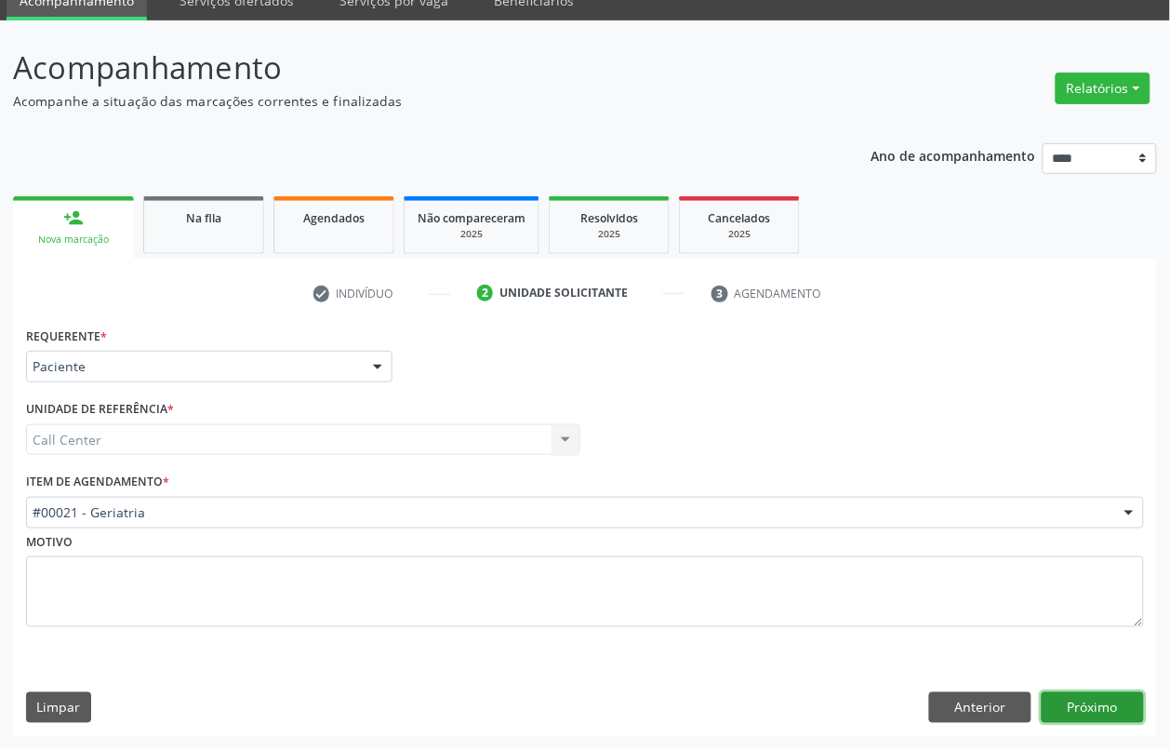
click at [1109, 696] on button "Próximo" at bounding box center [1093, 708] width 102 height 32
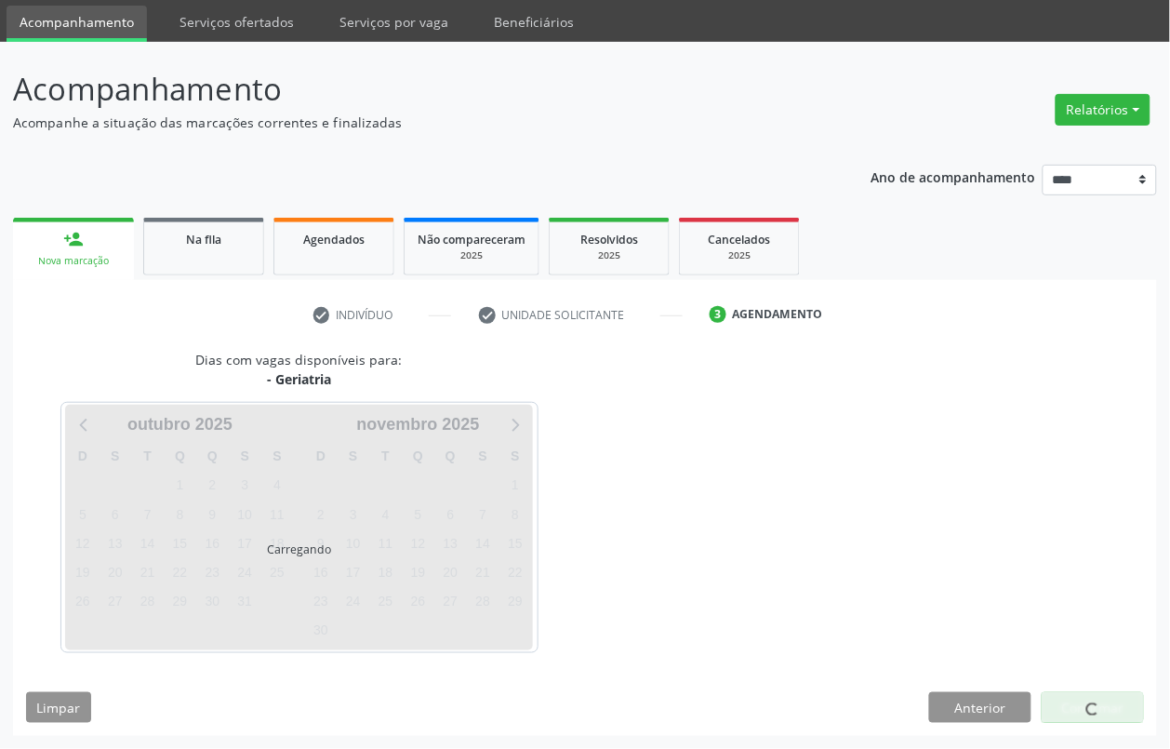
scroll to position [61, 0]
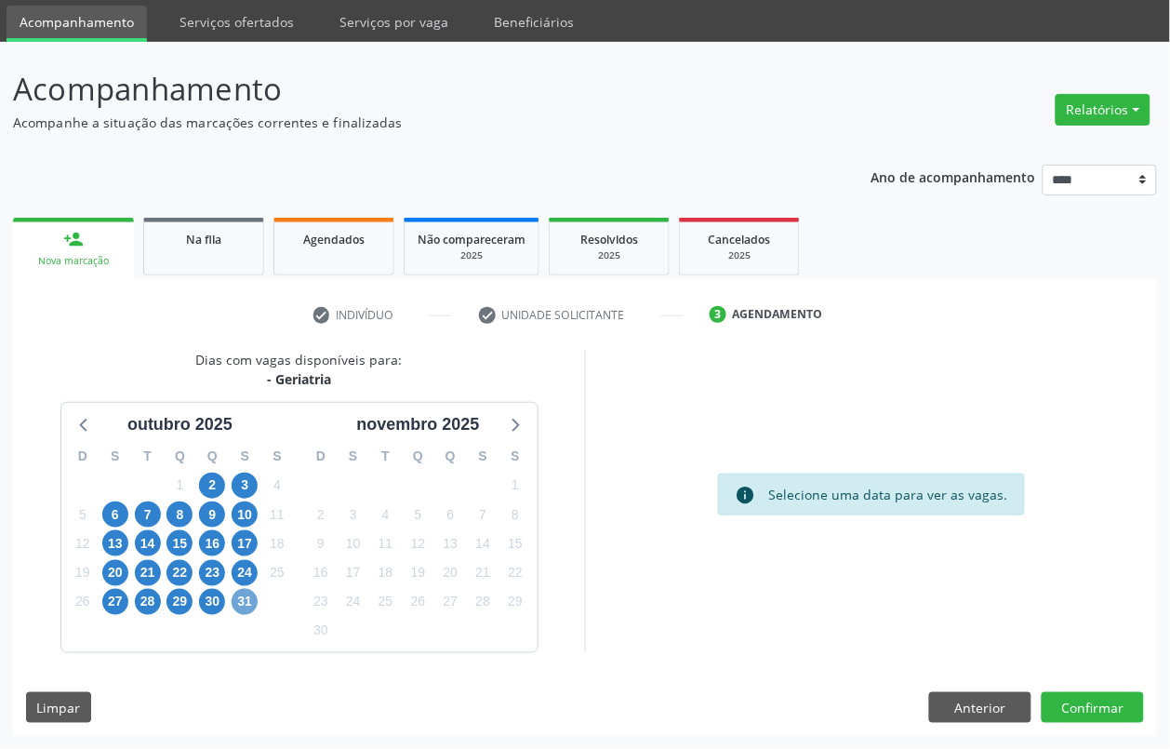
click at [240, 593] on span "31" at bounding box center [245, 602] width 26 height 26
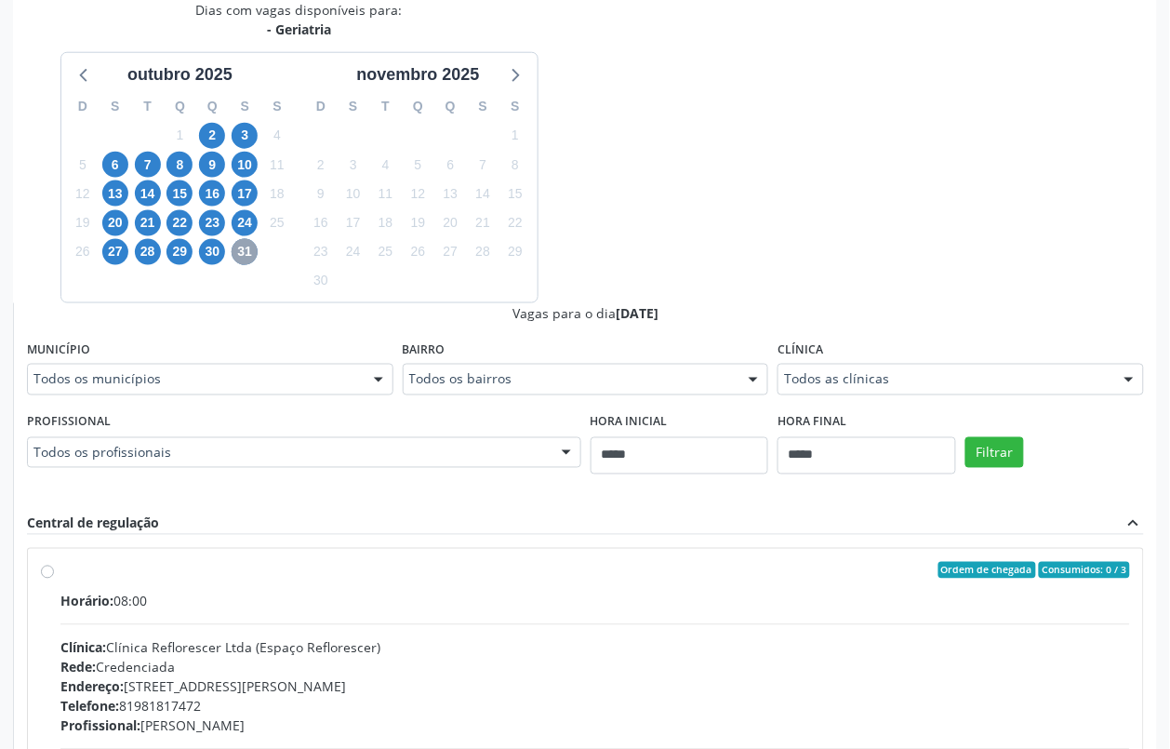
scroll to position [526, 0]
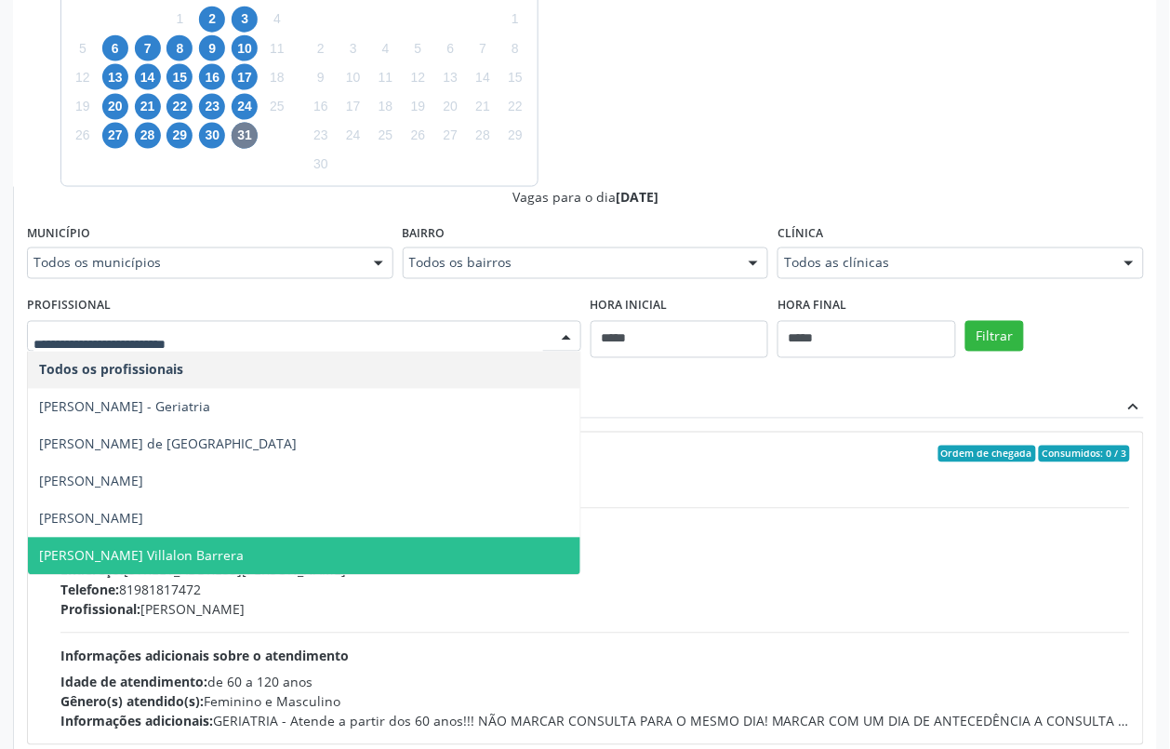
click at [189, 547] on span "Odis Nelson Villalon Barrera" at bounding box center [141, 556] width 205 height 18
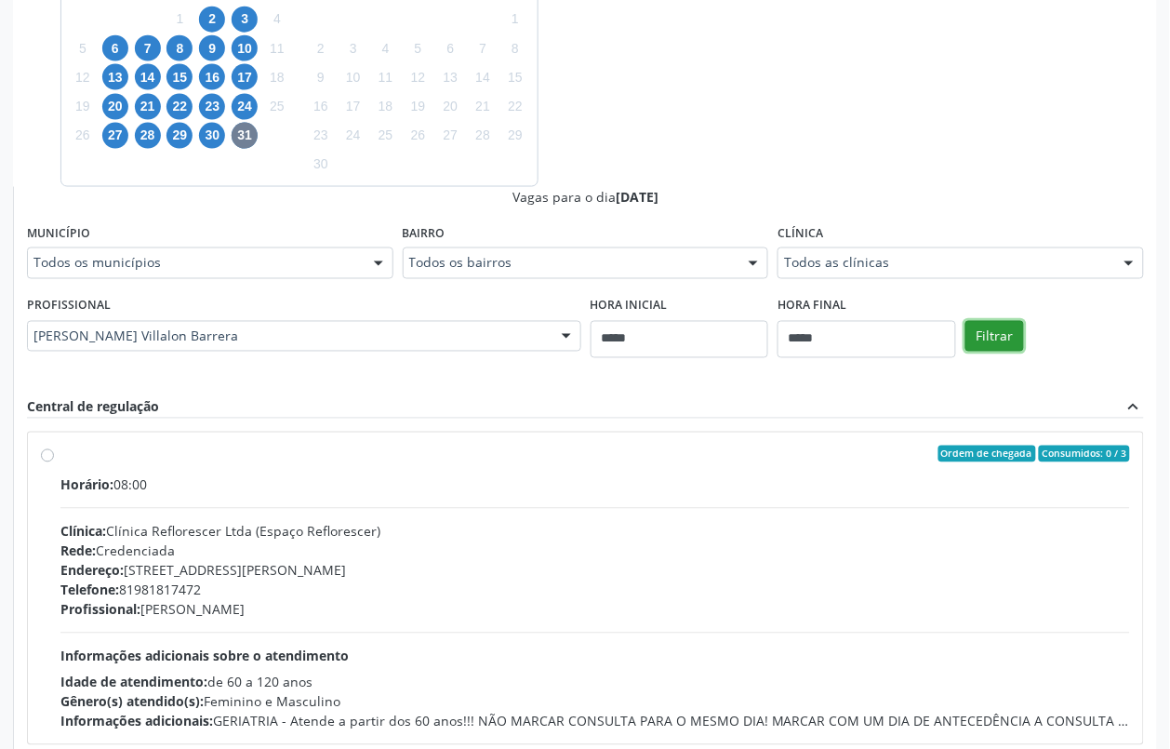
click at [1001, 338] on button "Filtrar" at bounding box center [994, 337] width 59 height 32
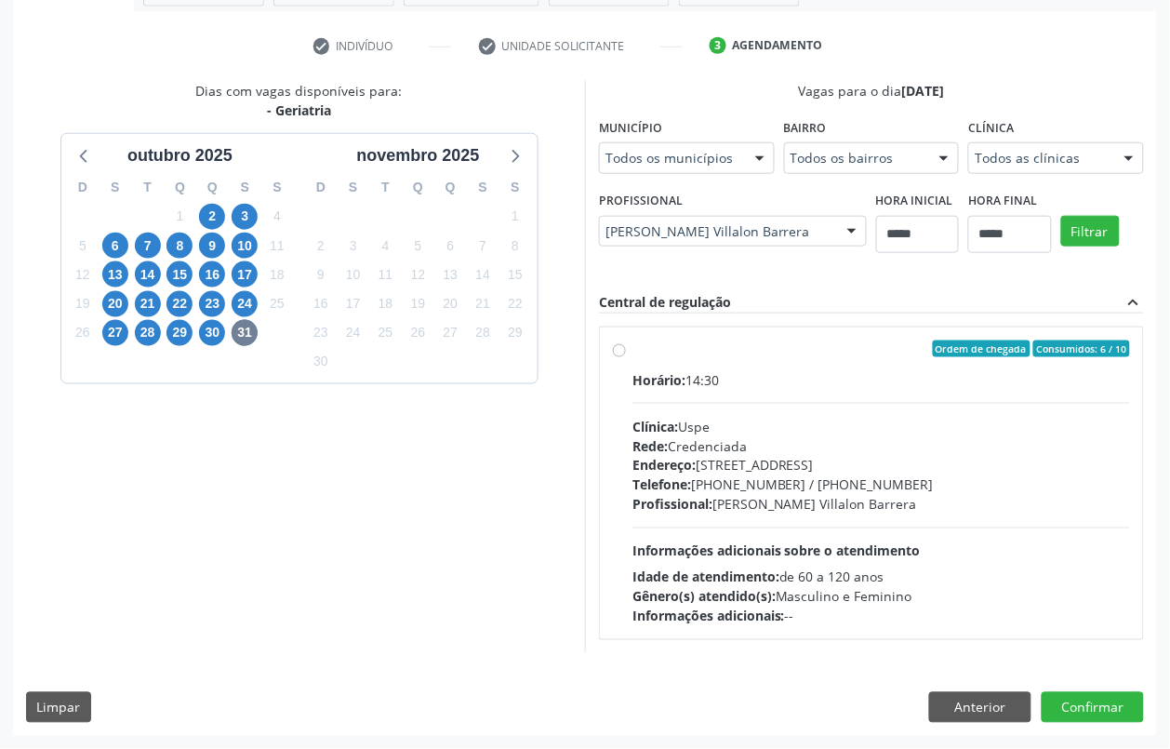
drag, startPoint x: 676, startPoint y: 454, endPoint x: 675, endPoint y: 465, distance: 11.2
click at [675, 465] on span "Endereço:" at bounding box center [663, 466] width 63 height 18
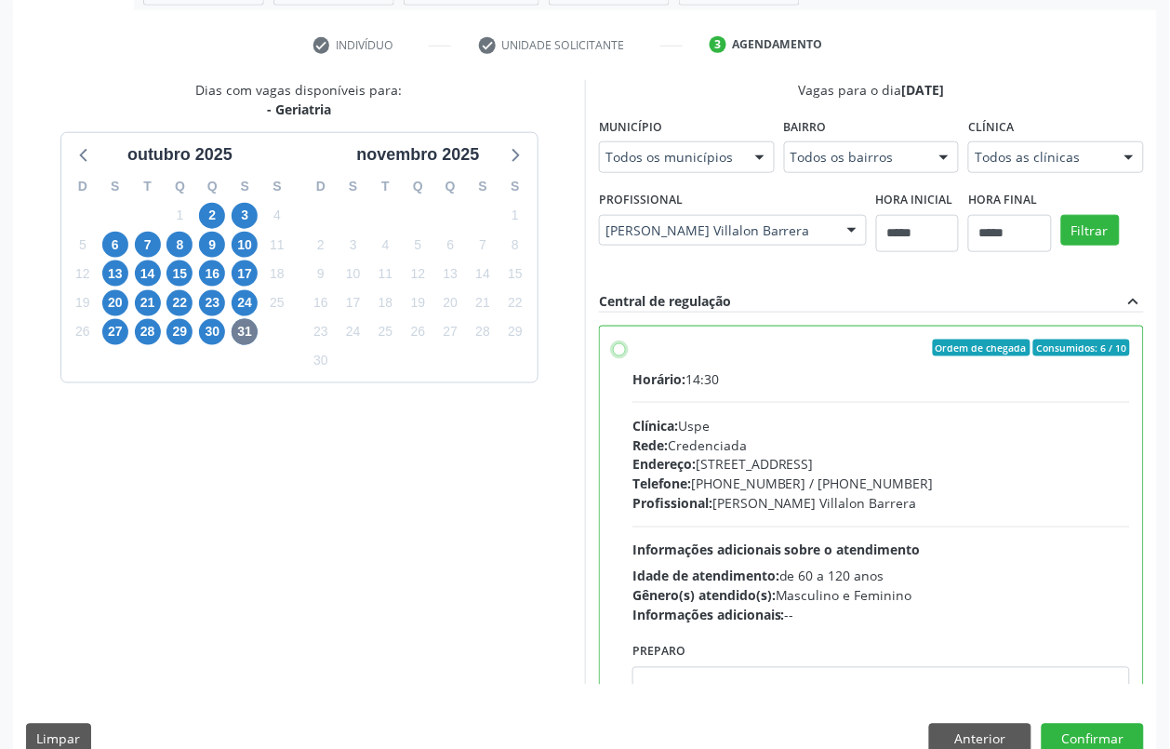
scroll to position [93, 0]
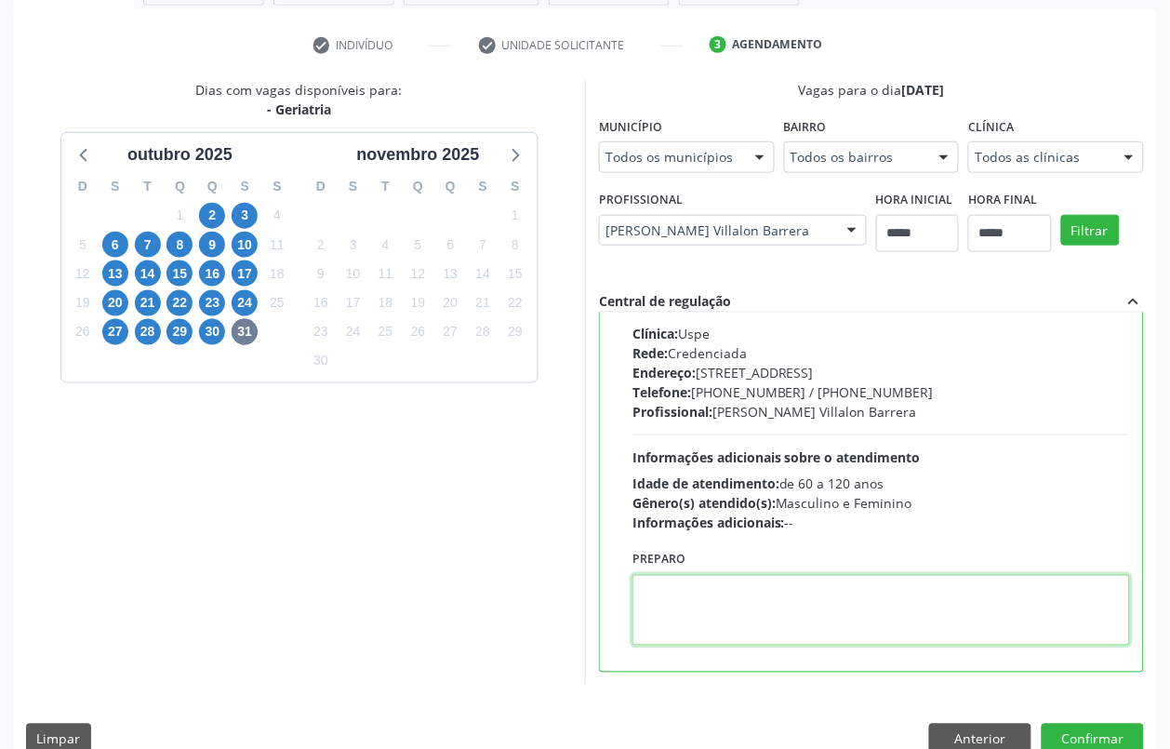
paste textarea "**********"
type textarea "**********"
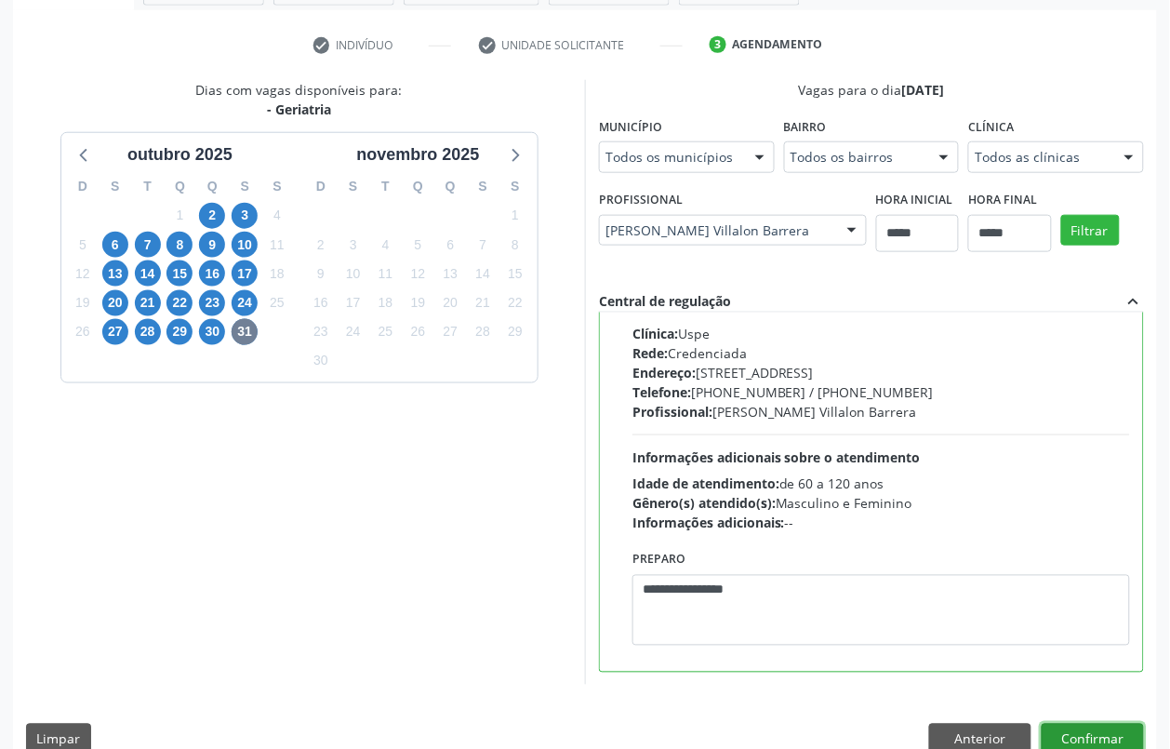
click at [1105, 726] on button "Confirmar" at bounding box center [1093, 740] width 102 height 32
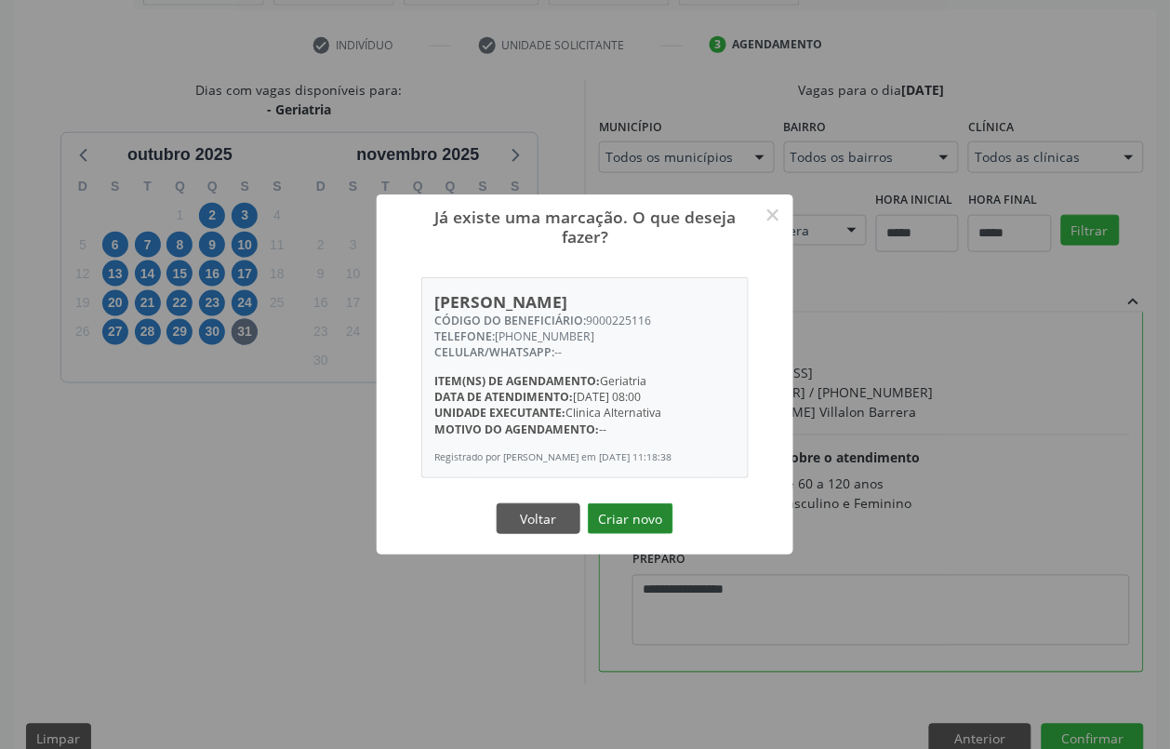
click at [640, 512] on button "Criar novo" at bounding box center [631, 519] width 86 height 32
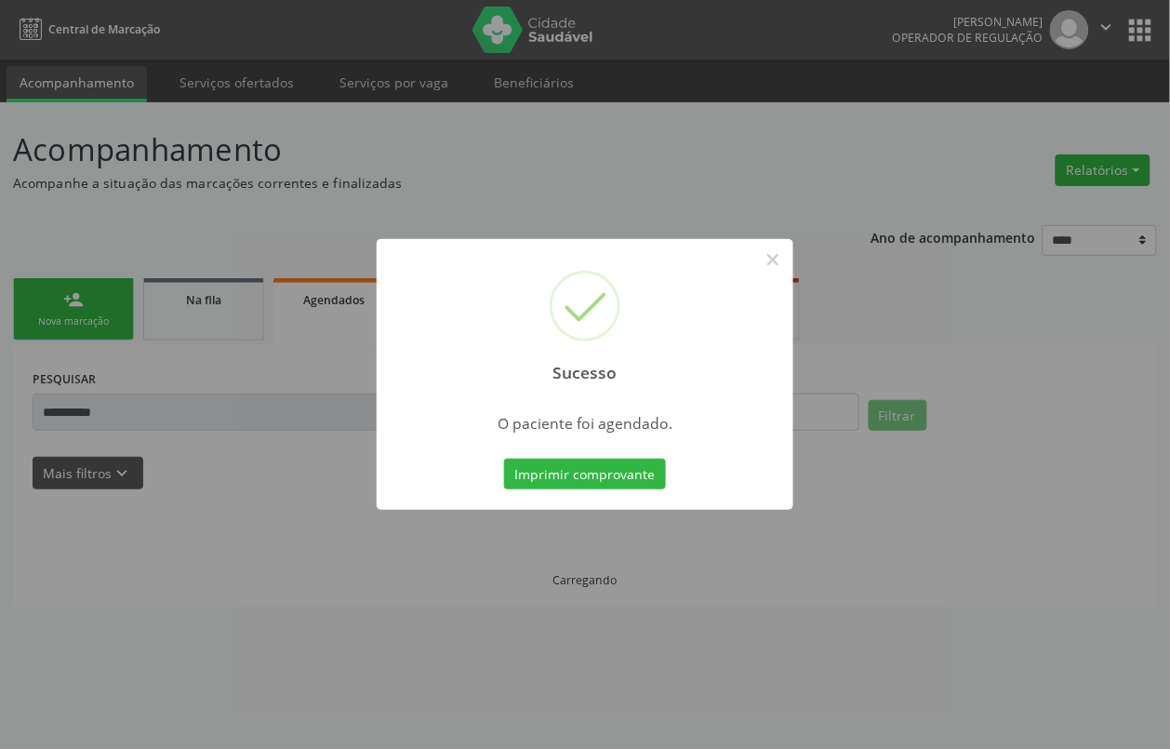
scroll to position [0, 0]
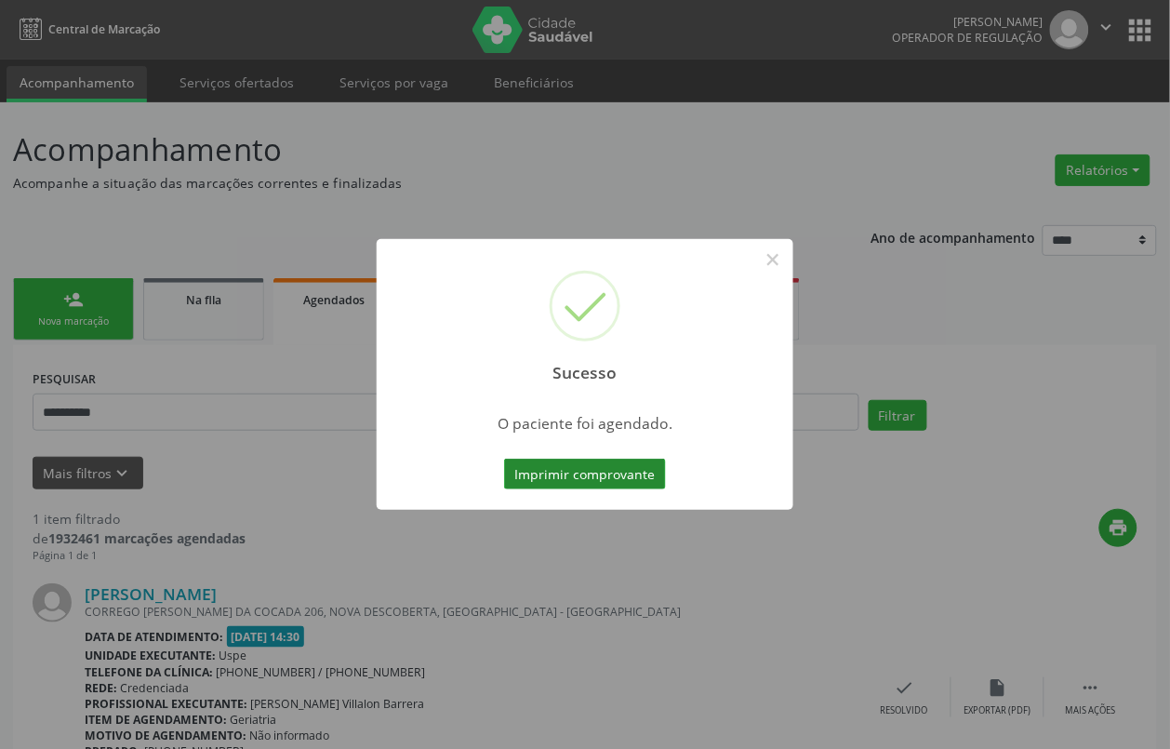
click at [578, 471] on button "Imprimir comprovante" at bounding box center [585, 474] width 162 height 32
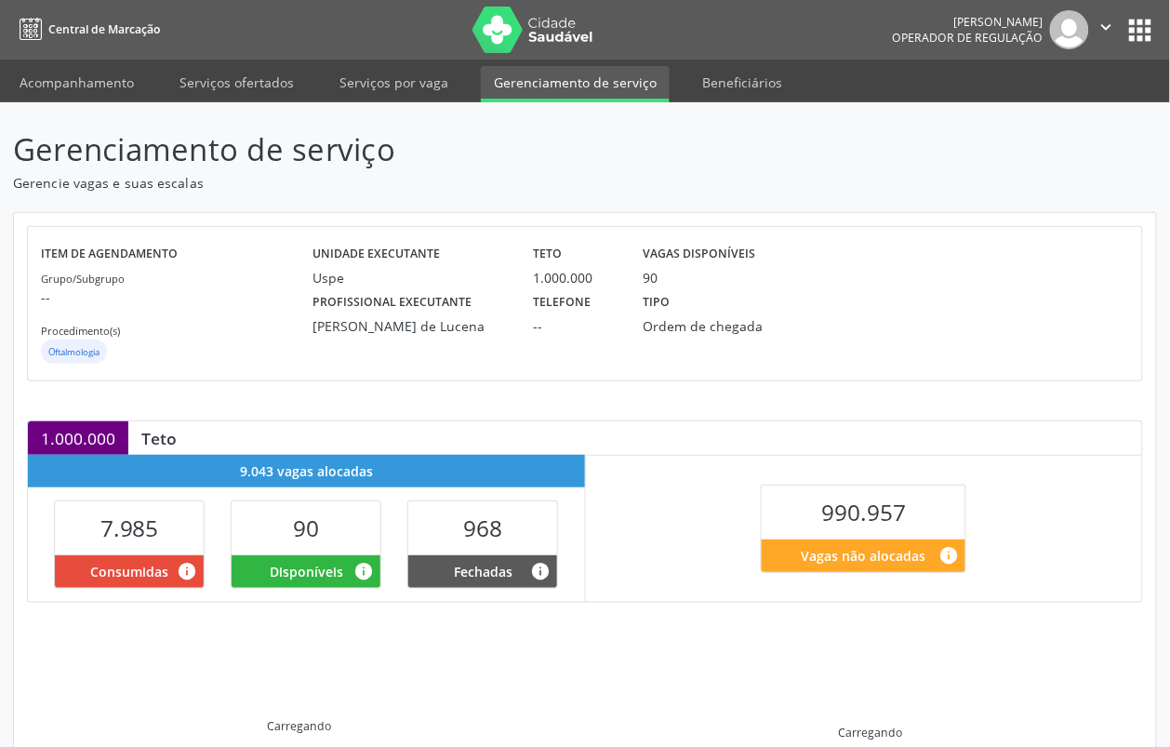
scroll to position [238, 0]
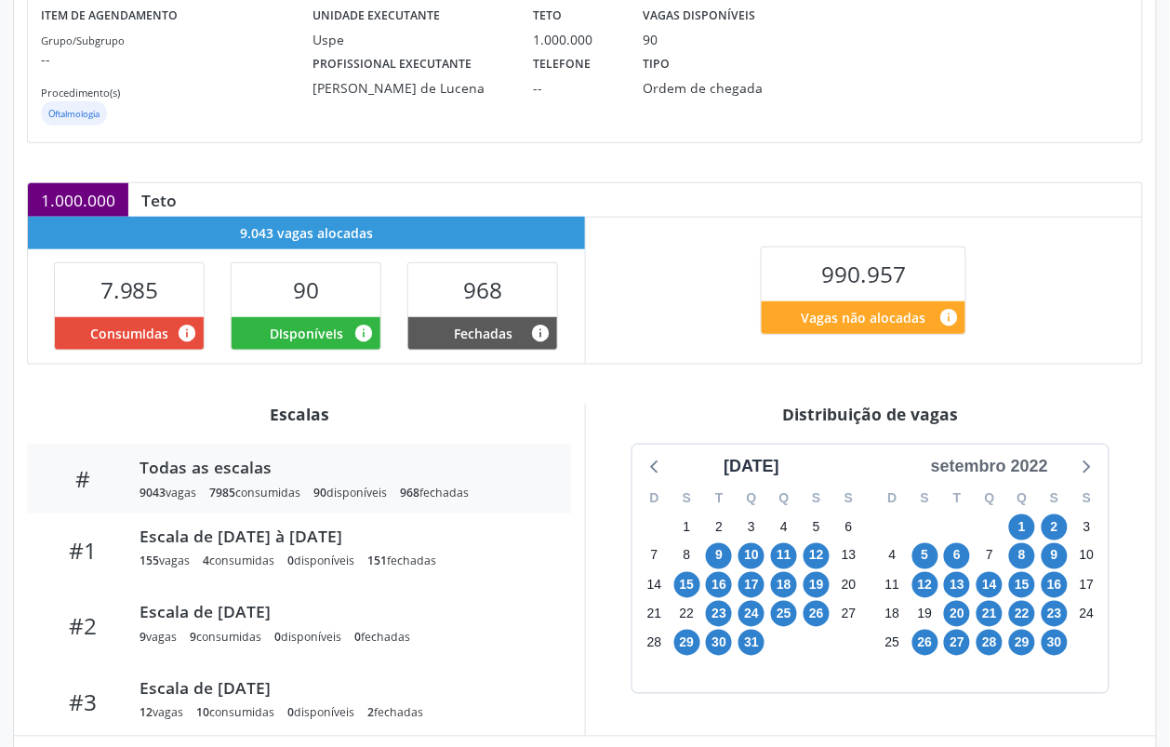
click at [1009, 467] on div "setembro 2022" at bounding box center [989, 466] width 132 height 25
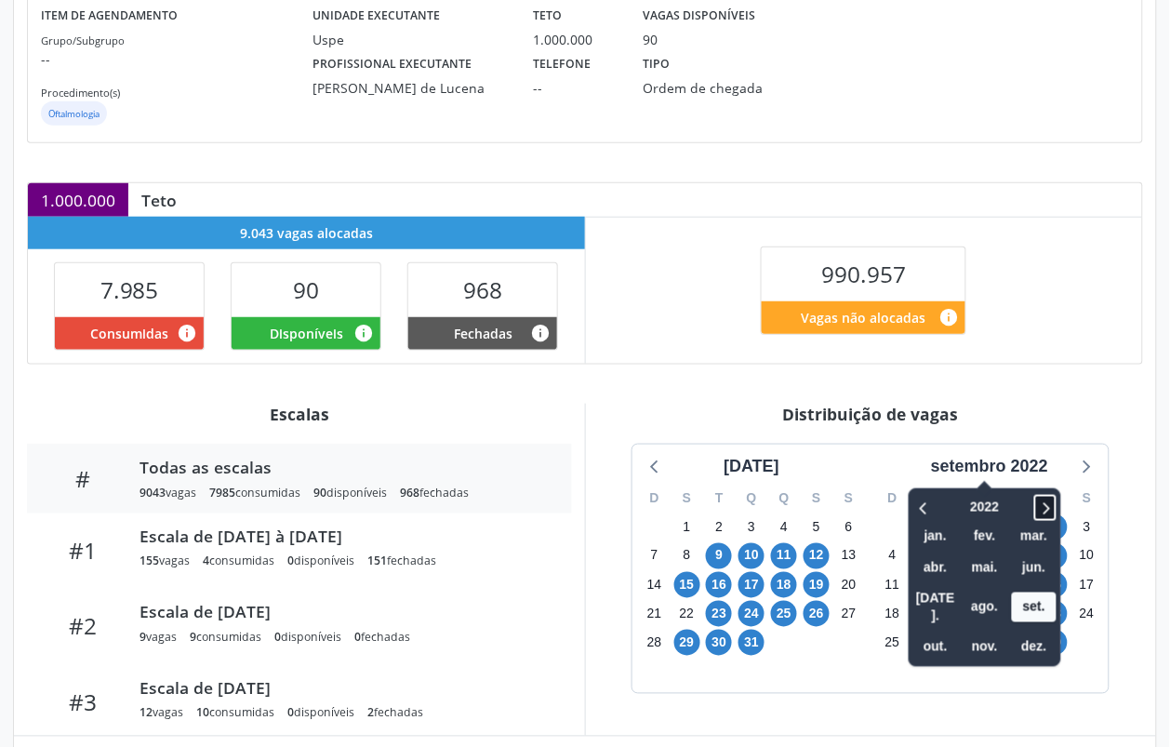
click at [1040, 505] on icon at bounding box center [1045, 508] width 19 height 22
click at [1042, 505] on icon at bounding box center [1045, 508] width 19 height 22
click at [979, 632] on span "nov." at bounding box center [985, 646] width 45 height 29
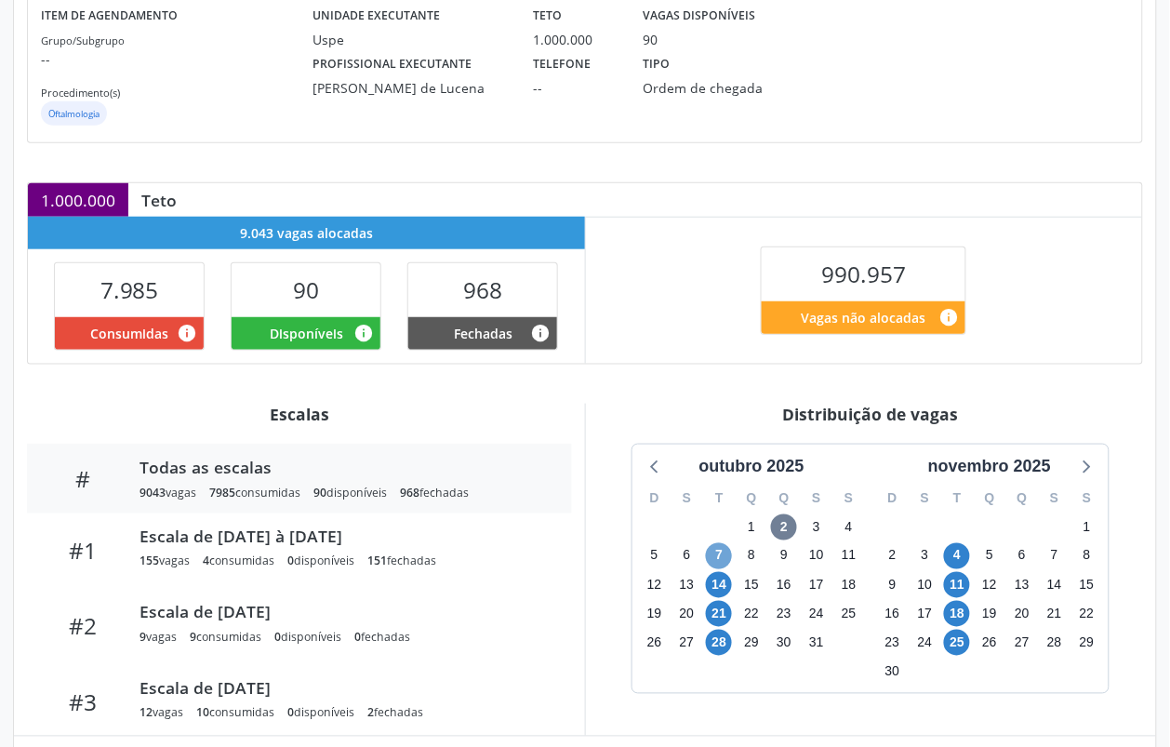
click at [722, 555] on span "7" at bounding box center [719, 556] width 26 height 26
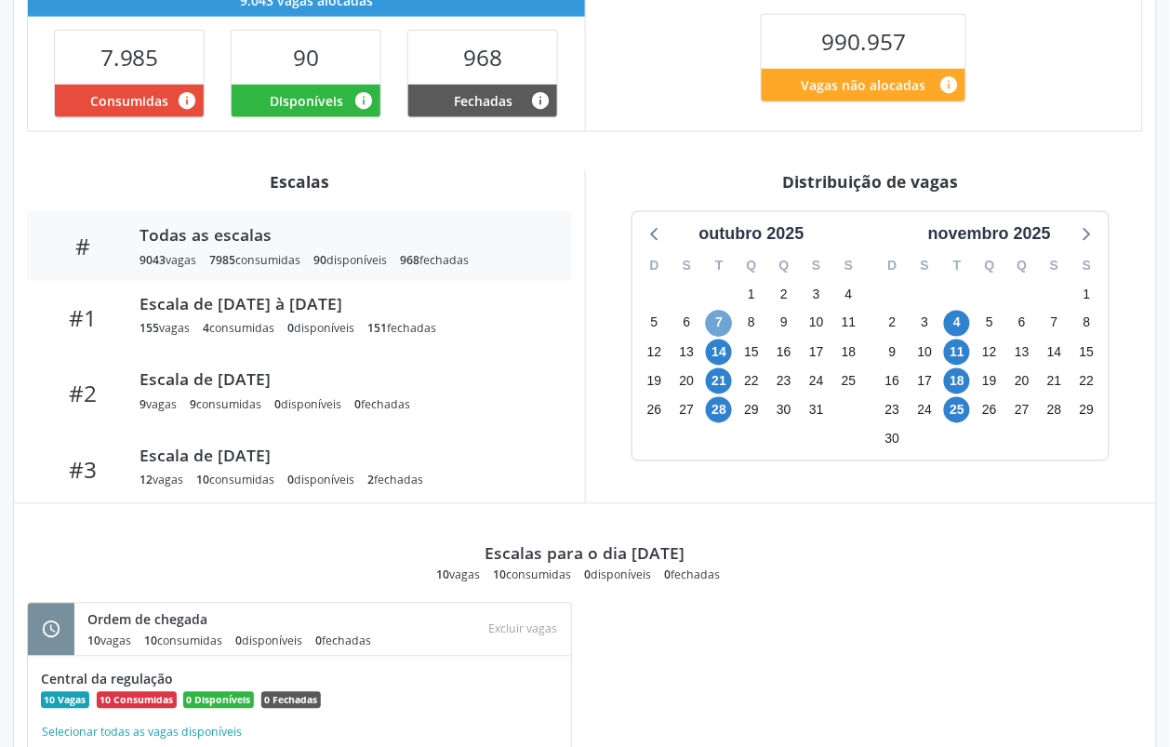
scroll to position [605, 0]
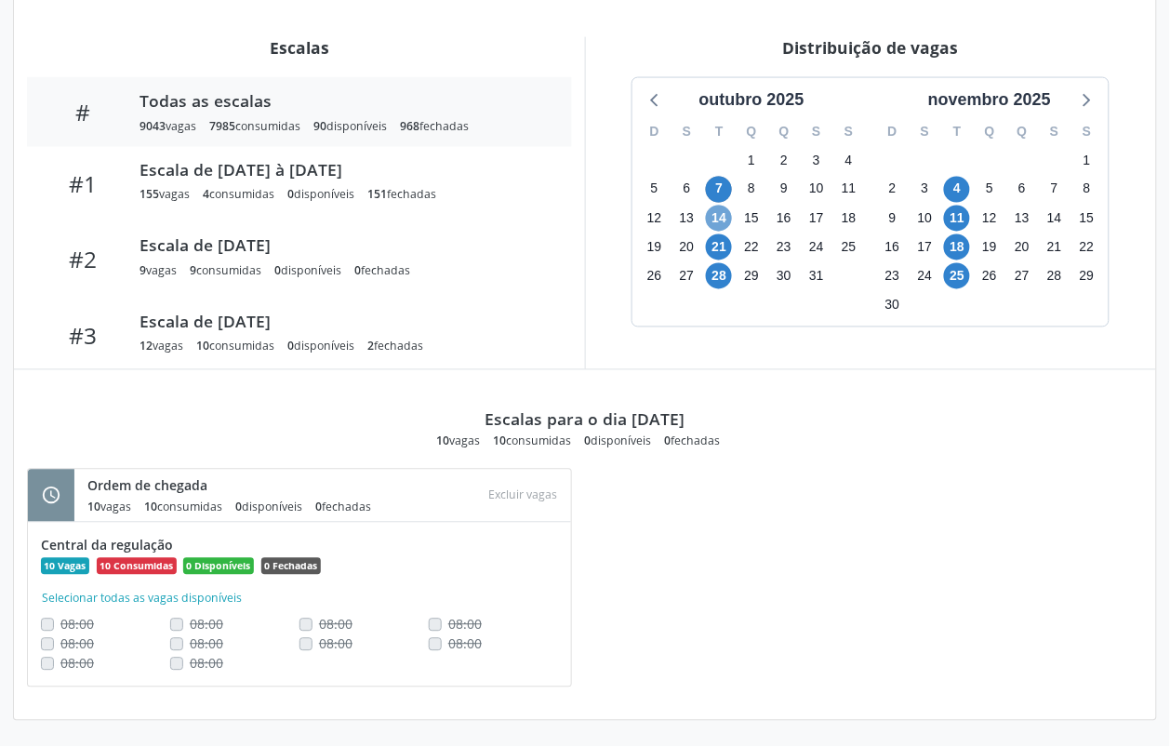
click at [722, 219] on span "14" at bounding box center [719, 219] width 26 height 26
click at [713, 279] on span "28" at bounding box center [719, 276] width 26 height 26
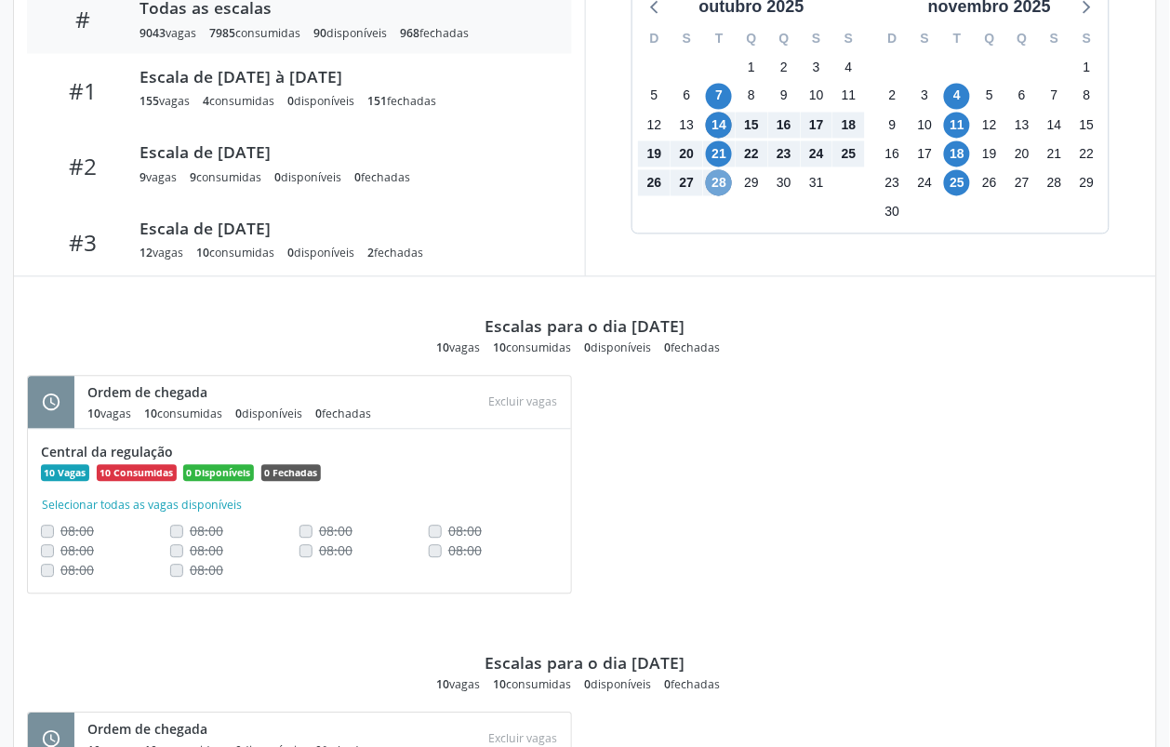
scroll to position [349, 0]
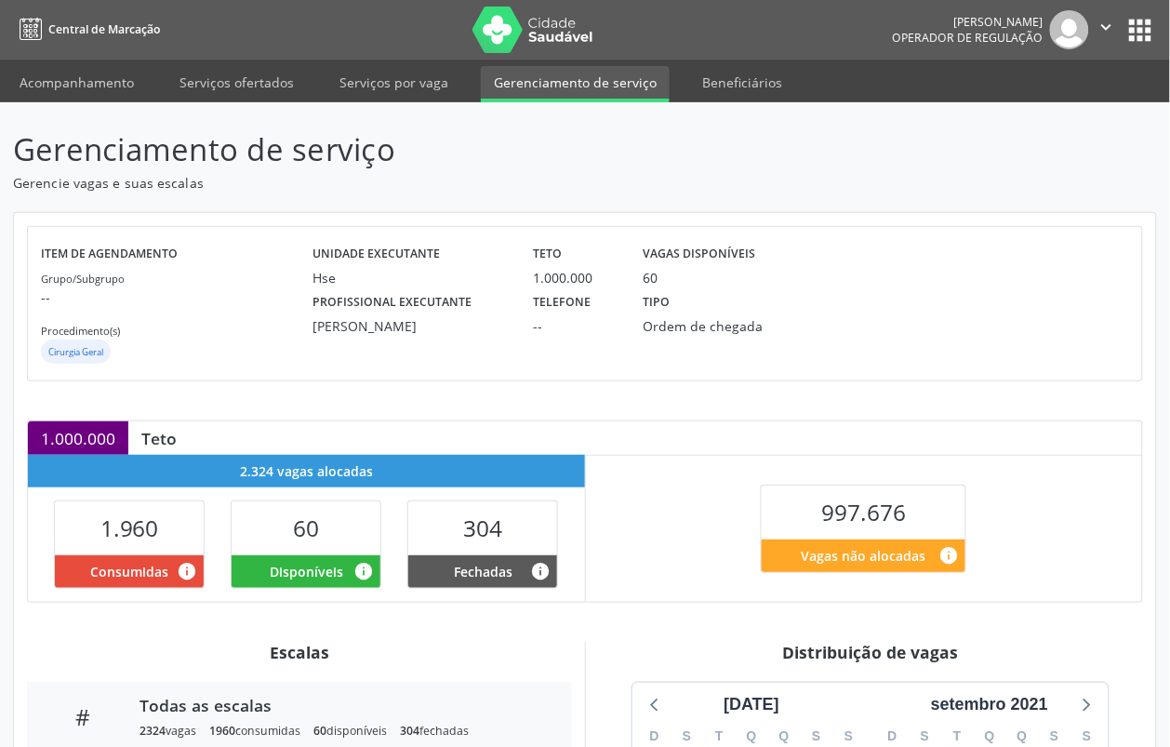
scroll to position [432, 0]
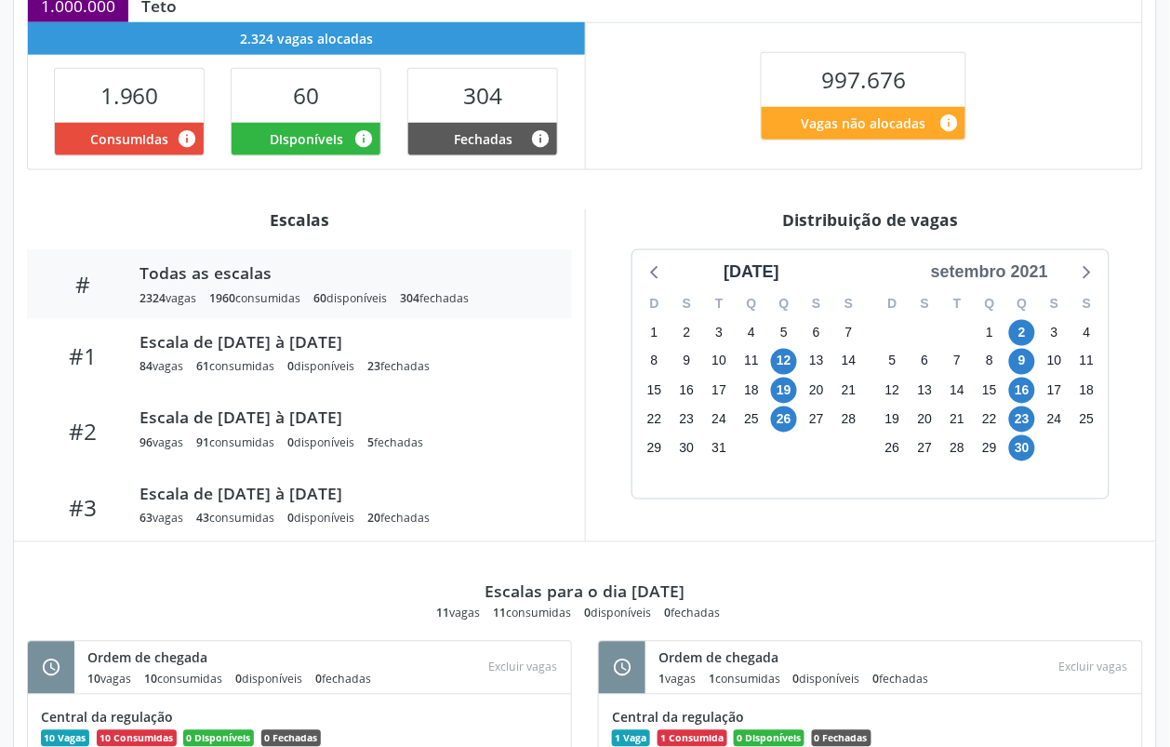
click at [1026, 279] on div "setembro 2021" at bounding box center [989, 271] width 132 height 25
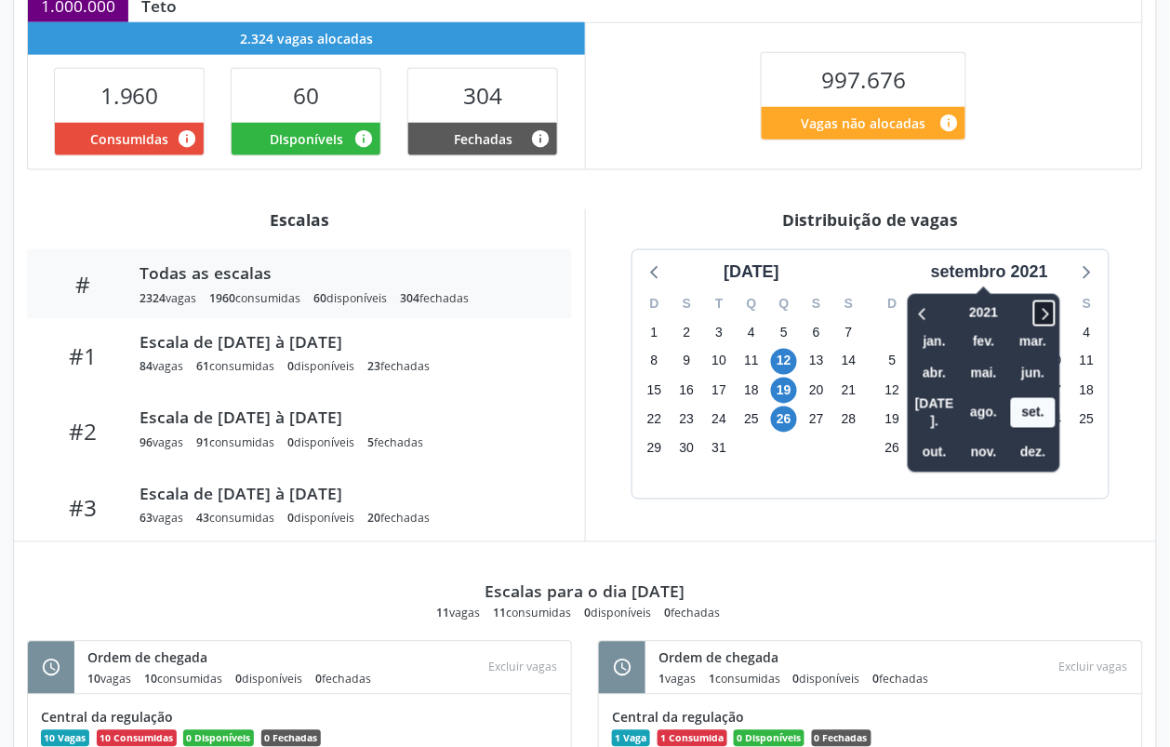
click at [1049, 314] on icon at bounding box center [1046, 314] width 7 height 12
click at [945, 438] on span "out." at bounding box center [934, 452] width 45 height 29
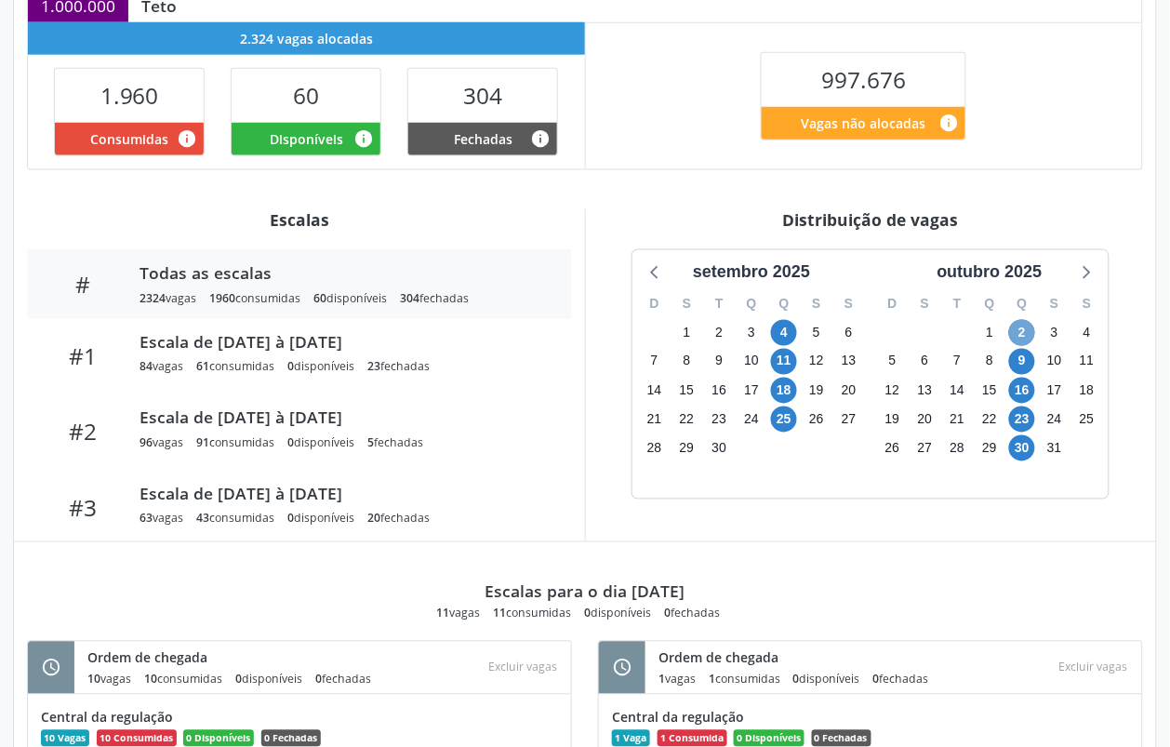
click at [1015, 340] on span "2" at bounding box center [1022, 333] width 26 height 26
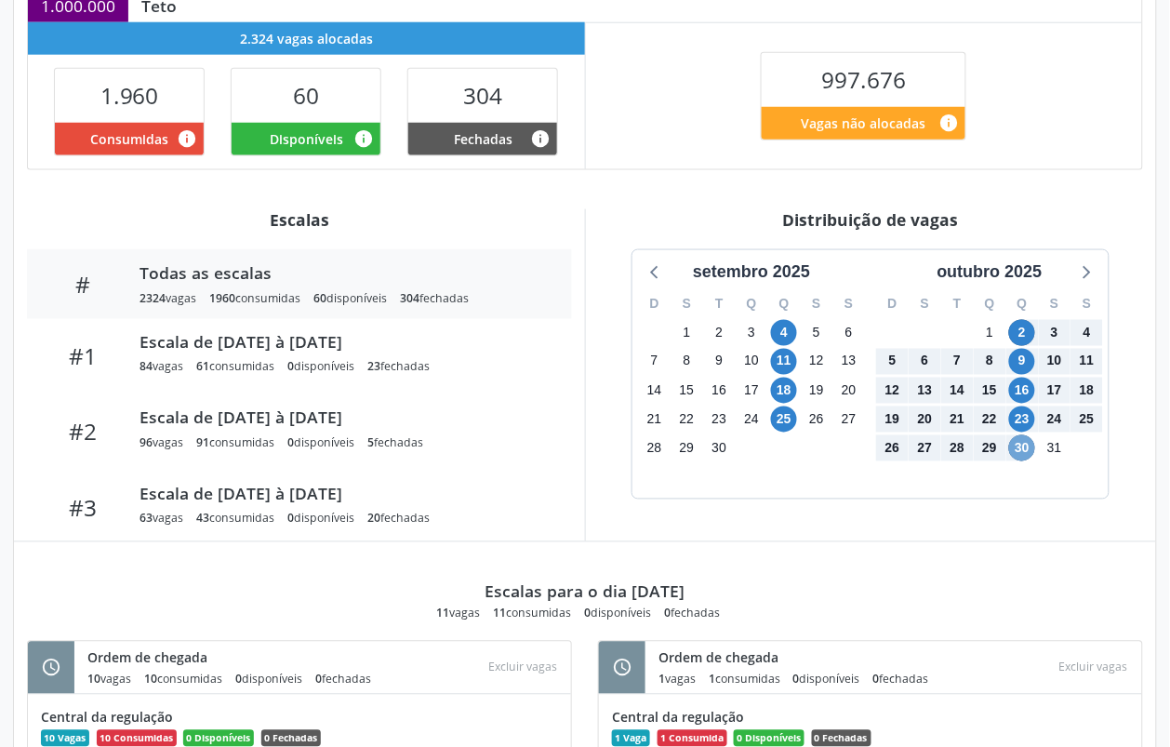
click at [1014, 448] on span "30" at bounding box center [1022, 448] width 26 height 26
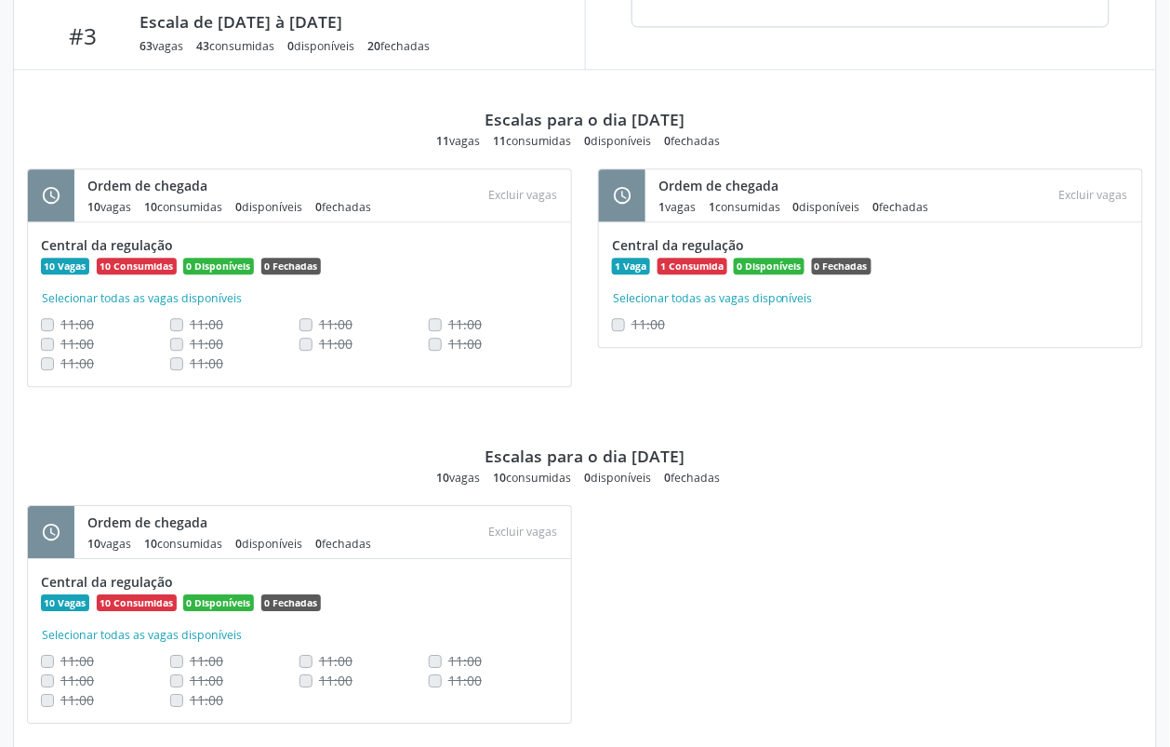
scroll to position [440, 0]
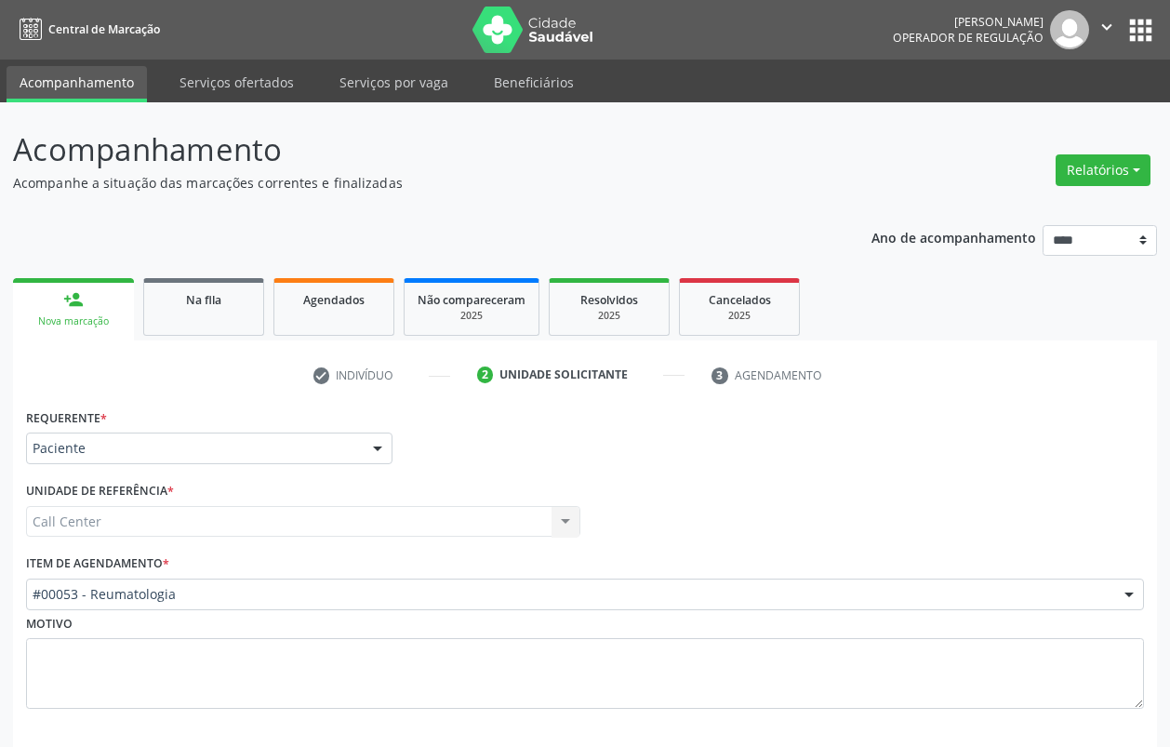
scroll to position [84, 0]
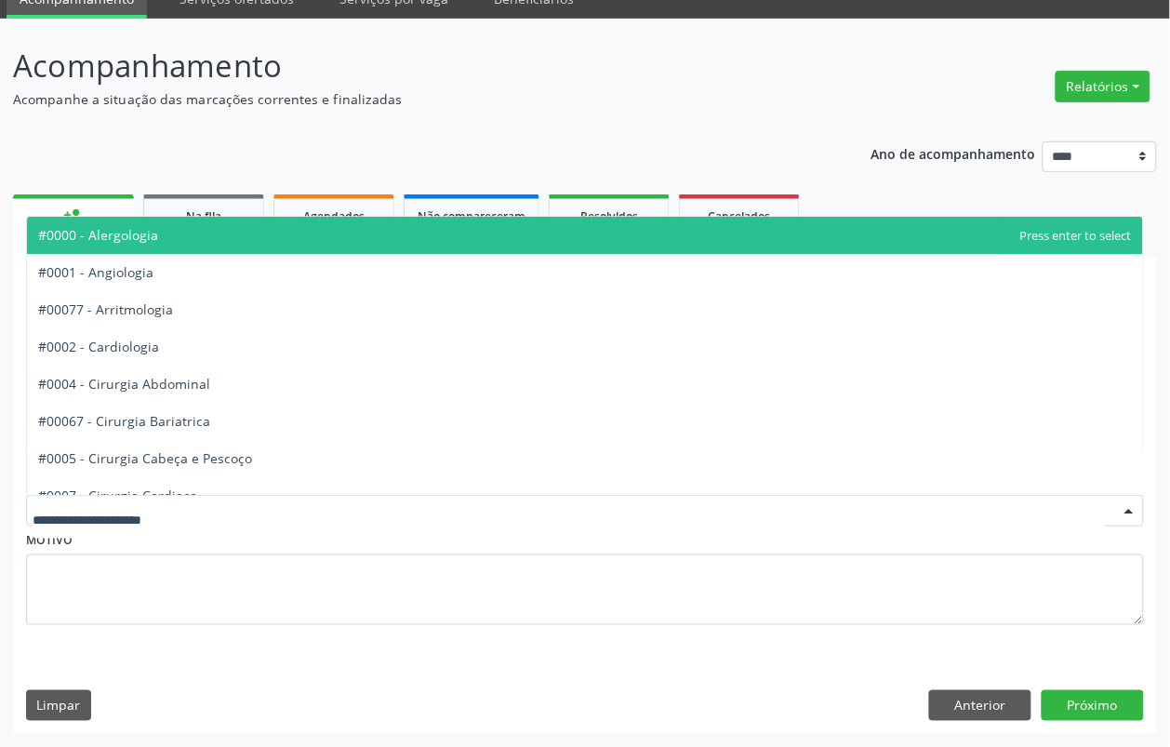
click at [245, 499] on div at bounding box center [585, 511] width 1118 height 32
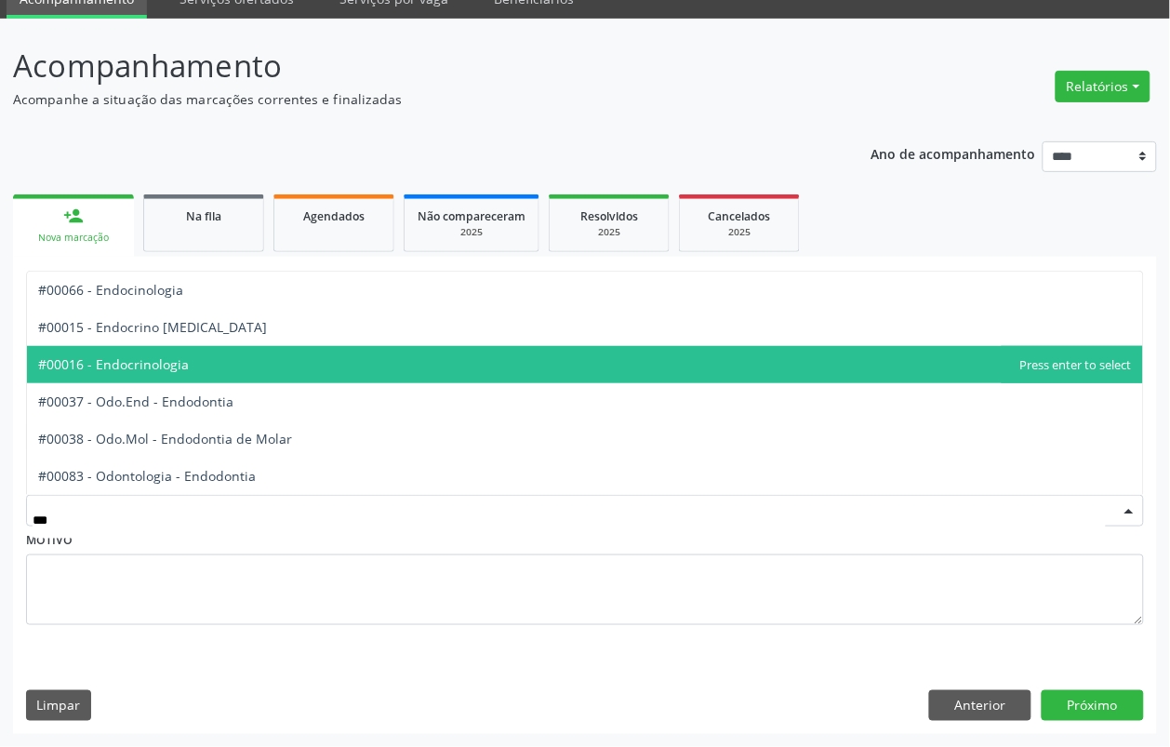
click at [205, 358] on span "#00016 - Endocrinologia" at bounding box center [585, 364] width 1116 height 37
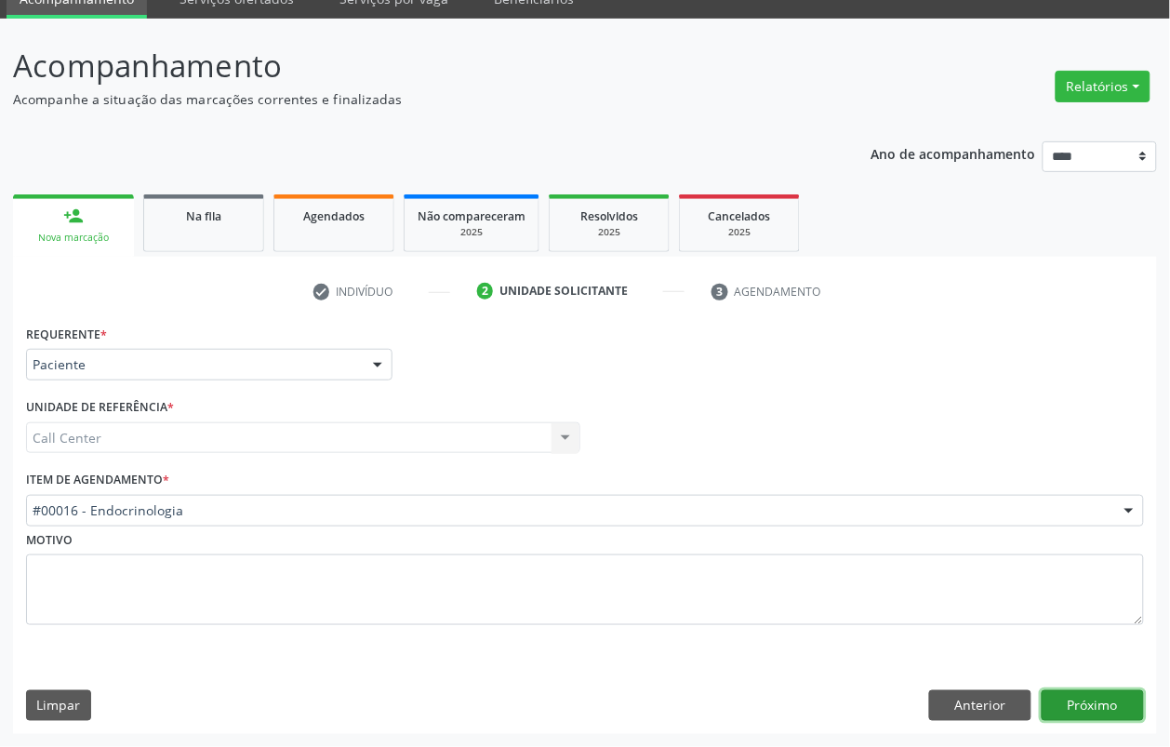
click at [1067, 702] on button "Próximo" at bounding box center [1093, 706] width 102 height 32
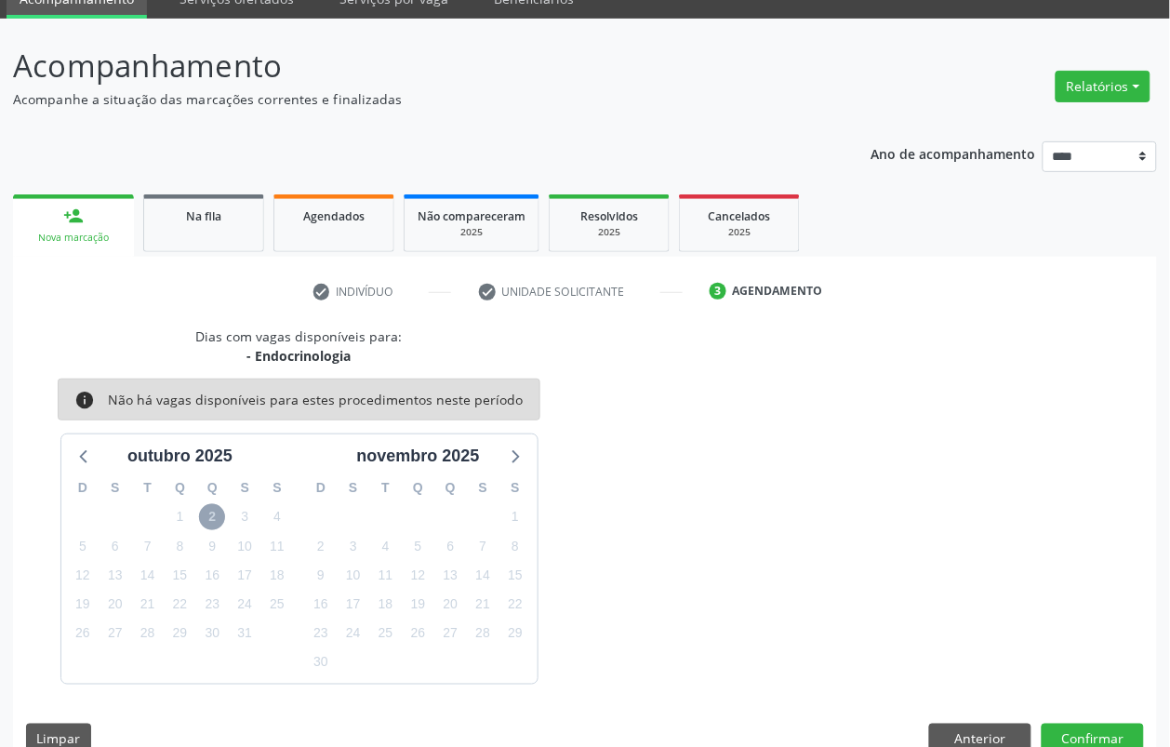
click at [211, 514] on span "2" at bounding box center [212, 517] width 26 height 26
click at [212, 510] on span "2" at bounding box center [212, 517] width 26 height 26
click at [979, 724] on button "Anterior" at bounding box center [980, 740] width 102 height 32
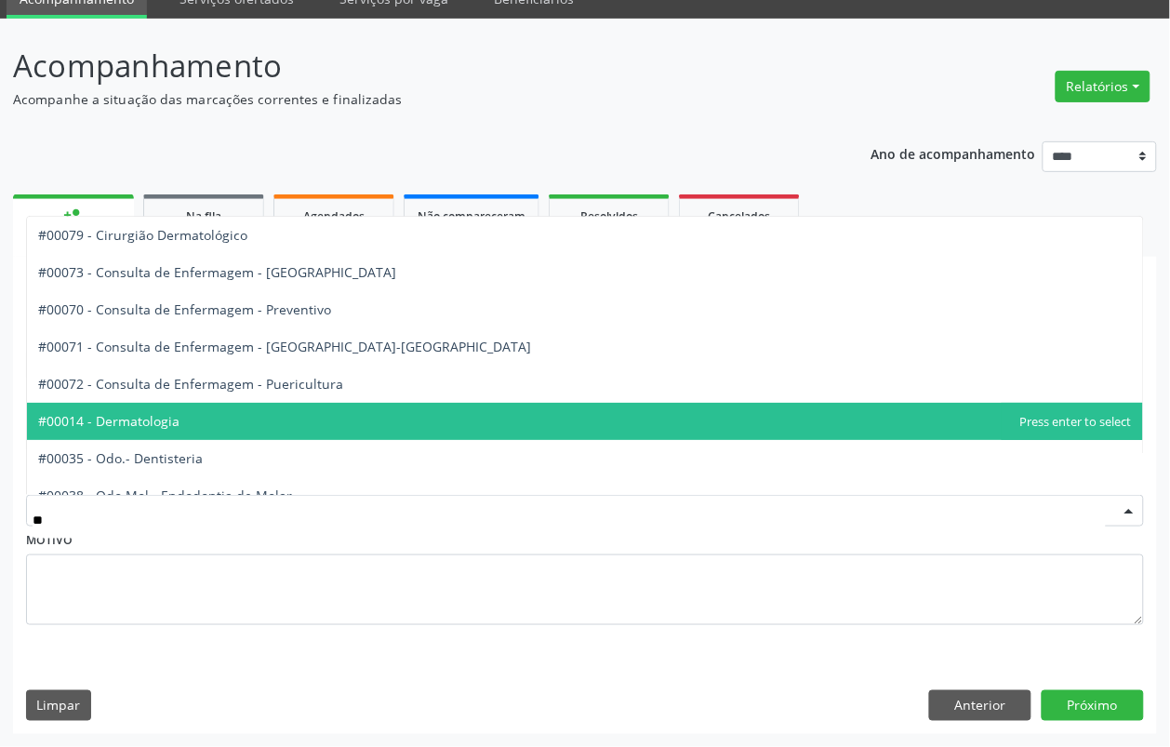
type input "***"
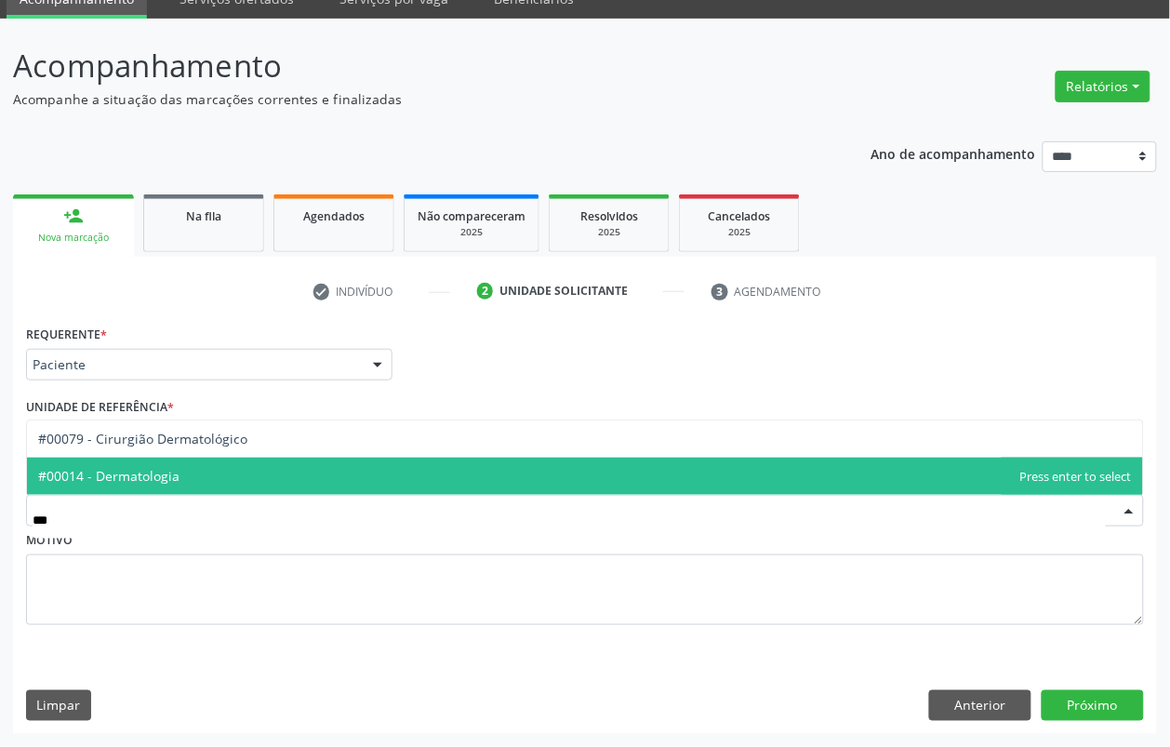
click at [214, 474] on span "#00014 - Dermatologia" at bounding box center [585, 476] width 1116 height 37
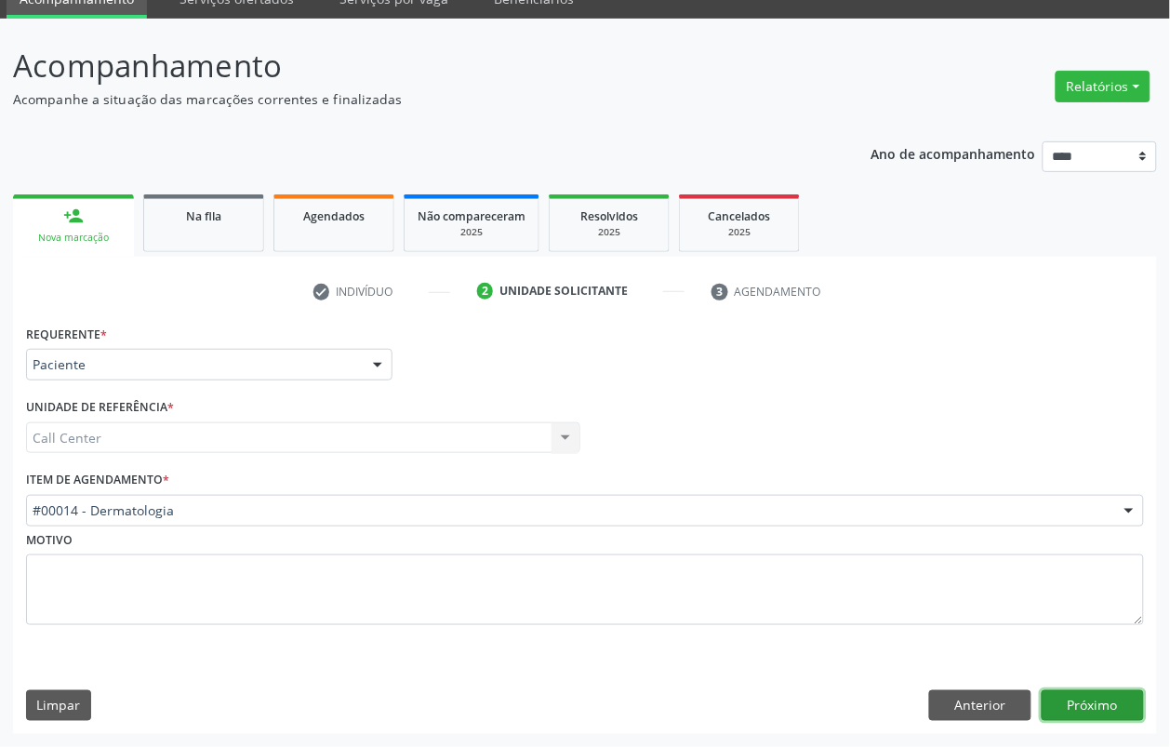
click at [1117, 700] on button "Próximo" at bounding box center [1093, 706] width 102 height 32
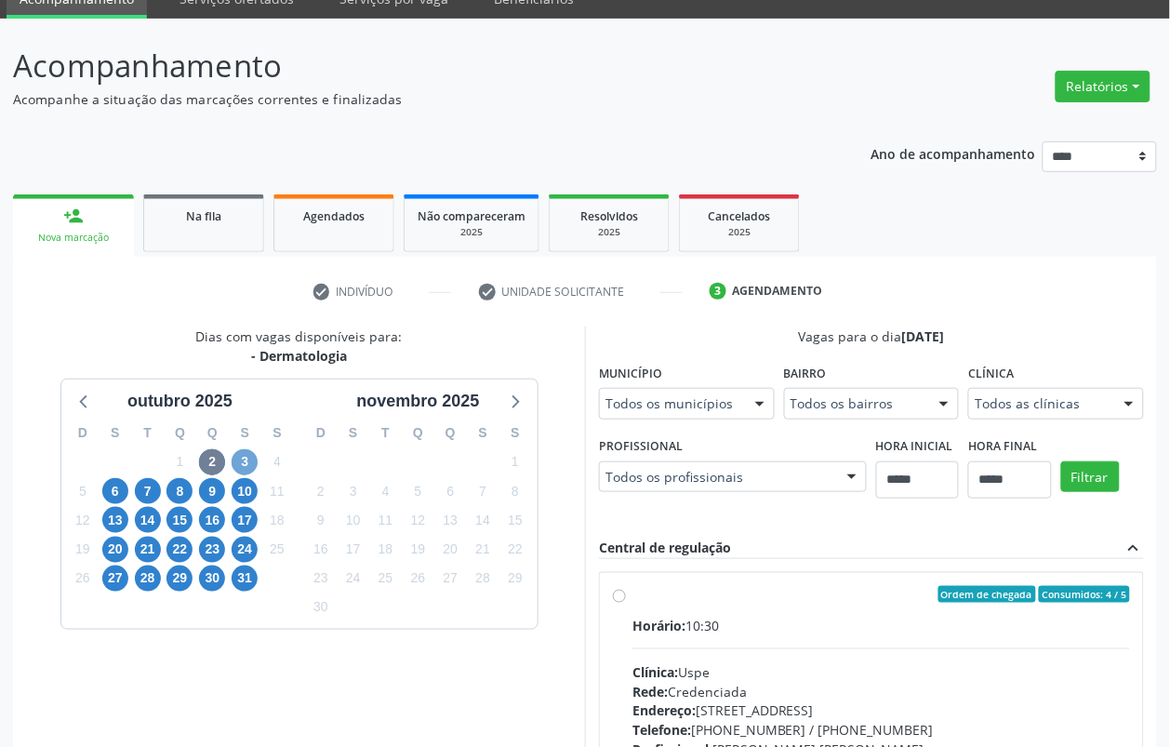
click at [239, 465] on span "3" at bounding box center [245, 462] width 26 height 26
click at [105, 488] on span "6" at bounding box center [115, 491] width 26 height 26
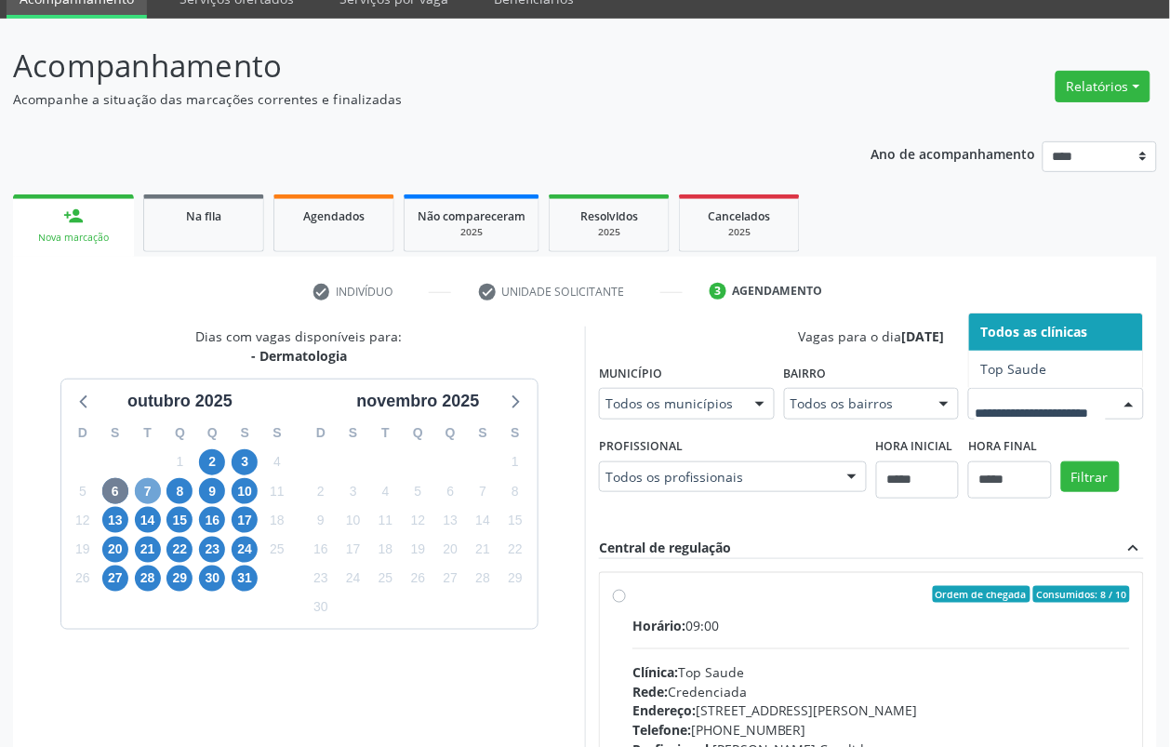
click at [150, 489] on span "7" at bounding box center [148, 491] width 26 height 26
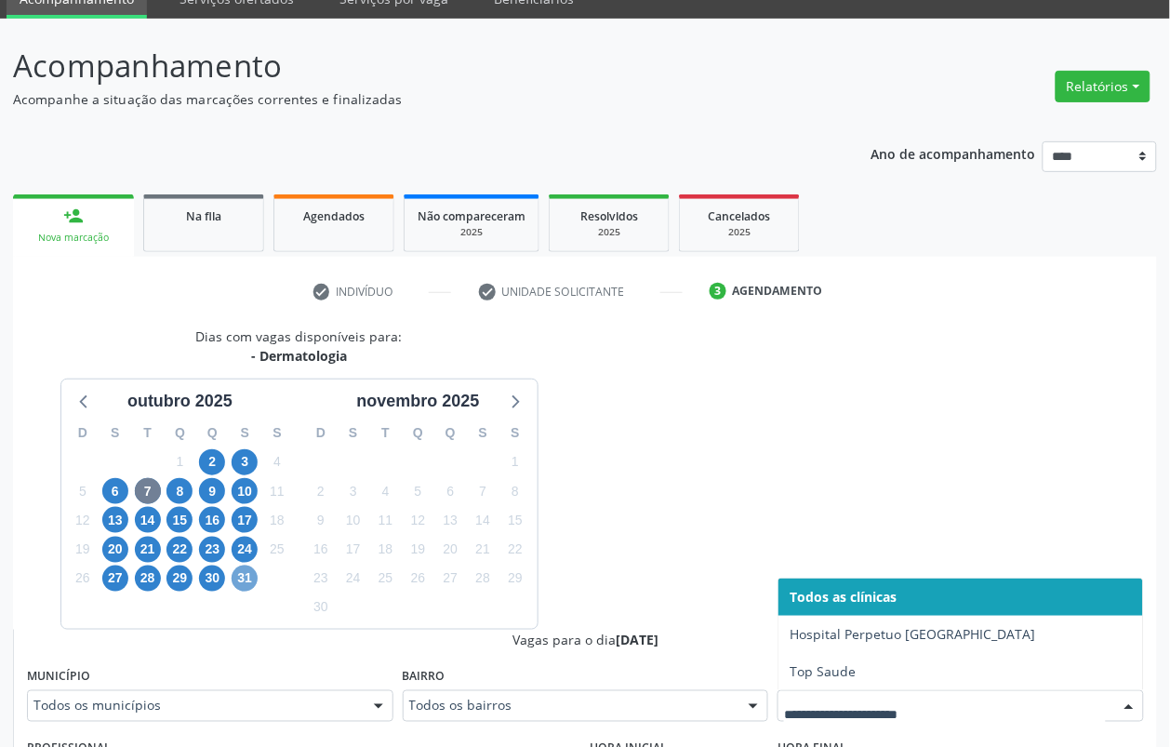
click at [244, 578] on span "31" at bounding box center [245, 578] width 26 height 26
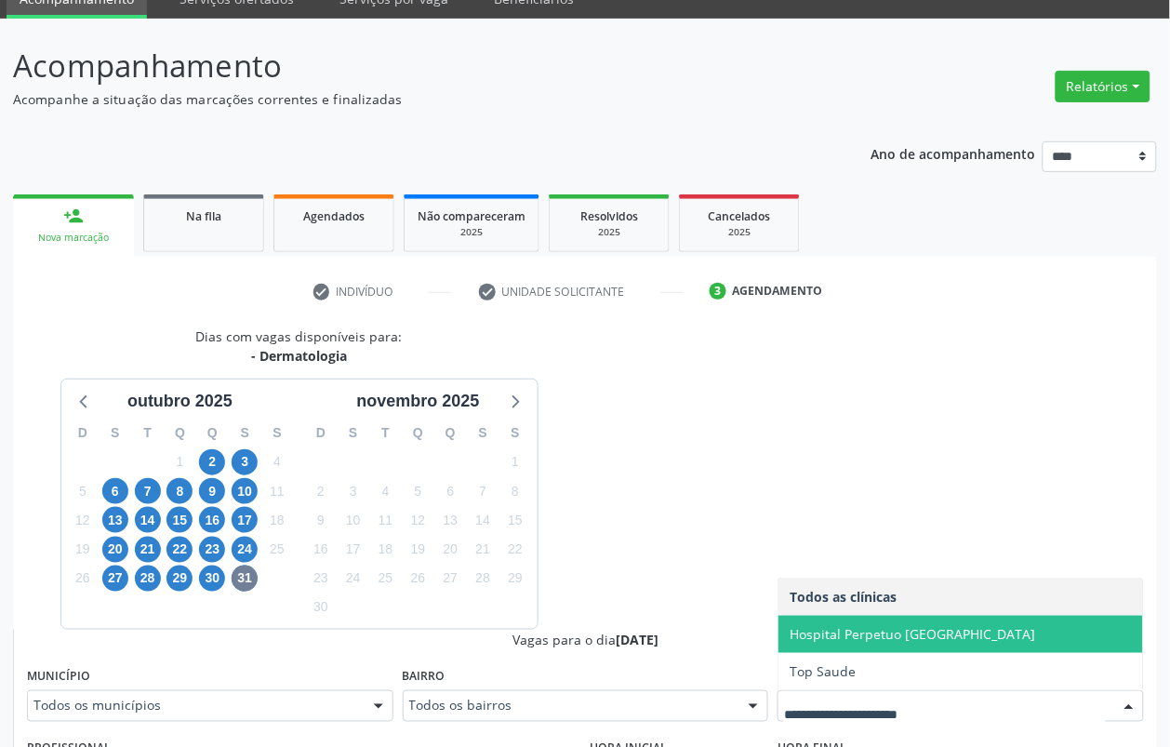
click at [856, 639] on span "Hospital Perpetuo [GEOGRAPHIC_DATA]" at bounding box center [913, 634] width 246 height 18
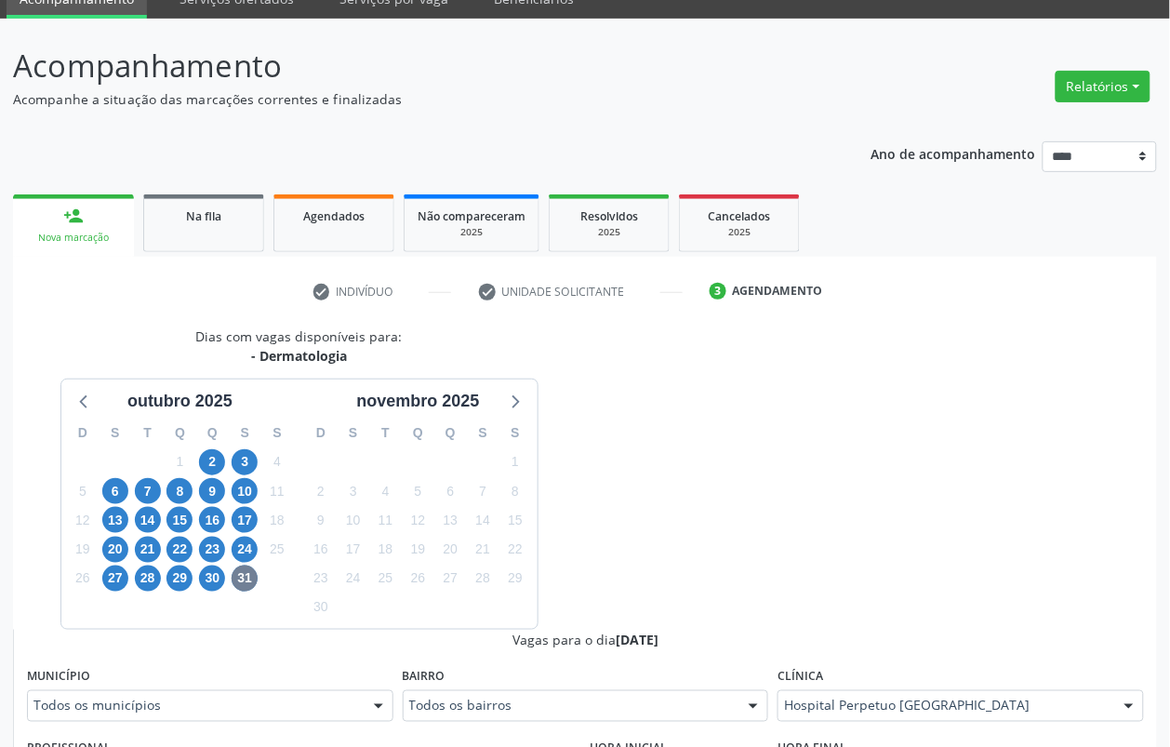
scroll to position [432, 0]
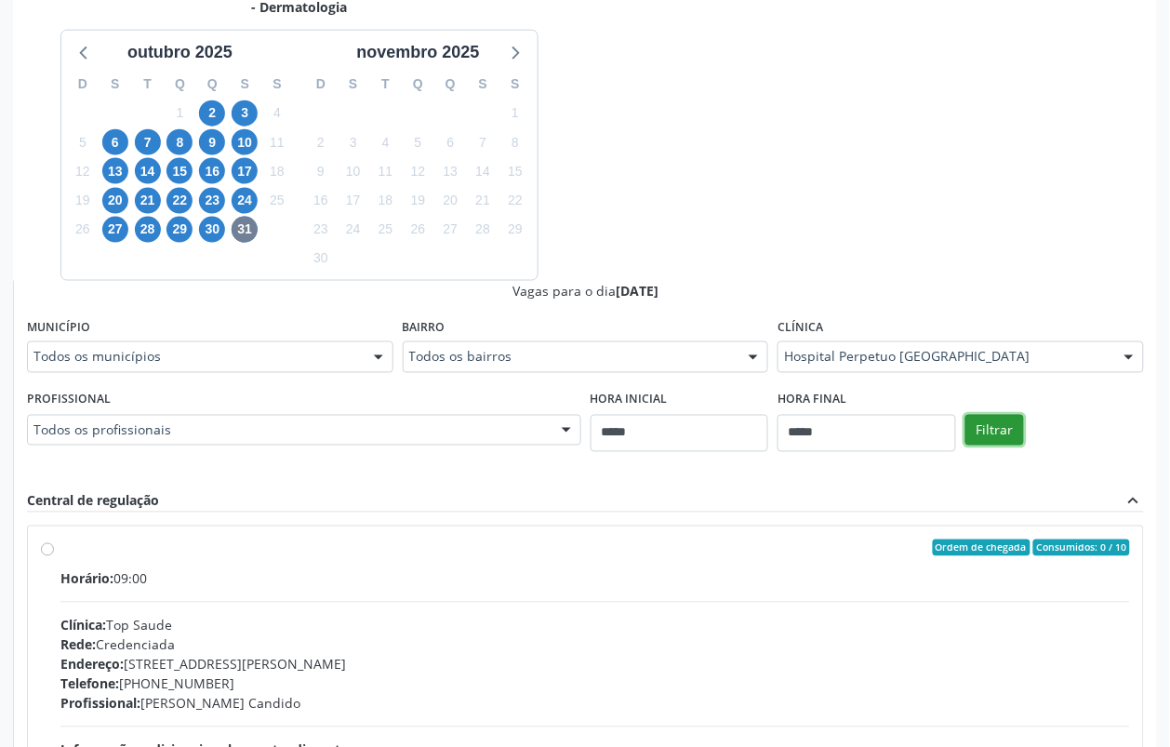
click at [1001, 423] on button "Filtrar" at bounding box center [994, 431] width 59 height 32
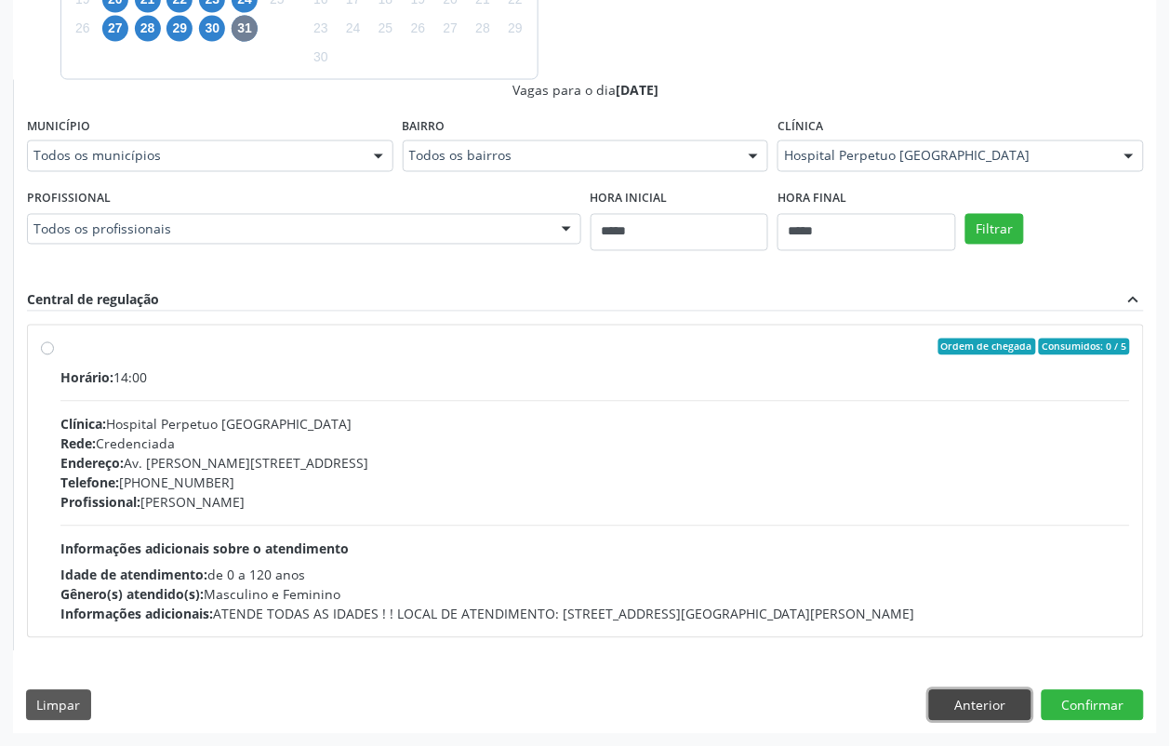
click at [989, 695] on button "Anterior" at bounding box center [980, 706] width 102 height 32
